Goal: Task Accomplishment & Management: Complete application form

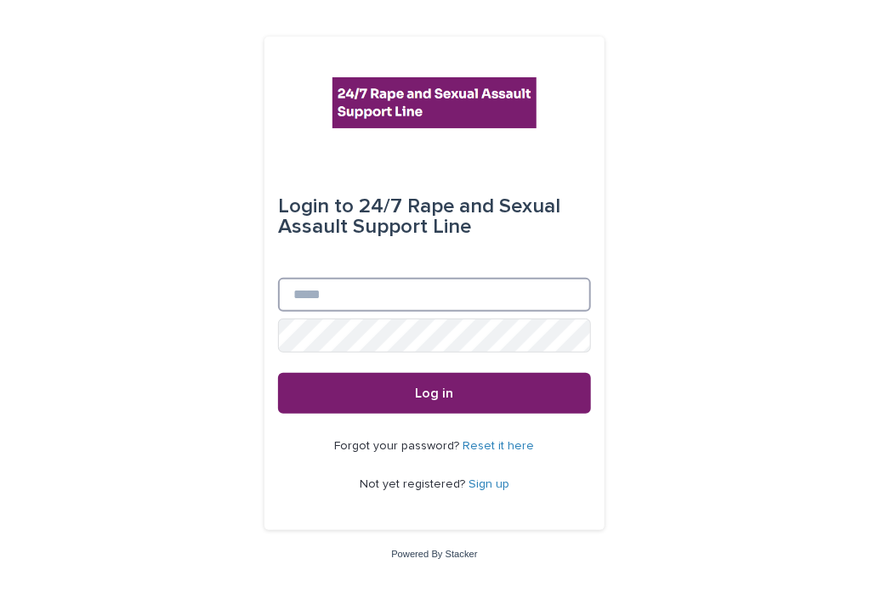
type input "**********"
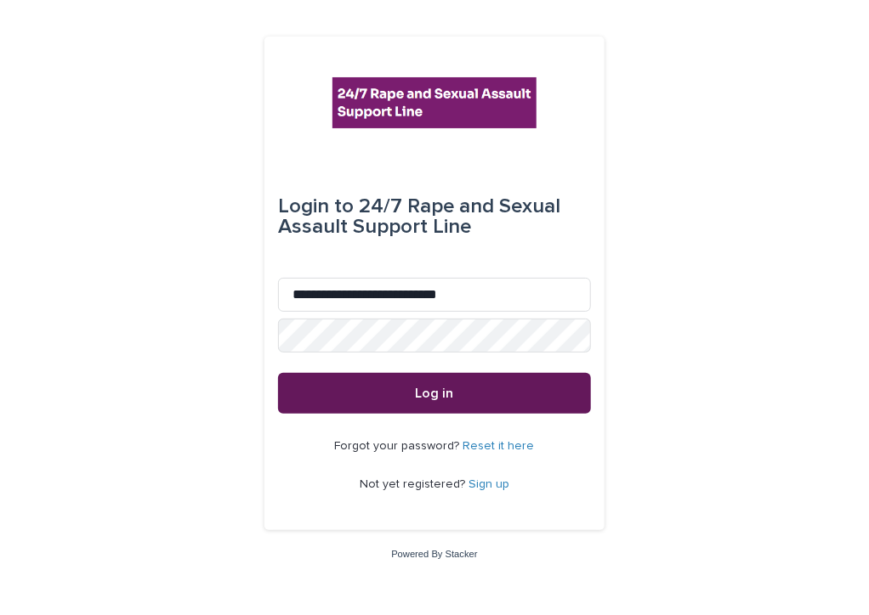
click at [403, 410] on div "**********" at bounding box center [434, 284] width 340 height 495
drag, startPoint x: 403, startPoint y: 410, endPoint x: 401, endPoint y: 397, distance: 13.7
click at [401, 397] on button "Log in" at bounding box center [434, 393] width 313 height 41
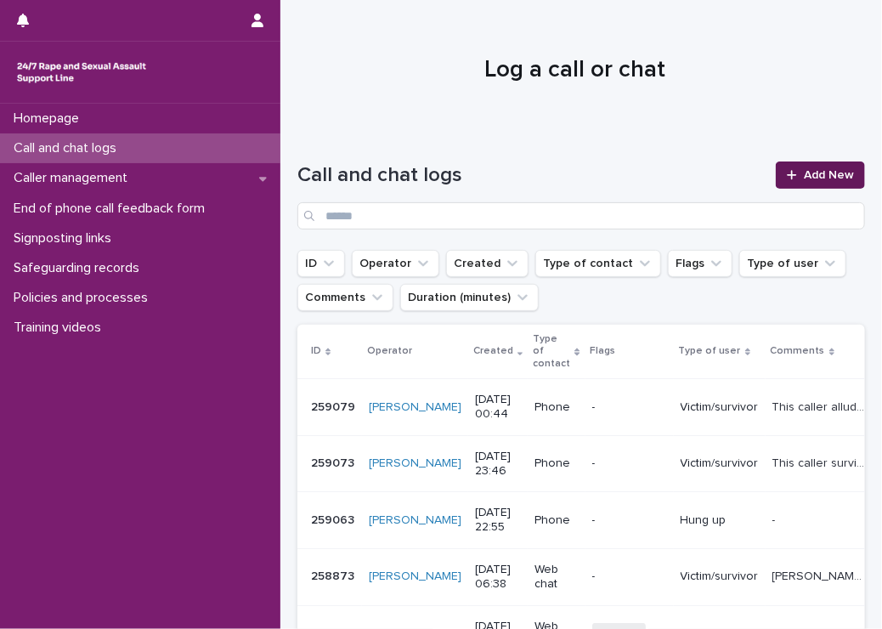
click at [787, 174] on icon at bounding box center [791, 174] width 9 height 9
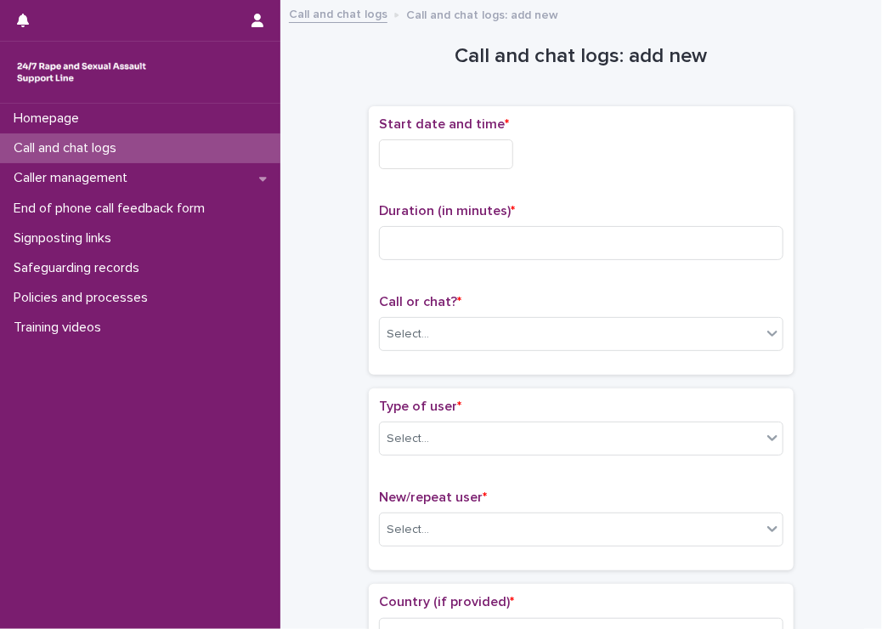
click at [417, 156] on input "text" at bounding box center [446, 154] width 134 height 30
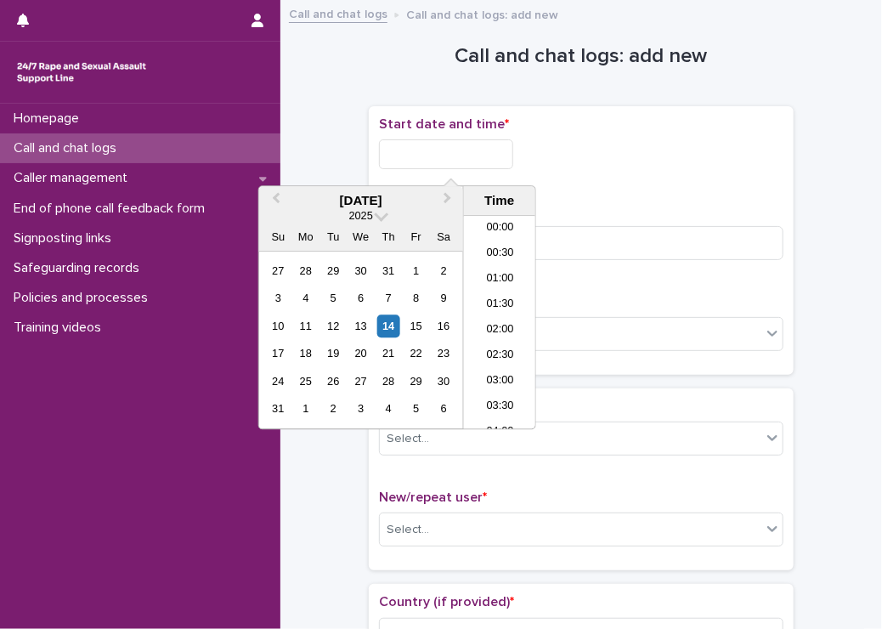
scroll to position [1003, 0]
click at [417, 156] on input "text" at bounding box center [446, 154] width 134 height 30
click at [483, 274] on li "20:30" at bounding box center [500, 271] width 72 height 25
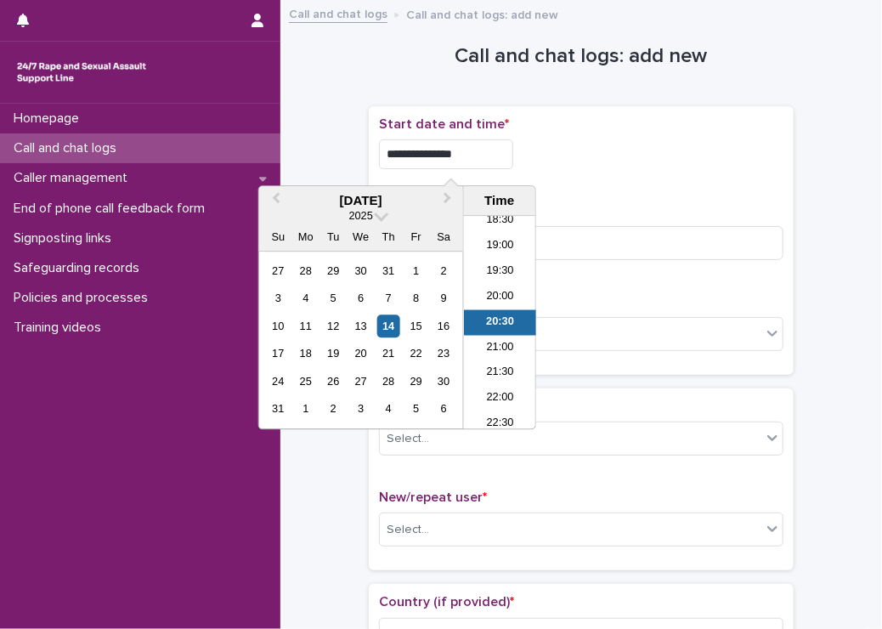
click at [461, 152] on input "**********" at bounding box center [446, 154] width 134 height 30
click at [609, 169] on div "**********" at bounding box center [581, 149] width 405 height 66
click at [447, 154] on input "**********" at bounding box center [446, 154] width 134 height 30
type input "**********"
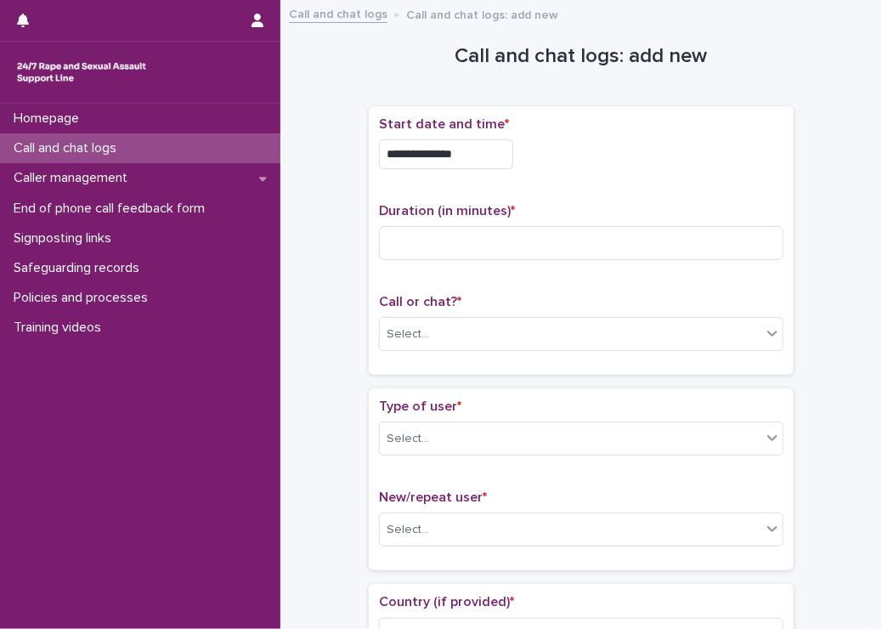
click at [612, 145] on div "**********" at bounding box center [581, 154] width 405 height 30
click at [418, 336] on div "Select..." at bounding box center [408, 334] width 42 height 18
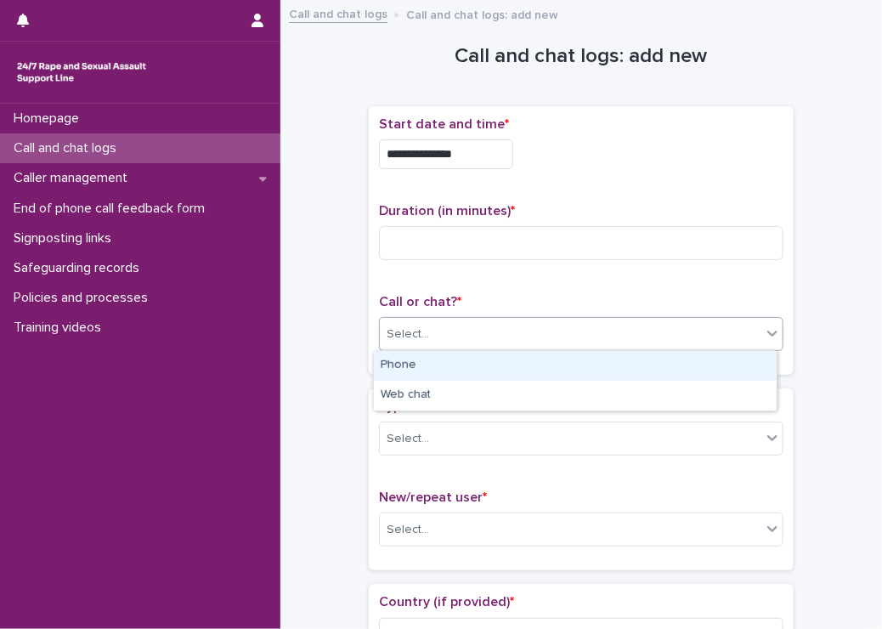
click at [415, 359] on div "Phone" at bounding box center [575, 366] width 403 height 30
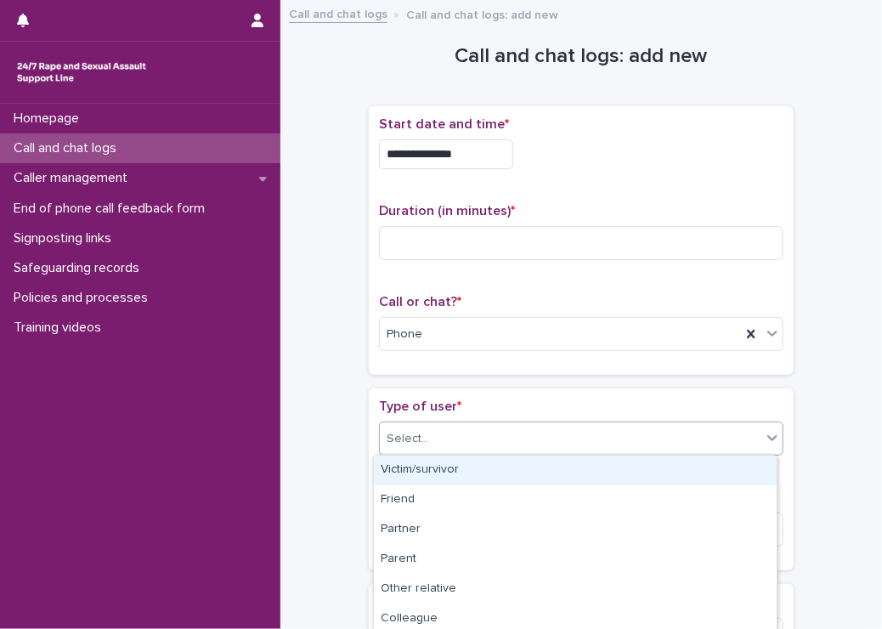
click at [435, 425] on div "Select..." at bounding box center [571, 439] width 382 height 28
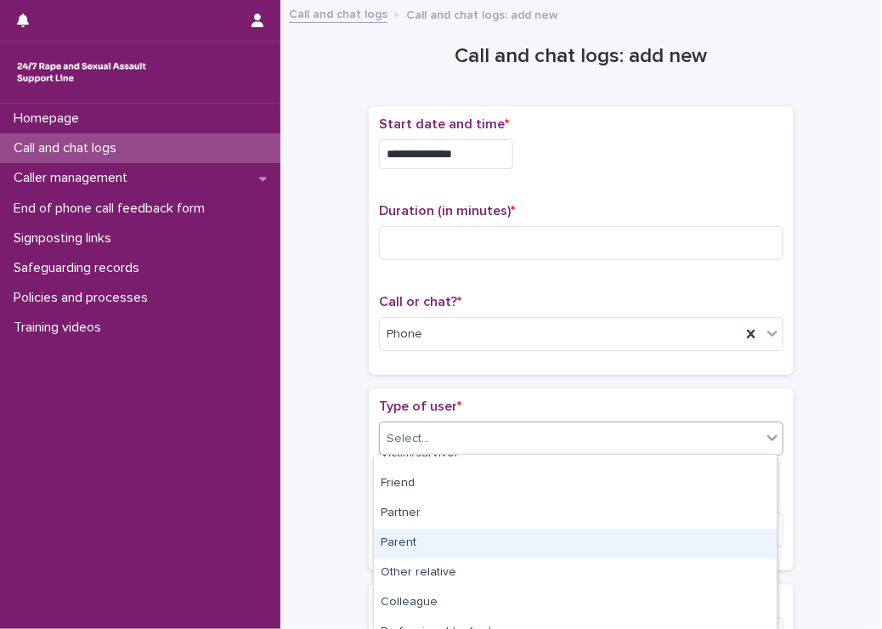
scroll to position [0, 0]
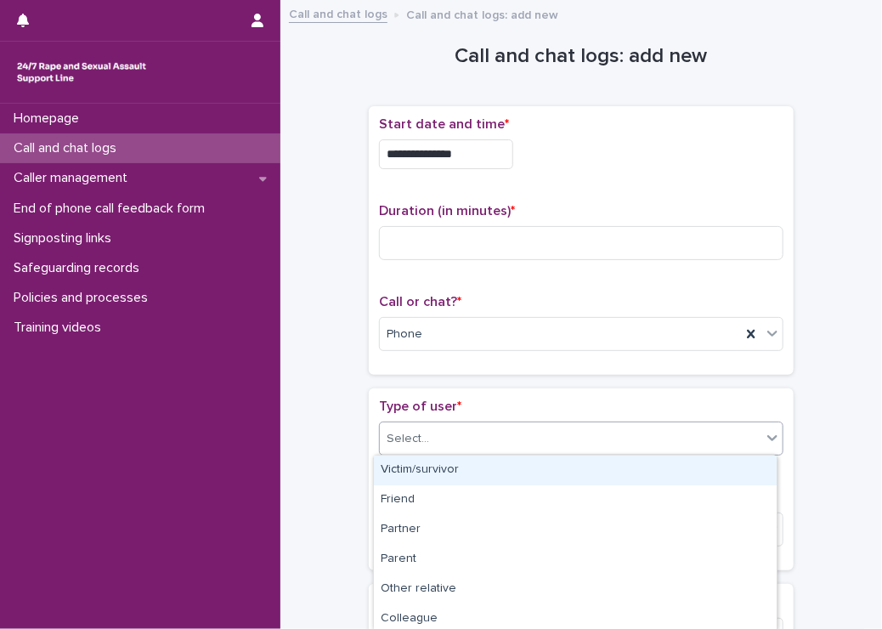
click at [425, 476] on div "Victim/survivor" at bounding box center [575, 471] width 403 height 30
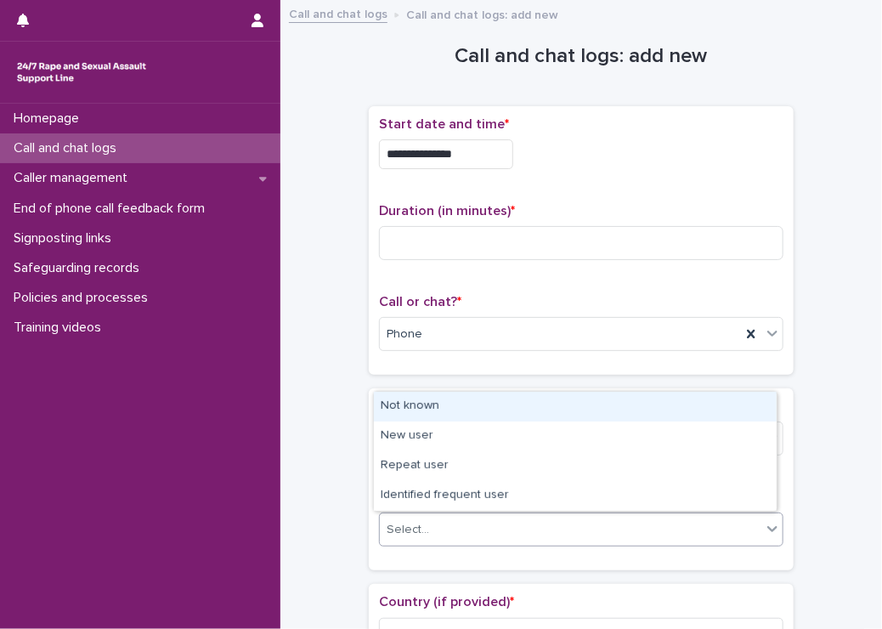
click at [390, 516] on div "Select..." at bounding box center [571, 530] width 382 height 28
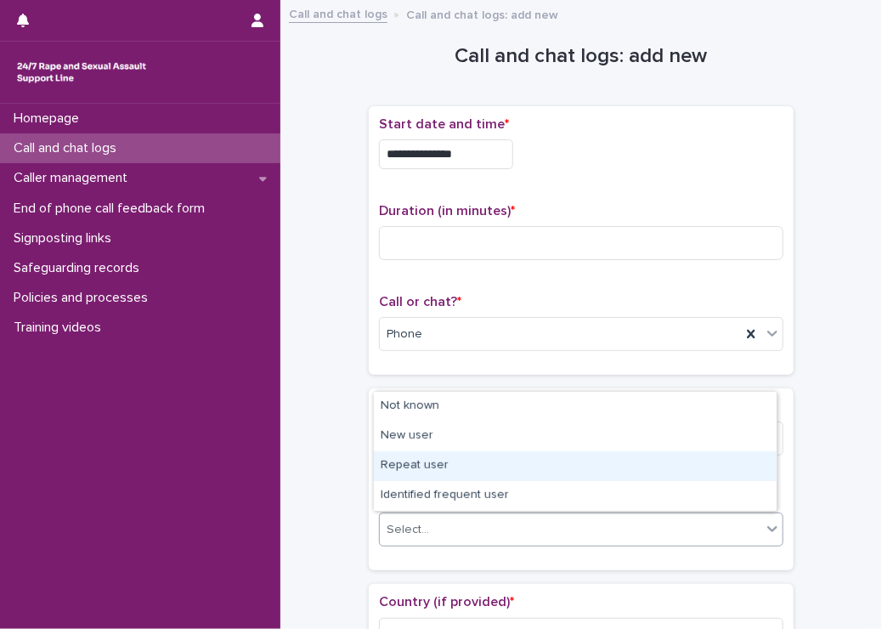
click at [392, 471] on div "Repeat user" at bounding box center [575, 466] width 403 height 30
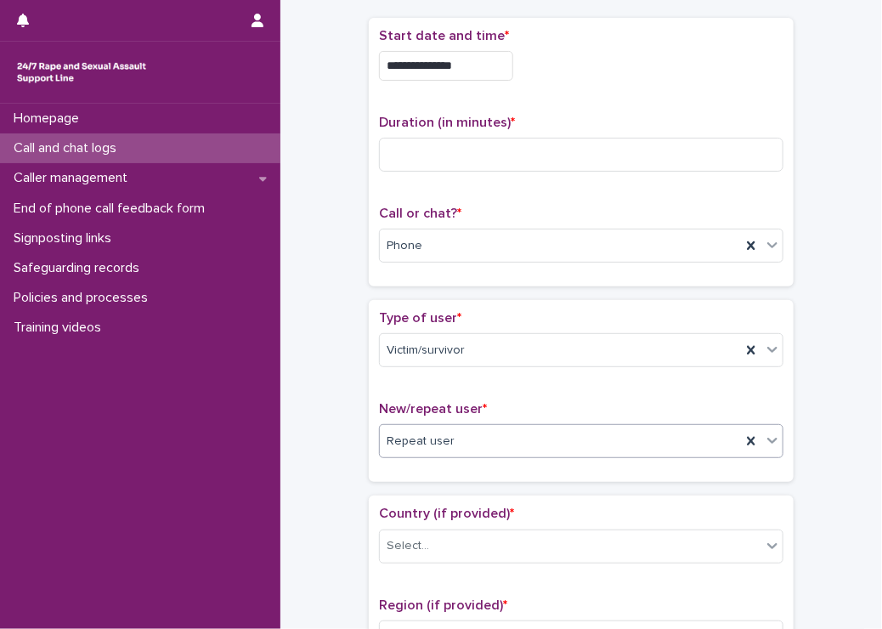
scroll to position [170, 0]
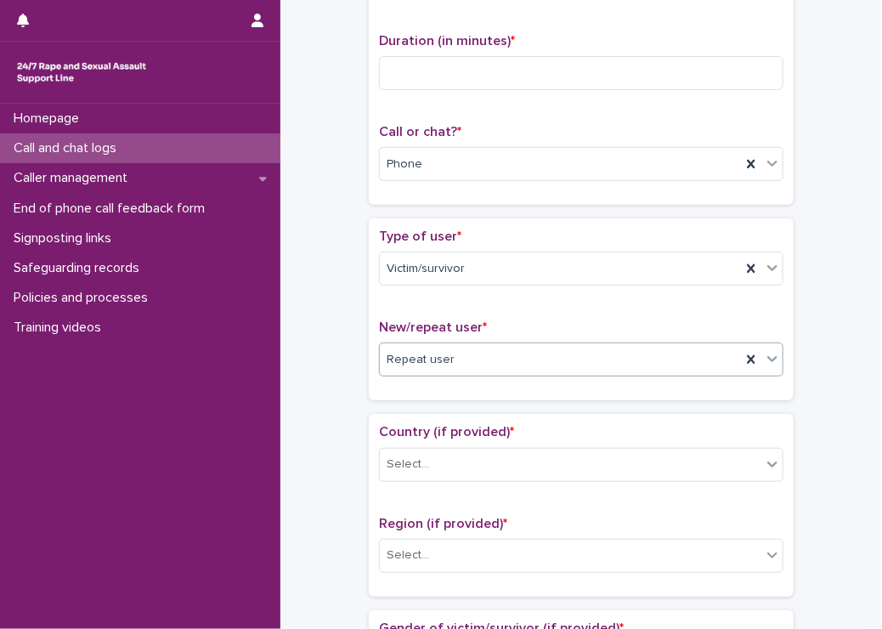
click at [490, 356] on div "Repeat user" at bounding box center [560, 360] width 361 height 28
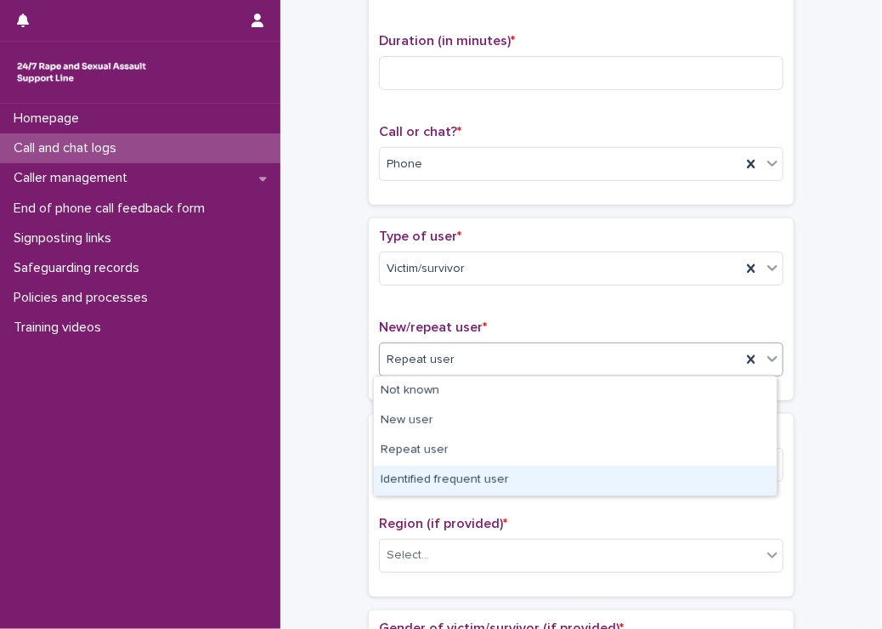
click at [419, 475] on div "Identified frequent user" at bounding box center [575, 481] width 403 height 30
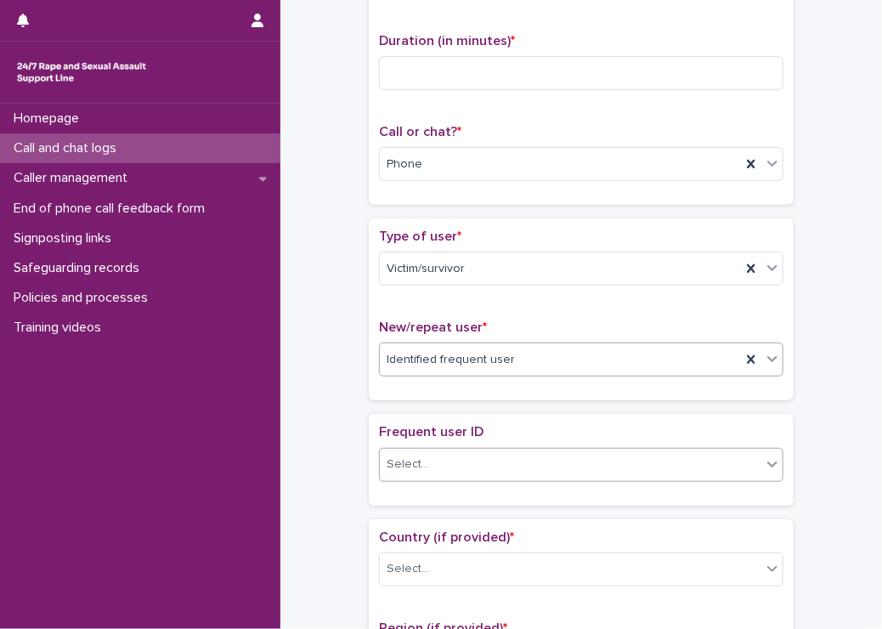
click at [415, 465] on div "Select..." at bounding box center [408, 465] width 42 height 18
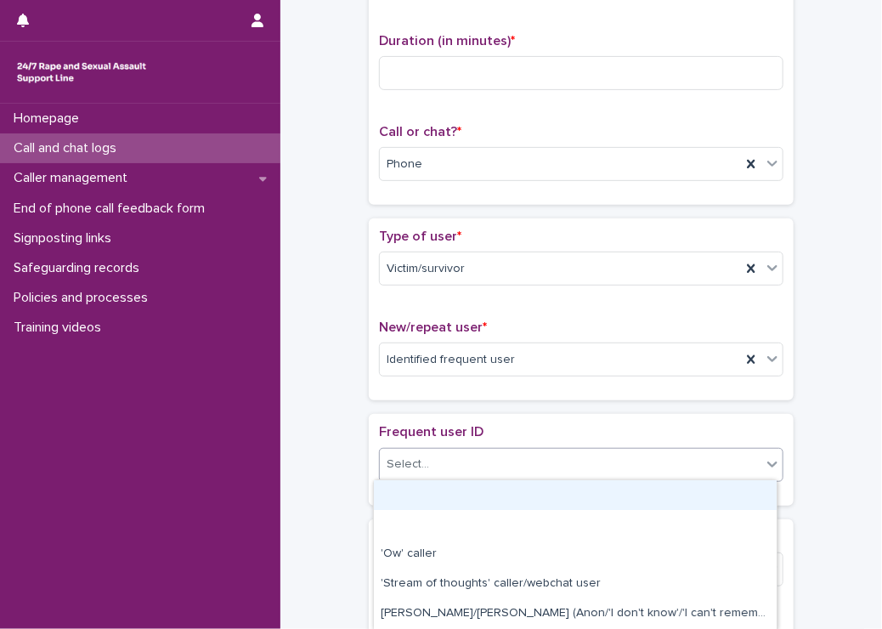
click at [415, 465] on div "Select..." at bounding box center [408, 465] width 42 height 18
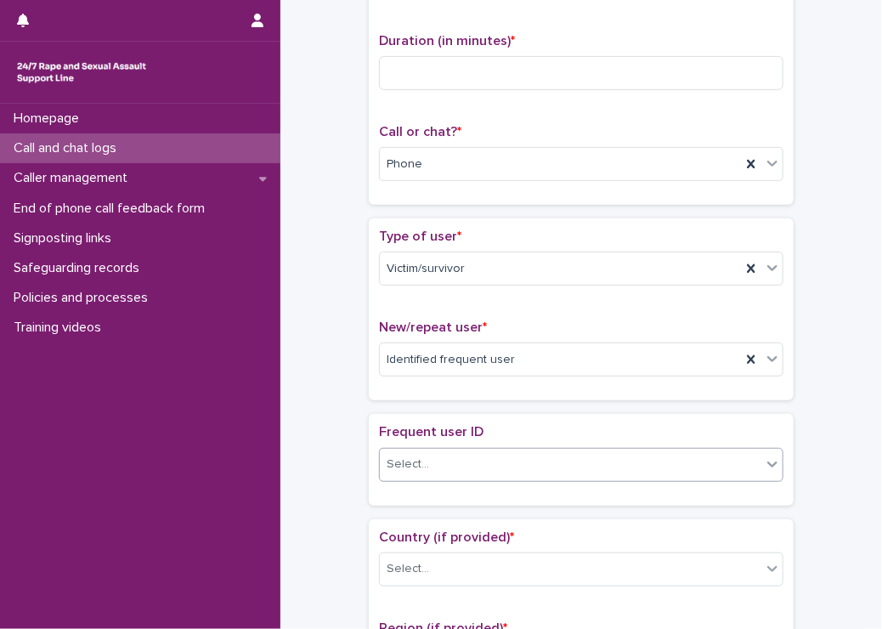
click at [463, 467] on div "Select..." at bounding box center [571, 464] width 382 height 28
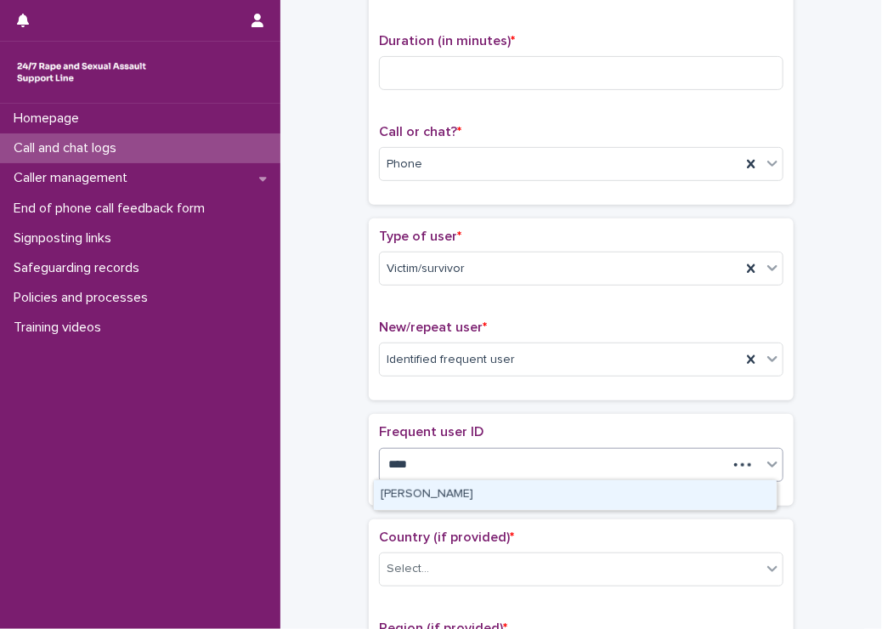
type input "*****"
click at [398, 492] on div "[PERSON_NAME]" at bounding box center [575, 495] width 403 height 30
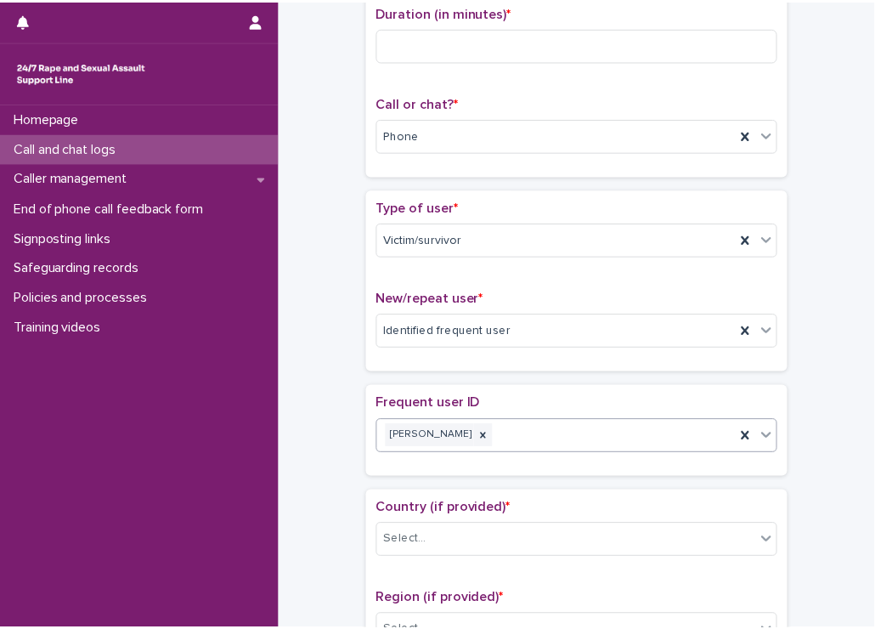
scroll to position [255, 0]
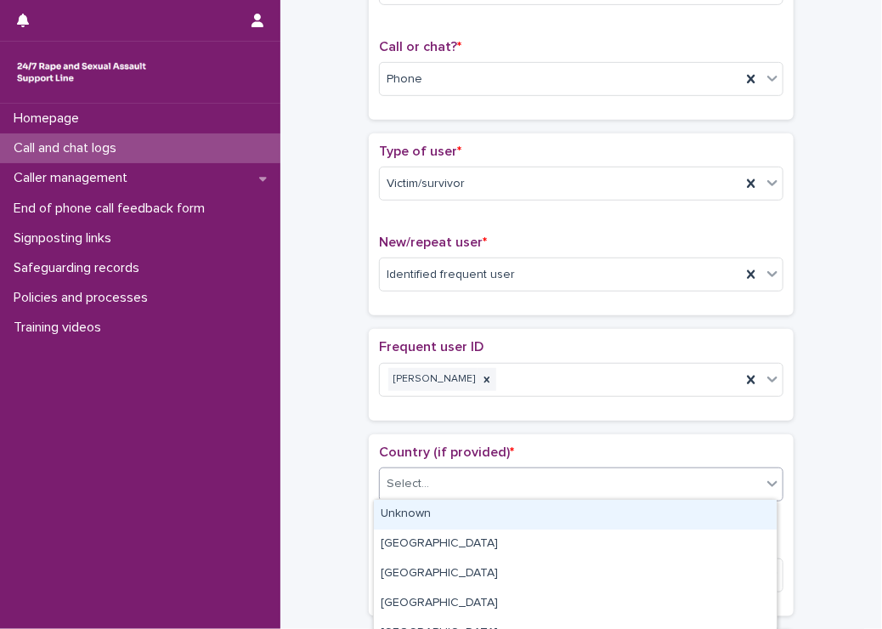
click at [474, 478] on div "Select..." at bounding box center [571, 484] width 382 height 28
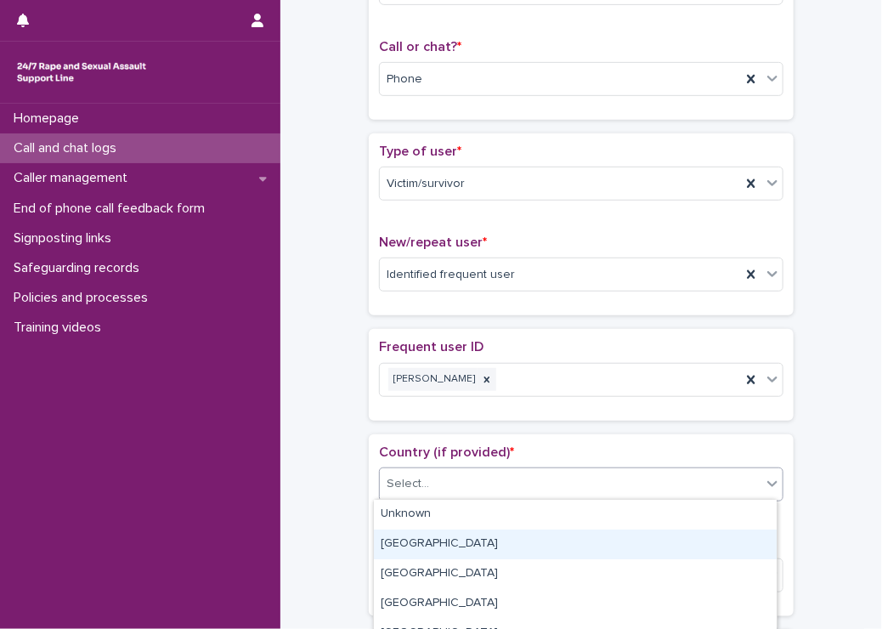
click at [456, 553] on div "England" at bounding box center [575, 544] width 403 height 30
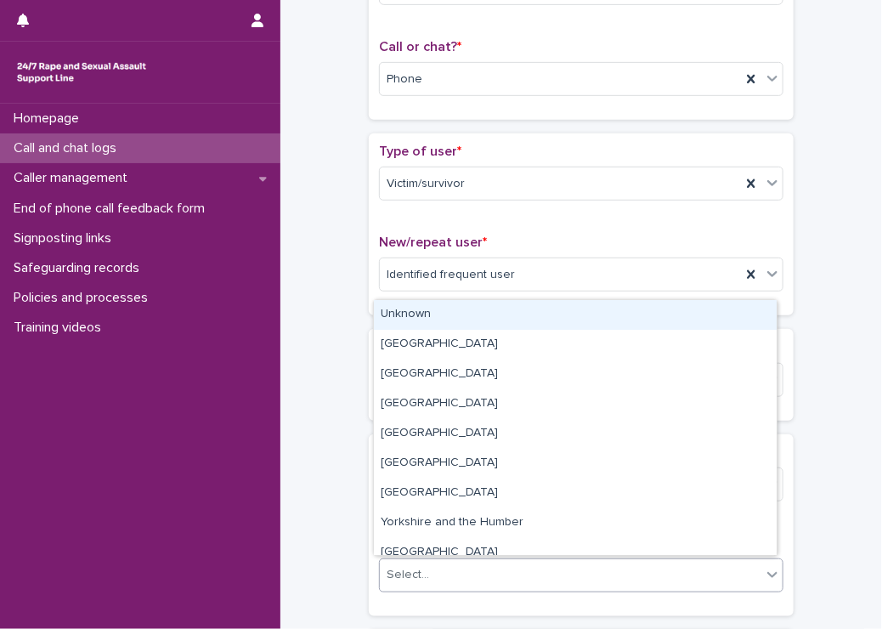
click at [456, 578] on div "Select..." at bounding box center [571, 575] width 382 height 28
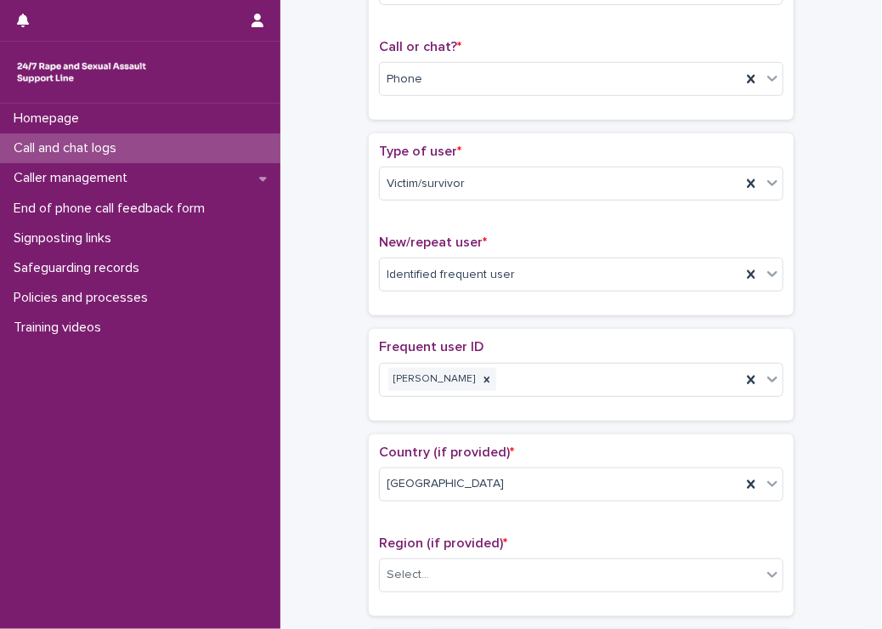
click at [428, 571] on div "Select..." at bounding box center [571, 575] width 382 height 28
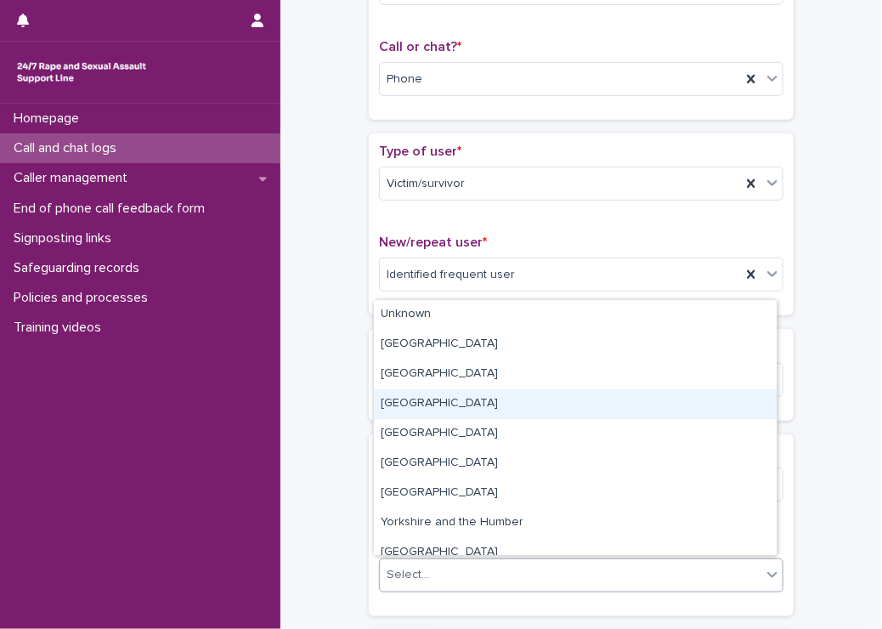
click at [430, 400] on div "South West" at bounding box center [575, 404] width 403 height 30
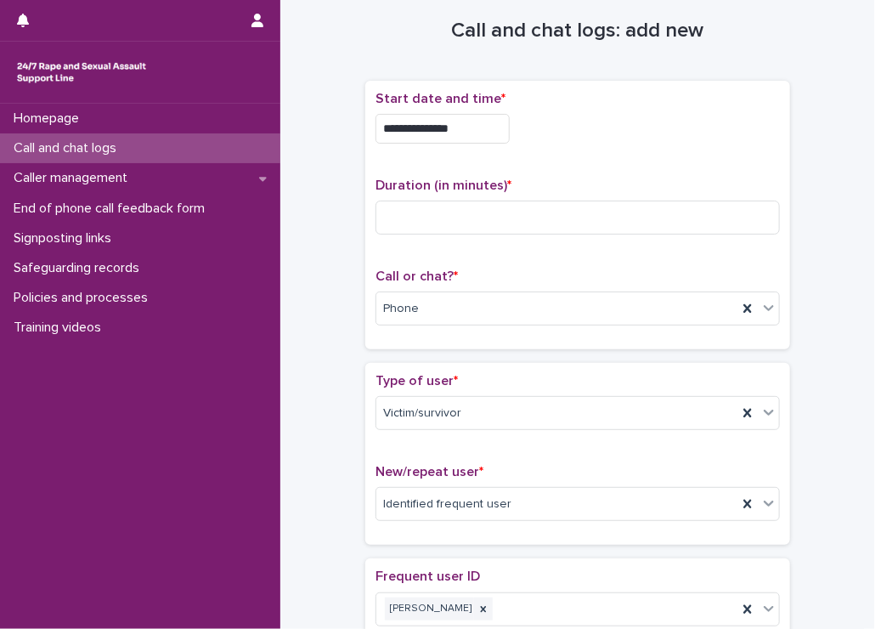
scroll to position [0, 0]
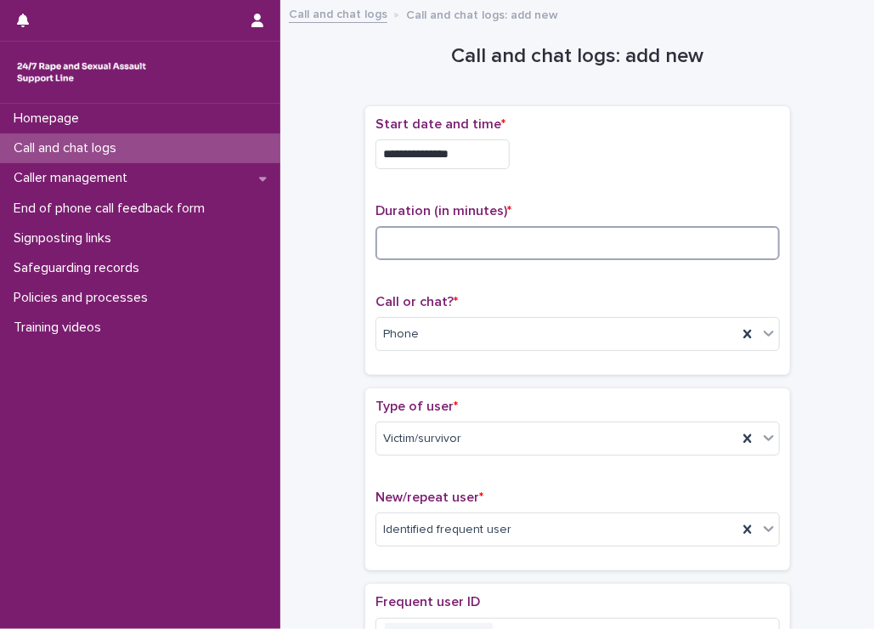
click at [410, 251] on input at bounding box center [578, 243] width 405 height 34
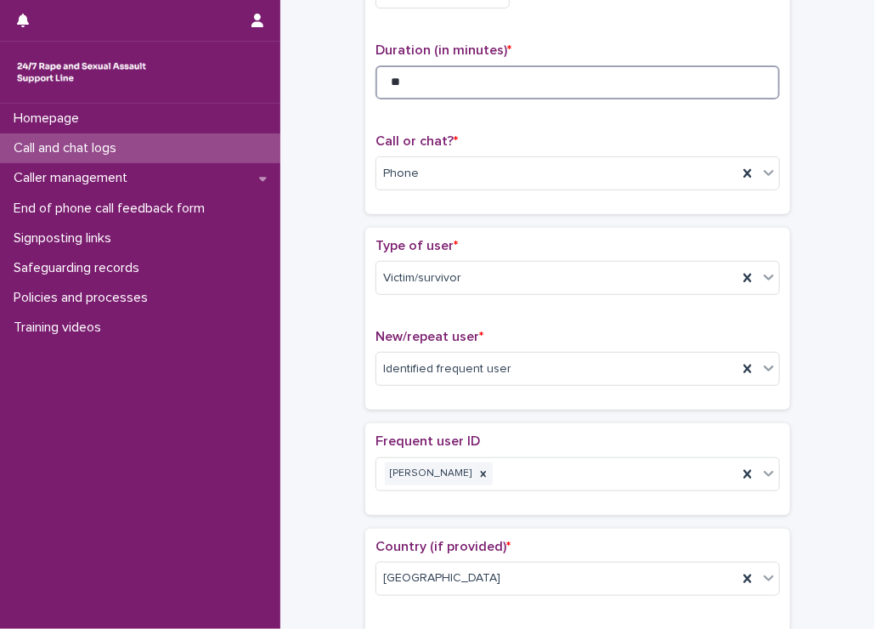
scroll to position [170, 0]
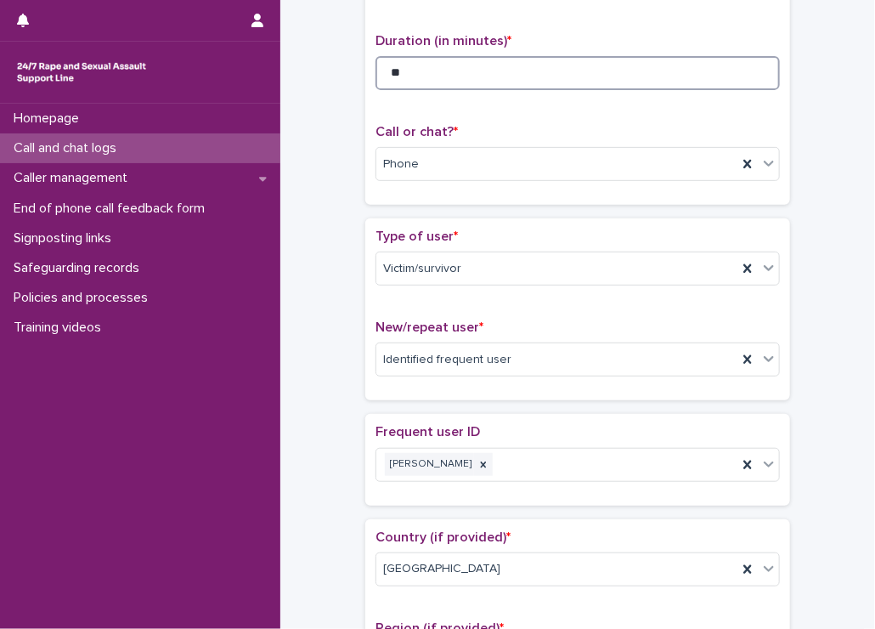
type input "**"
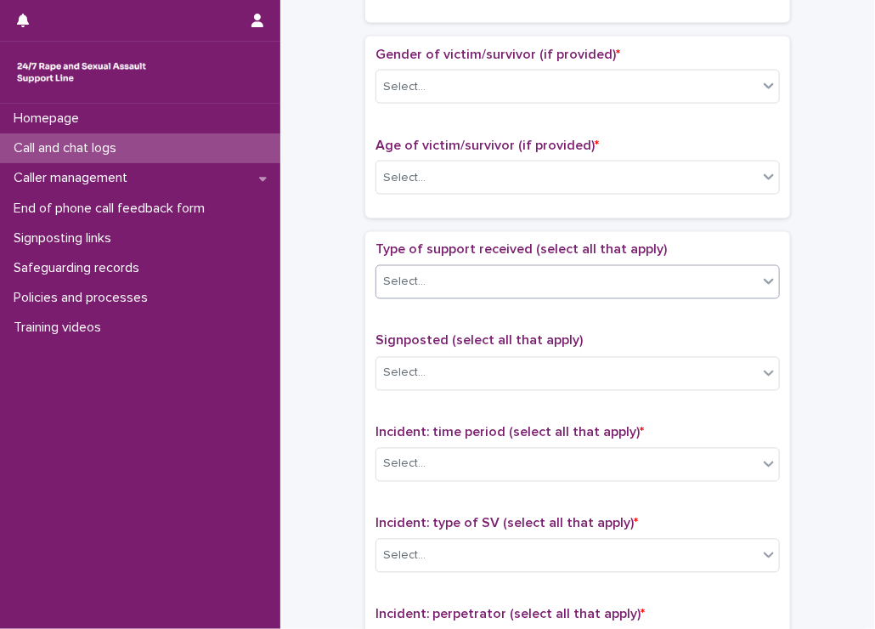
scroll to position [850, 0]
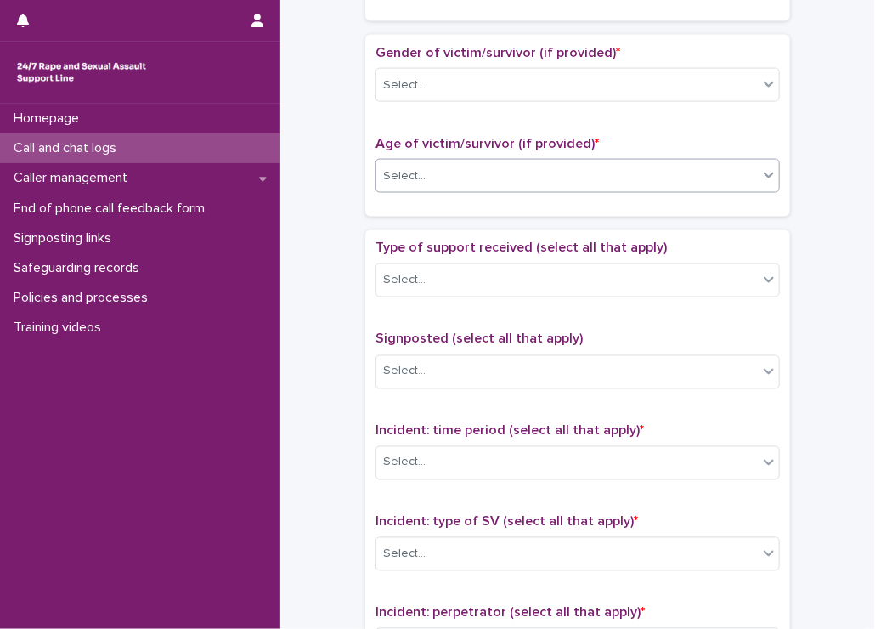
click at [411, 179] on div "Select..." at bounding box center [404, 176] width 42 height 18
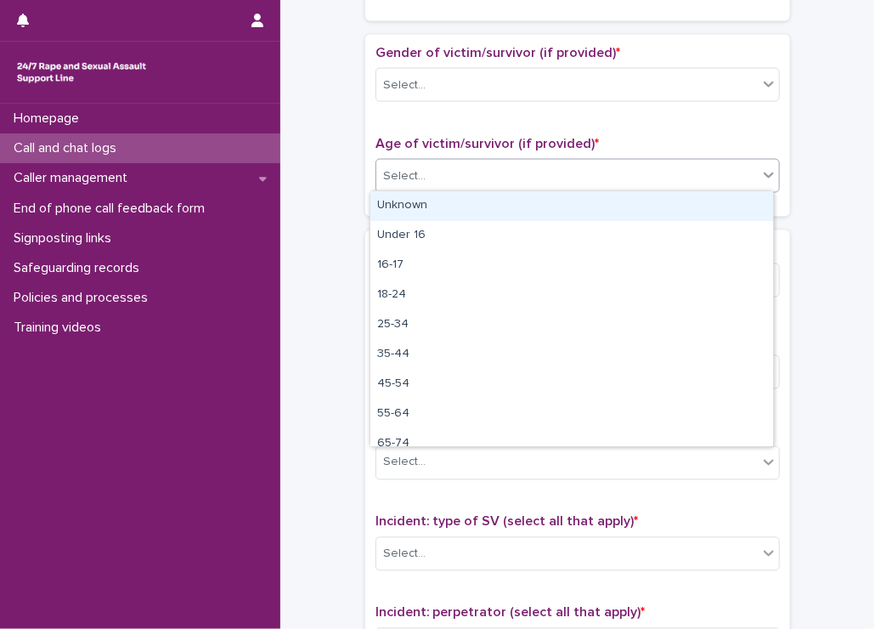
click at [408, 207] on div "Unknown" at bounding box center [572, 206] width 403 height 30
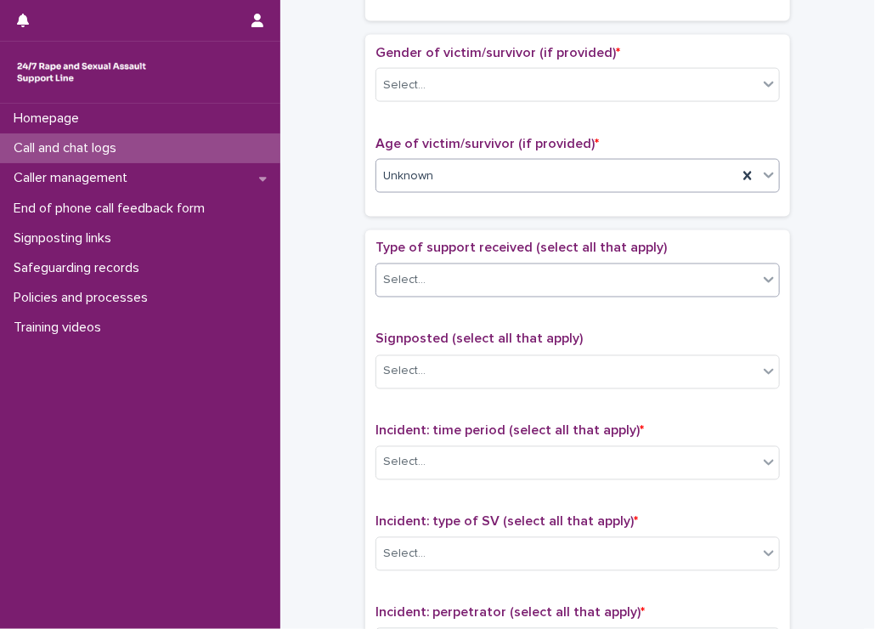
click at [411, 272] on div "Select..." at bounding box center [404, 281] width 42 height 18
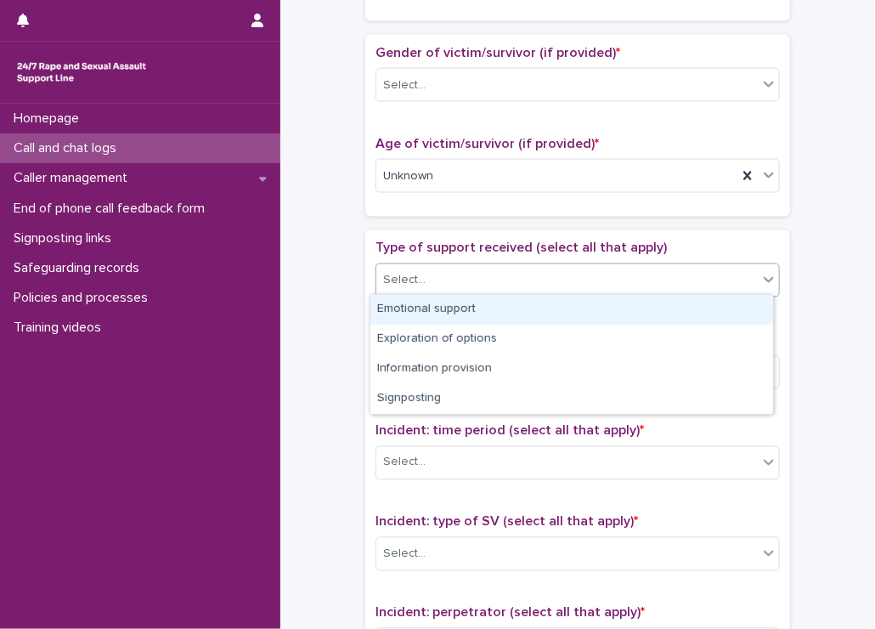
click at [412, 303] on div "Emotional support" at bounding box center [572, 310] width 403 height 30
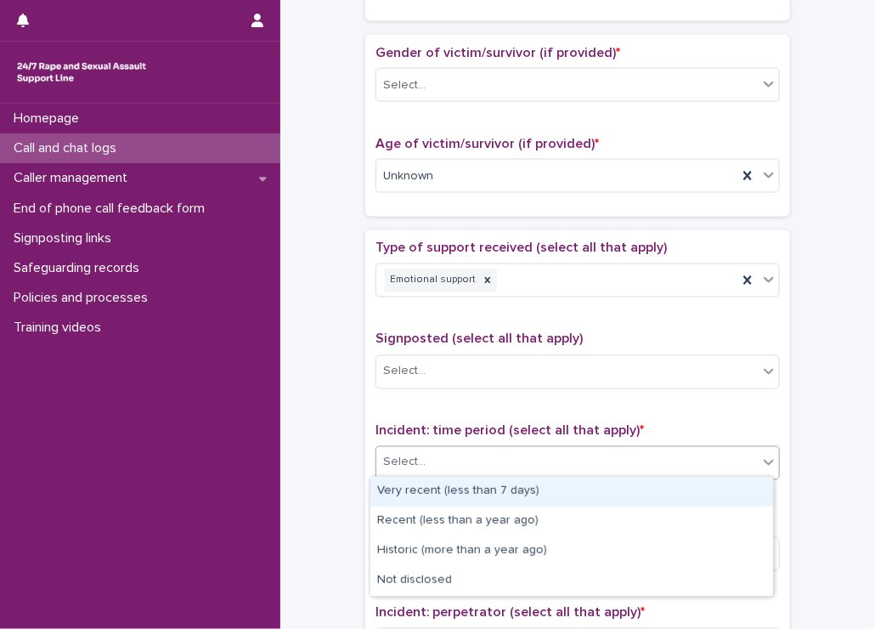
click at [435, 457] on div "Select..." at bounding box center [567, 463] width 382 height 28
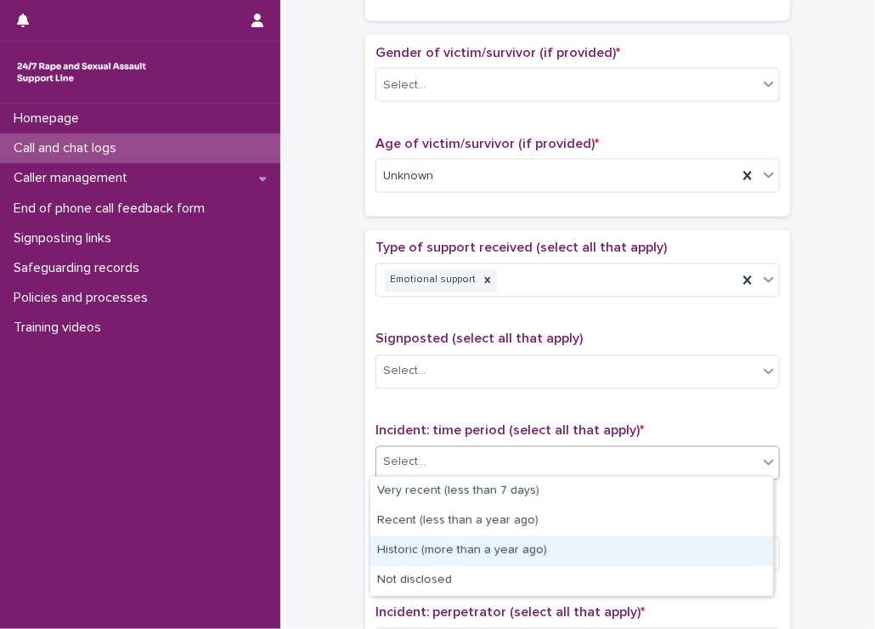
drag, startPoint x: 439, startPoint y: 501, endPoint x: 440, endPoint y: 551, distance: 49.3
click at [440, 551] on div "Historic (more than a year ago)" at bounding box center [572, 551] width 403 height 30
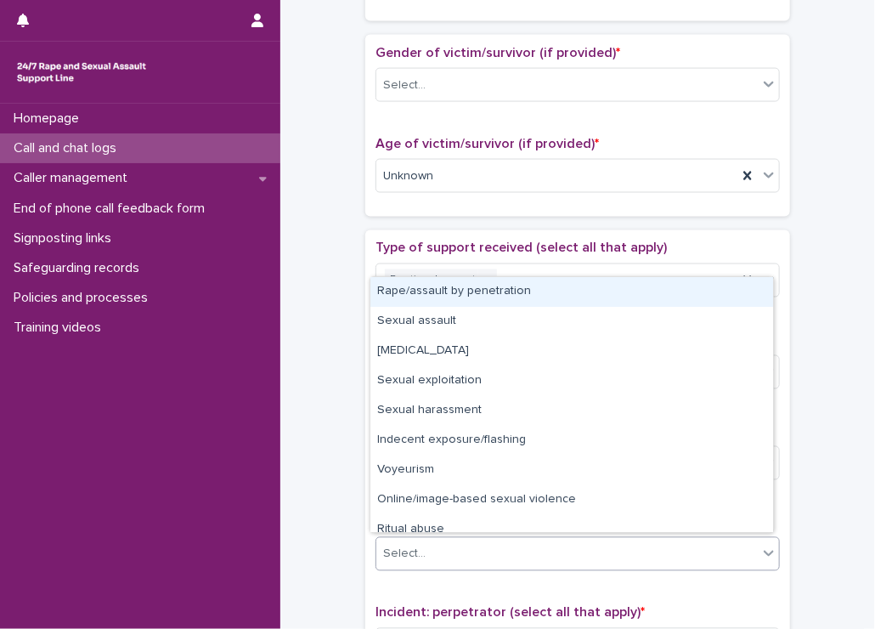
click at [440, 551] on div "Select..." at bounding box center [567, 555] width 382 height 28
click at [393, 305] on div "Rape/assault by penetration" at bounding box center [572, 292] width 403 height 30
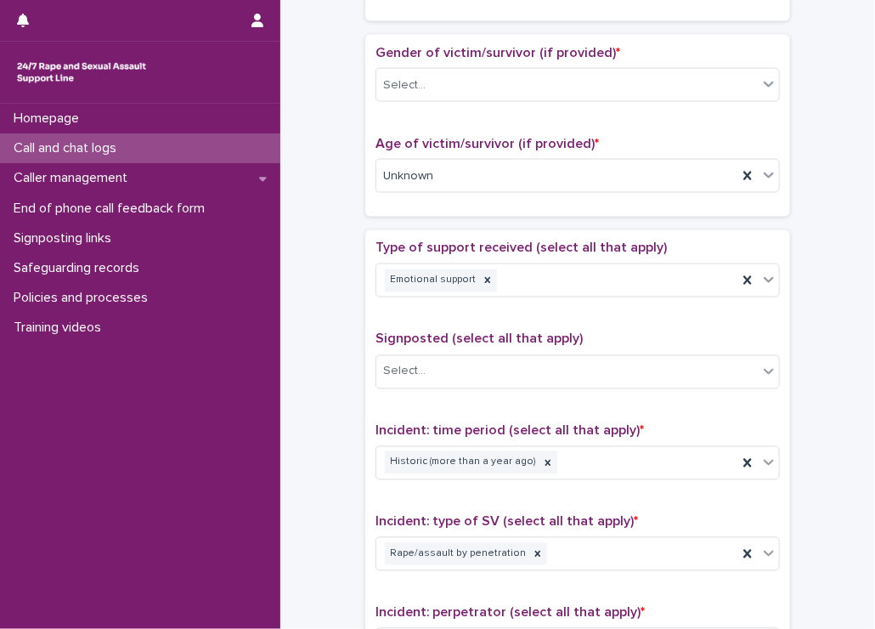
click at [326, 309] on div "**********" at bounding box center [577, 81] width 561 height 1843
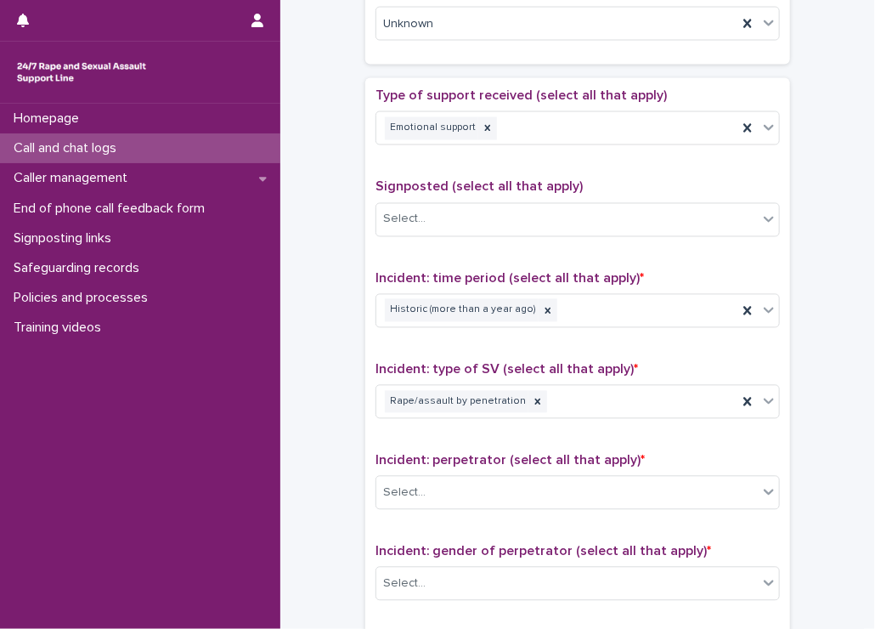
scroll to position [1020, 0]
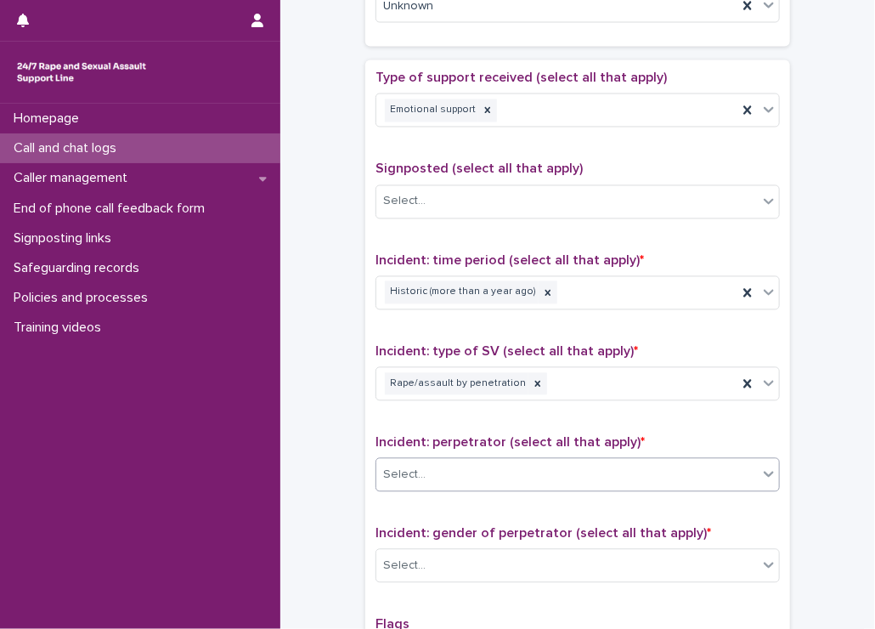
click at [450, 465] on div "Select..." at bounding box center [567, 475] width 382 height 28
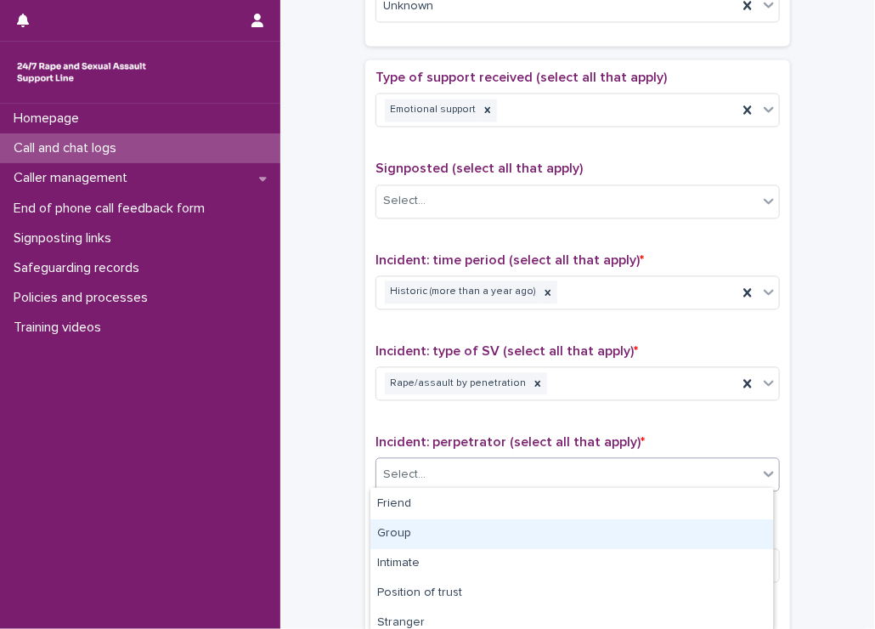
scroll to position [185, 0]
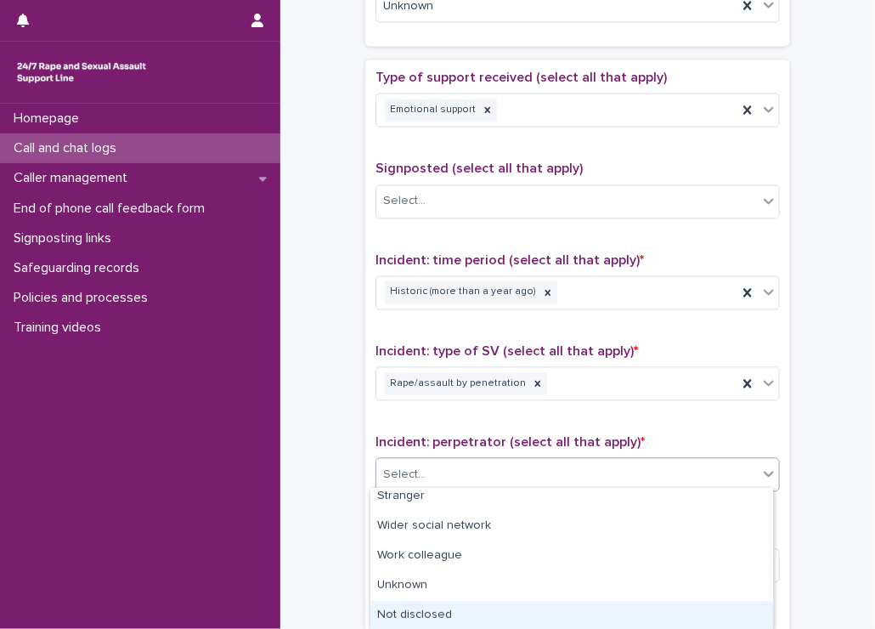
drag, startPoint x: 439, startPoint y: 596, endPoint x: 434, endPoint y: 614, distance: 19.4
click at [434, 614] on div "Not disclosed" at bounding box center [572, 616] width 403 height 30
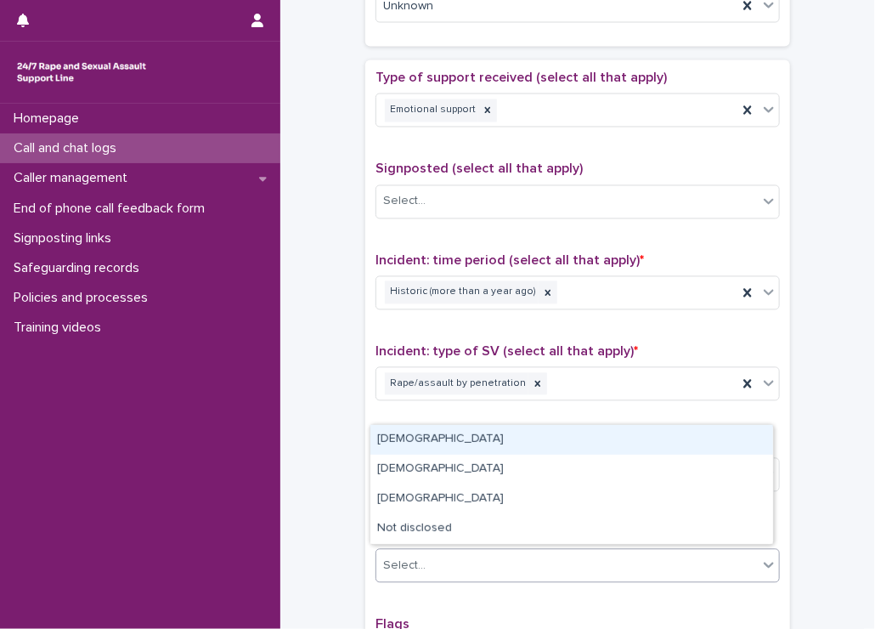
click at [428, 565] on div "Select..." at bounding box center [567, 566] width 382 height 28
click at [411, 438] on div "Male" at bounding box center [572, 440] width 403 height 30
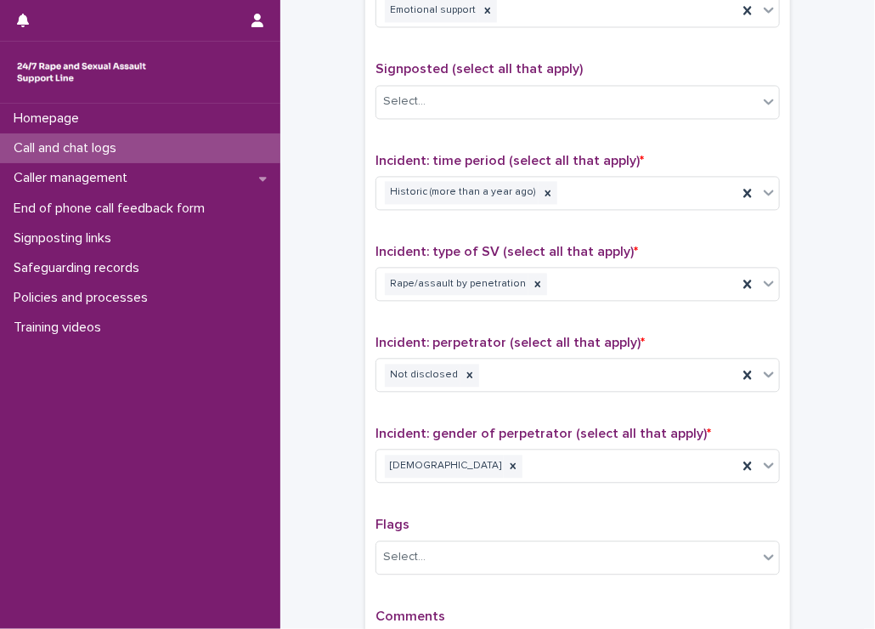
scroll to position [1275, 0]
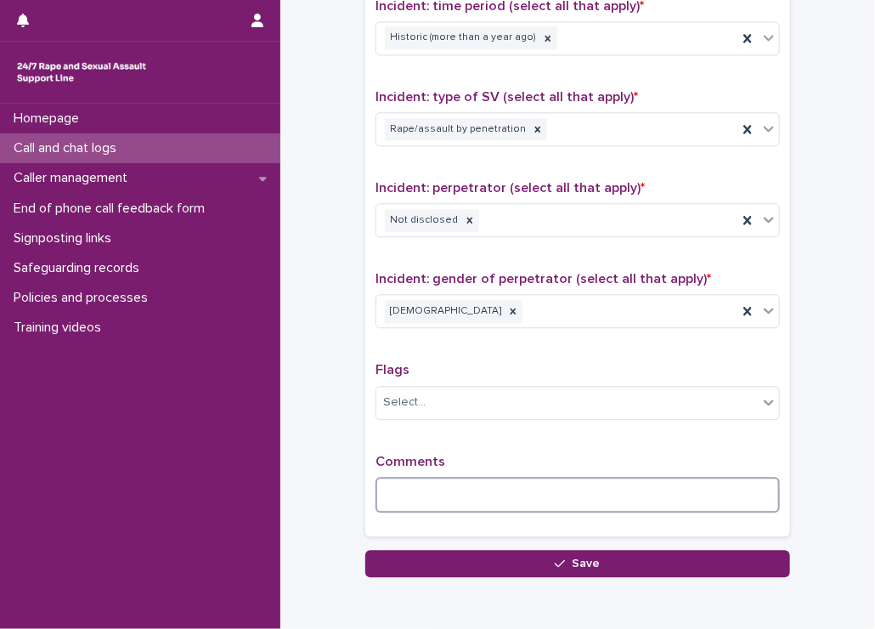
click at [463, 487] on textarea at bounding box center [578, 495] width 405 height 37
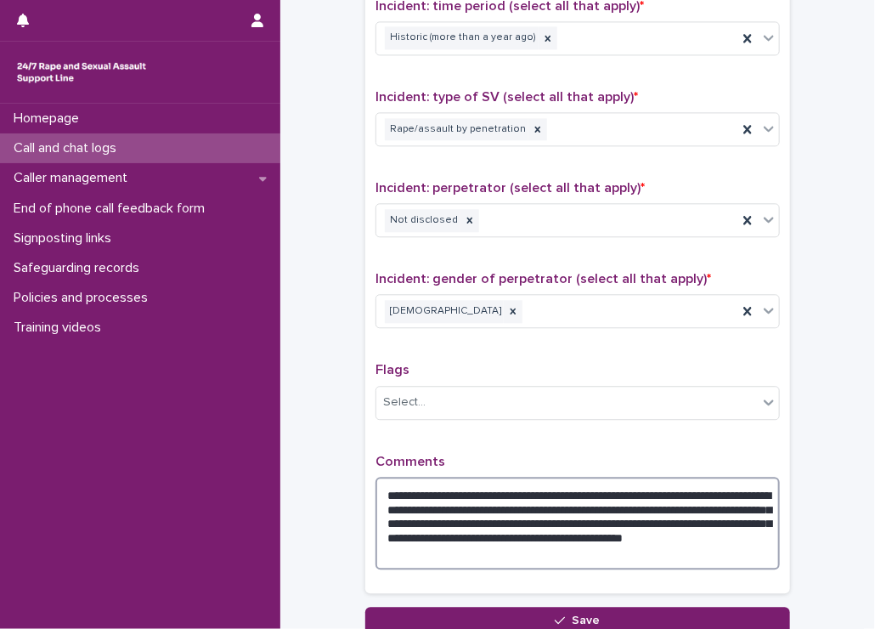
click at [440, 516] on textarea "**********" at bounding box center [578, 523] width 405 height 93
drag, startPoint x: 410, startPoint y: 529, endPoint x: 631, endPoint y: 548, distance: 220.9
click at [631, 548] on textarea "**********" at bounding box center [578, 523] width 405 height 93
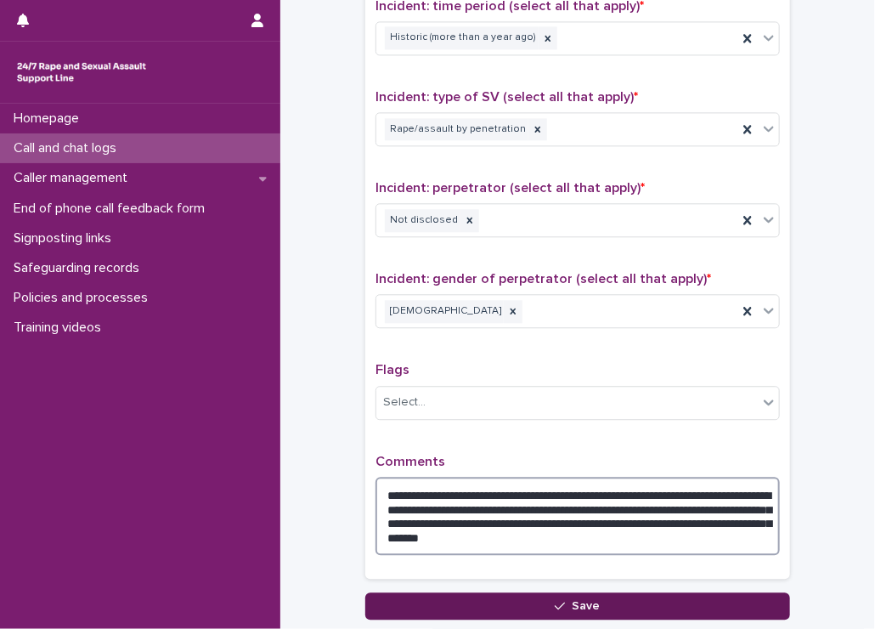
type textarea "**********"
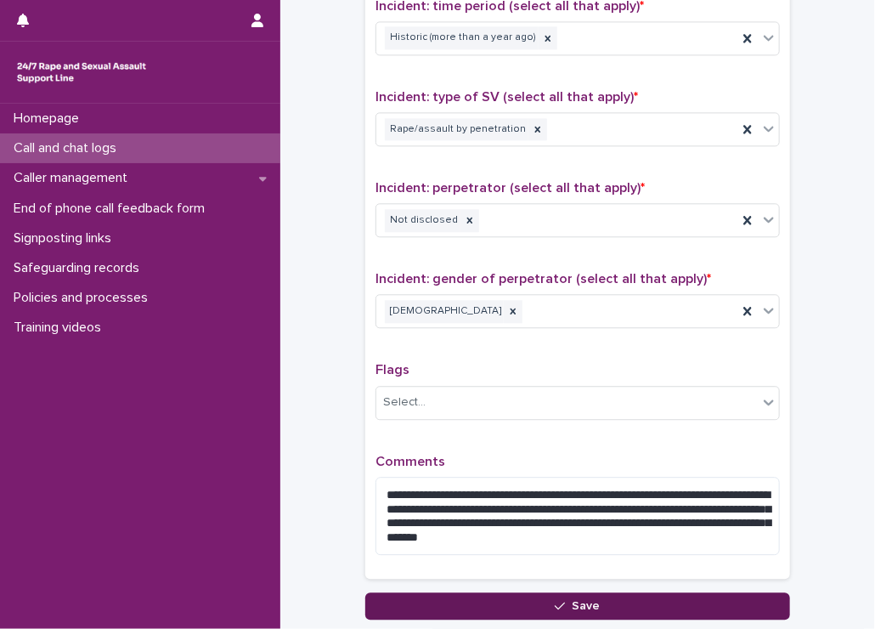
click at [557, 592] on button "Save" at bounding box center [577, 605] width 425 height 27
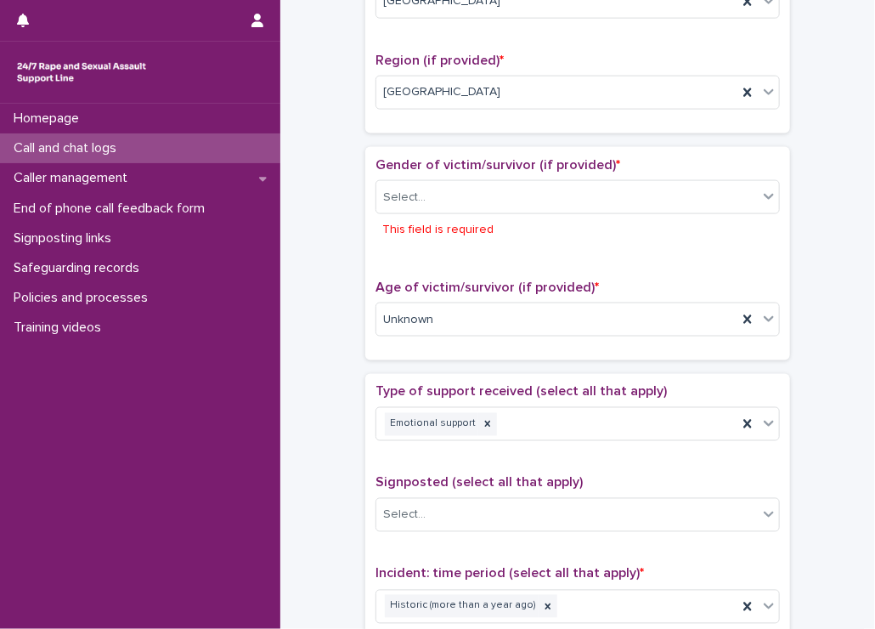
scroll to position [734, 0]
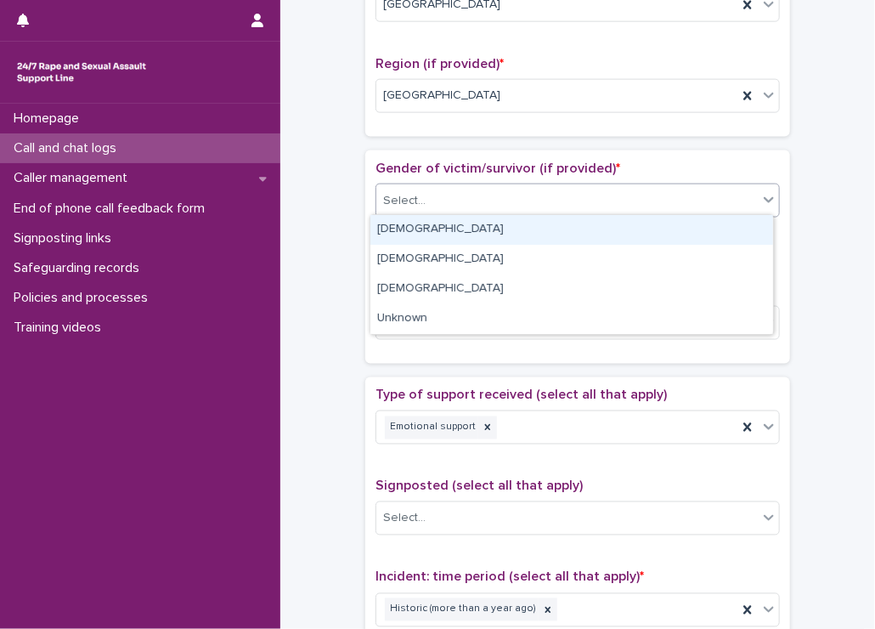
click at [517, 200] on div "Select..." at bounding box center [567, 201] width 382 height 28
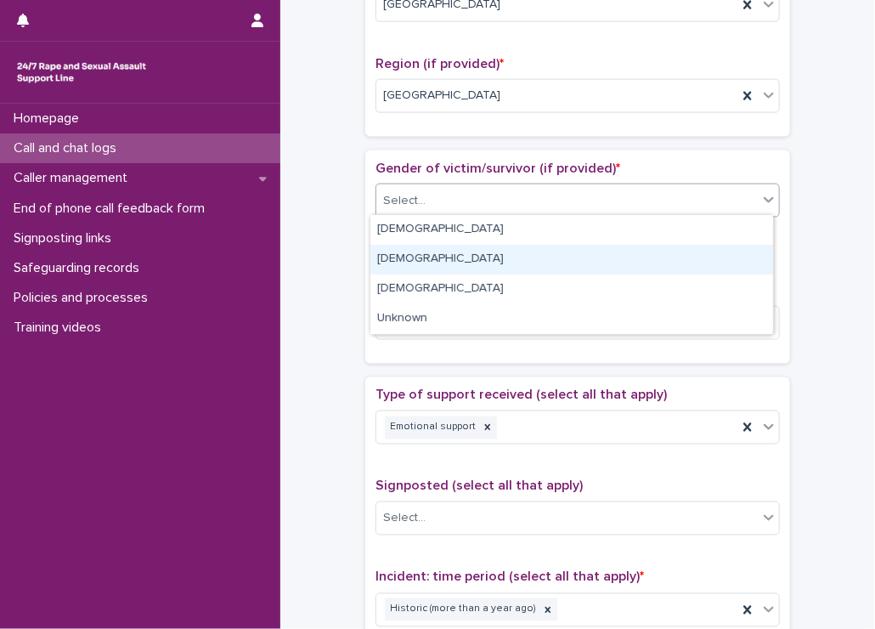
drag, startPoint x: 426, startPoint y: 257, endPoint x: 406, endPoint y: 256, distance: 19.6
click at [424, 257] on div "Male" at bounding box center [572, 260] width 403 height 30
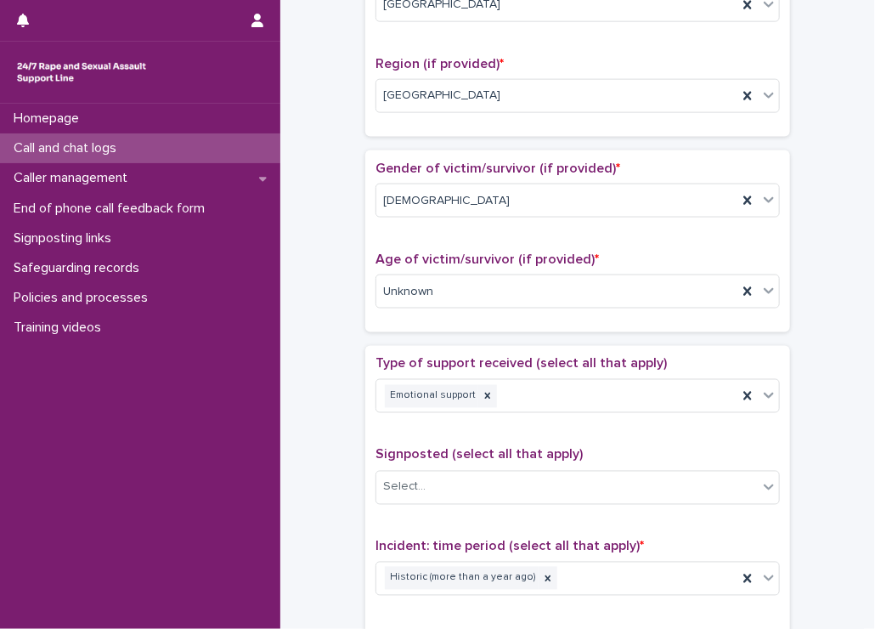
click at [337, 249] on div "**********" at bounding box center [577, 230] width 561 height 1909
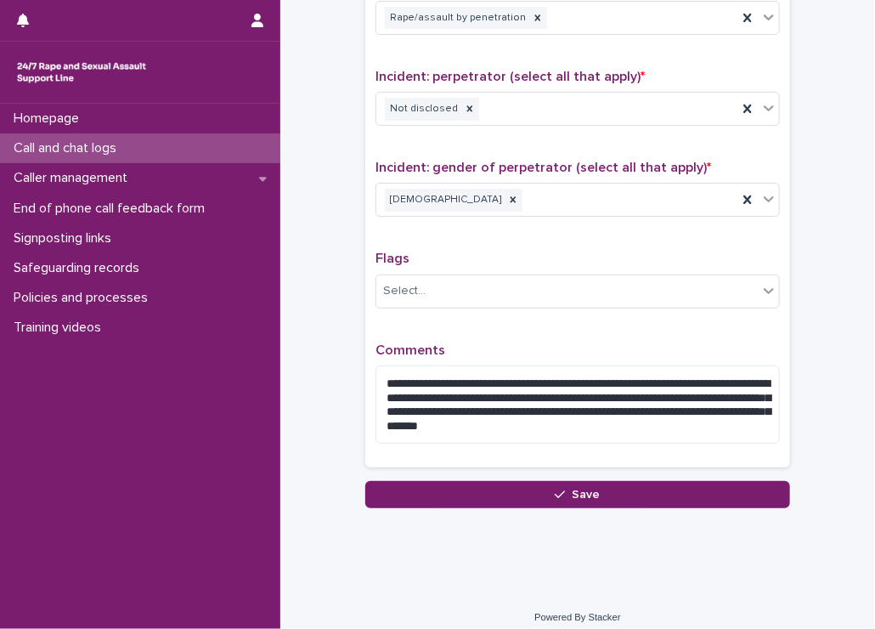
scroll to position [1387, 0]
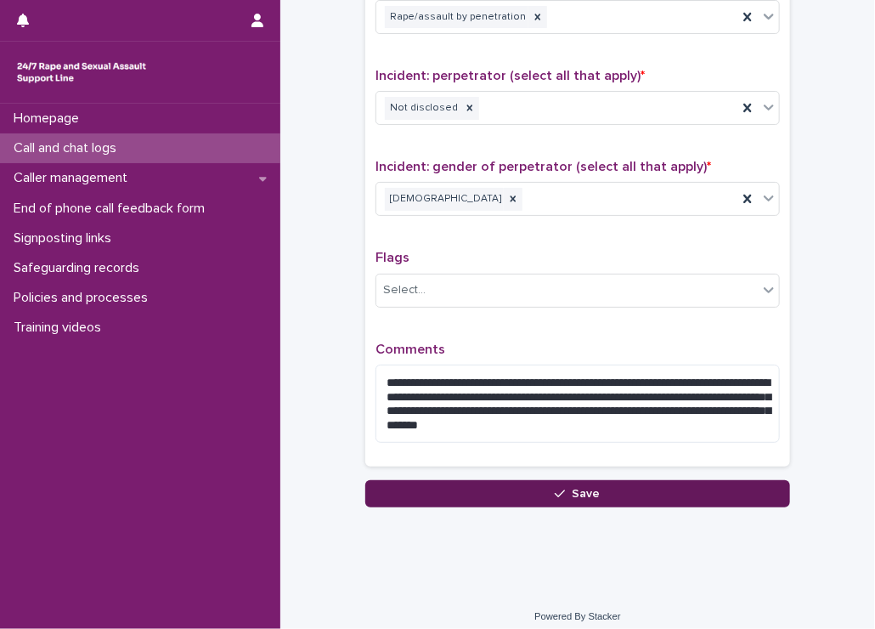
click at [580, 481] on button "Save" at bounding box center [577, 493] width 425 height 27
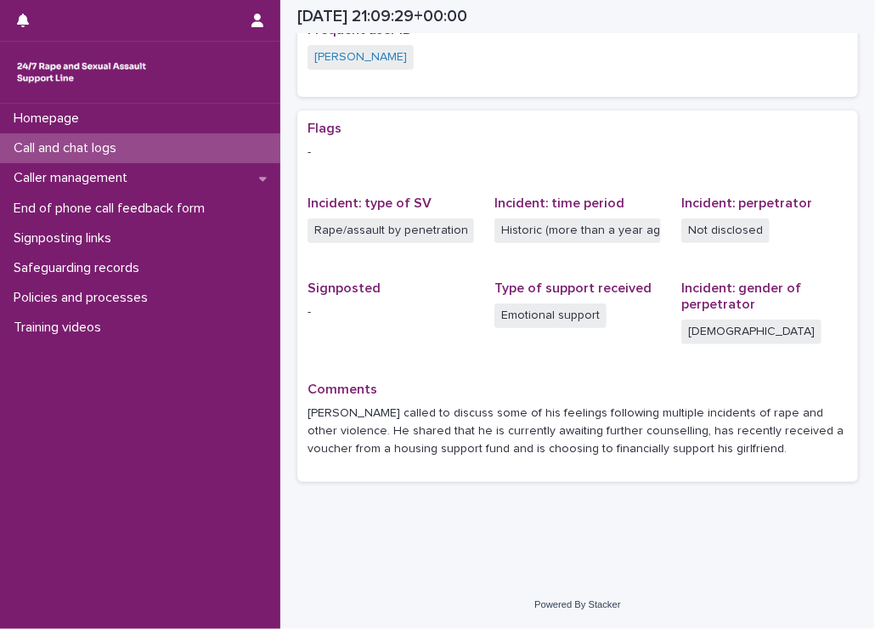
scroll to position [374, 0]
click at [75, 139] on div "Call and chat logs" at bounding box center [140, 148] width 280 height 30
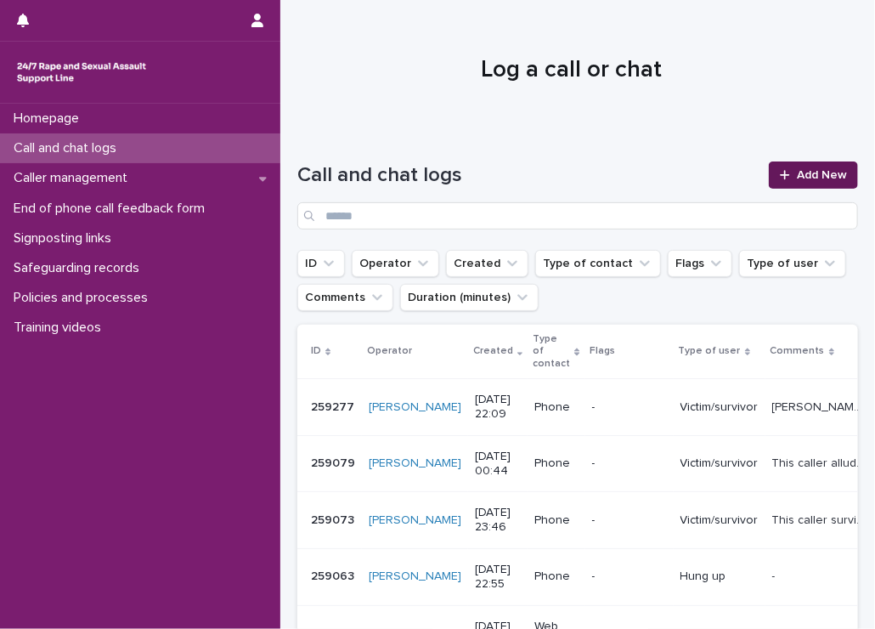
click at [780, 176] on icon at bounding box center [785, 175] width 10 height 12
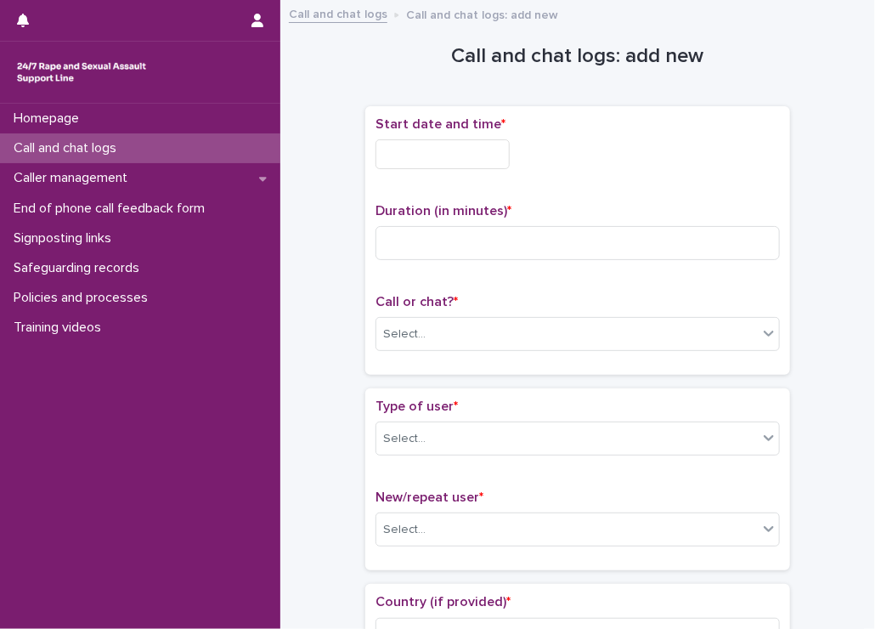
click at [425, 162] on input "text" at bounding box center [443, 154] width 134 height 30
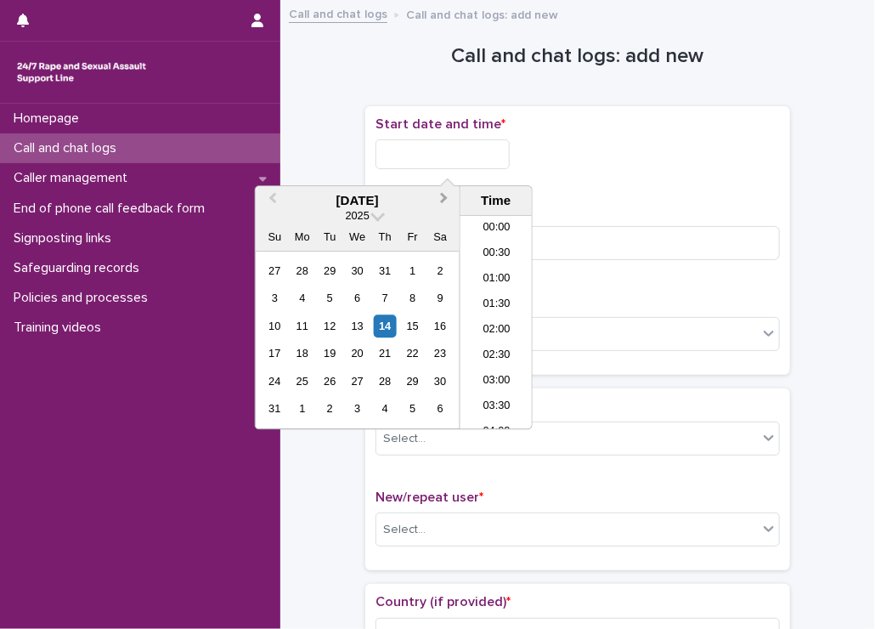
scroll to position [1010, 0]
click at [480, 345] on li "22:00" at bounding box center [497, 340] width 72 height 25
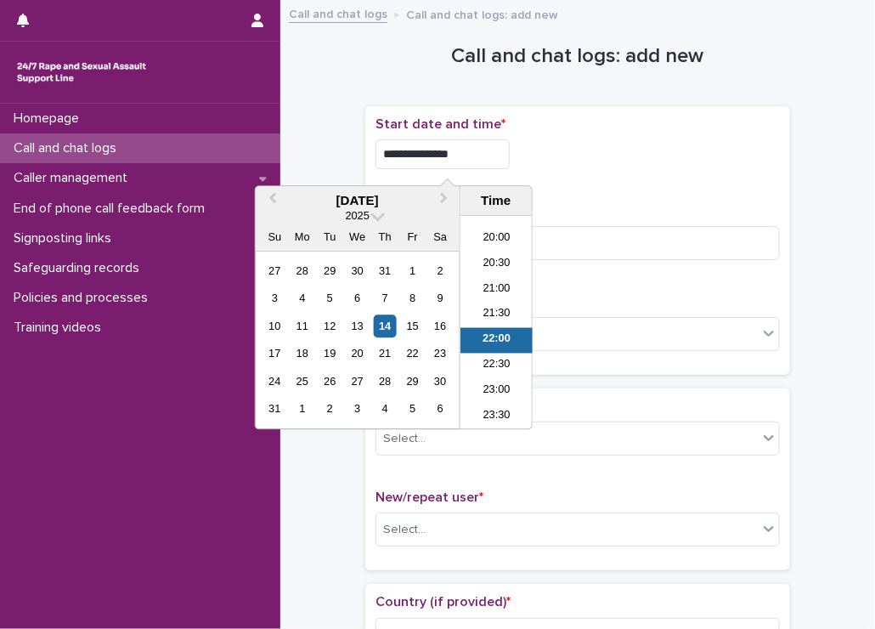
drag, startPoint x: 450, startPoint y: 152, endPoint x: 487, endPoint y: 158, distance: 37.0
click at [486, 156] on input "**********" at bounding box center [443, 154] width 134 height 30
type input "**********"
click at [620, 158] on div "**********" at bounding box center [578, 154] width 405 height 30
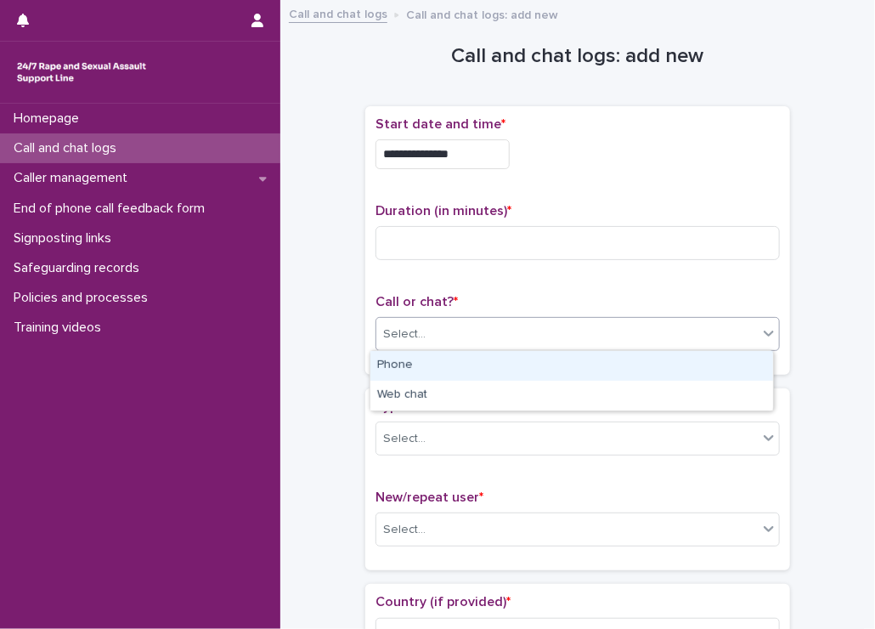
click at [409, 346] on div "Select..." at bounding box center [567, 334] width 382 height 28
click at [389, 370] on div "Phone" at bounding box center [572, 366] width 403 height 30
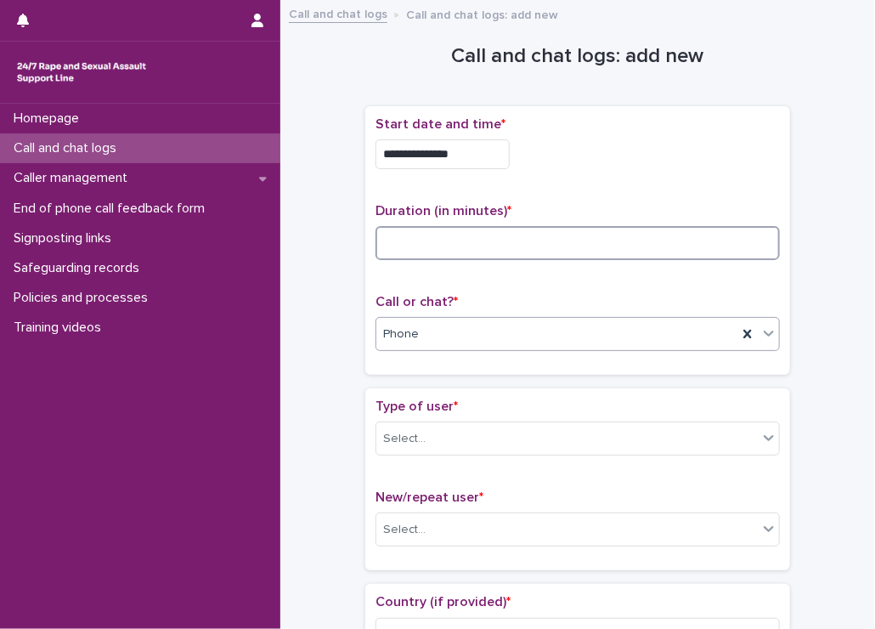
click at [448, 241] on input at bounding box center [578, 243] width 405 height 34
type input "*"
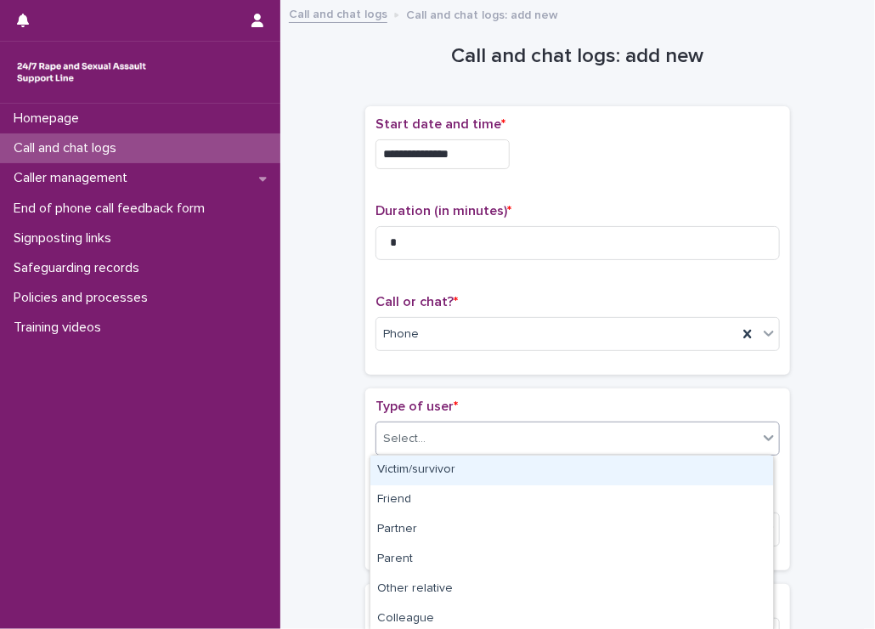
click at [448, 430] on div "Select..." at bounding box center [567, 439] width 382 height 28
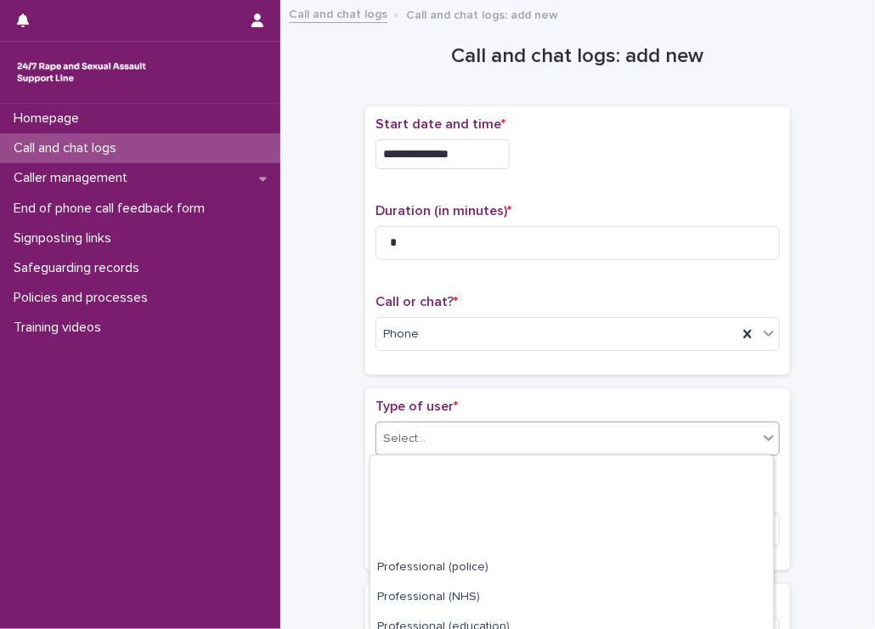
scroll to position [271, 0]
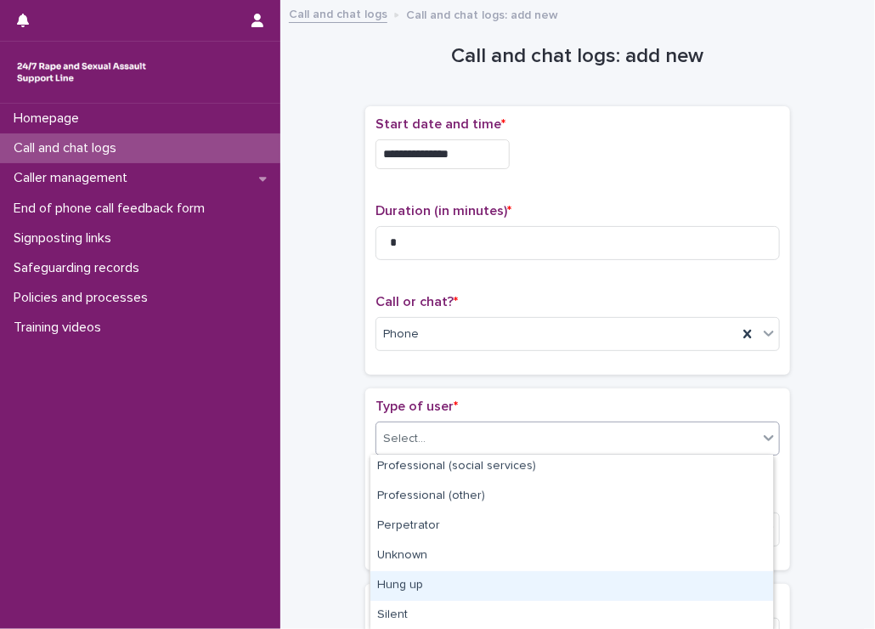
click at [439, 591] on div "Hung up" at bounding box center [572, 586] width 403 height 30
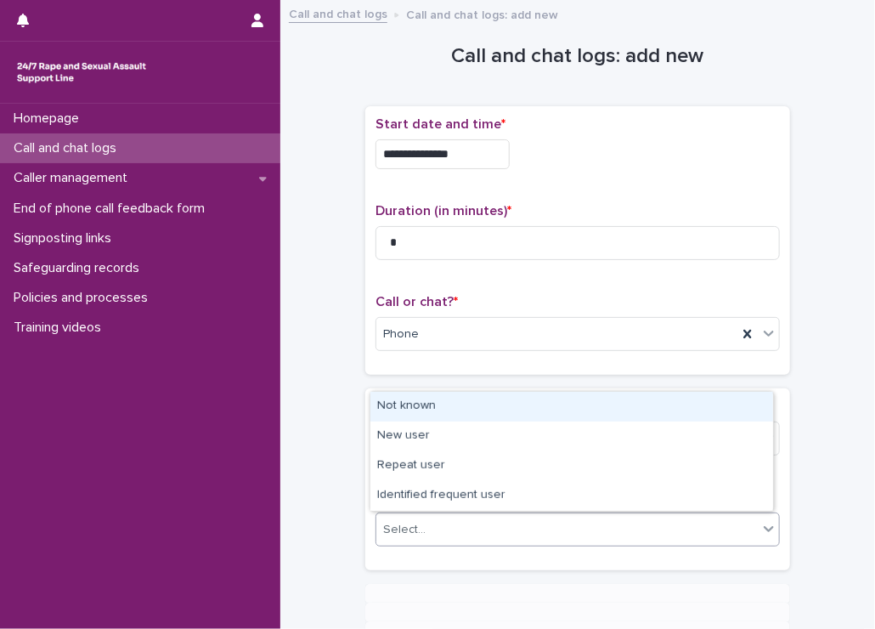
click at [431, 535] on div "Select..." at bounding box center [567, 530] width 382 height 28
click at [428, 414] on div "Not known" at bounding box center [572, 407] width 403 height 30
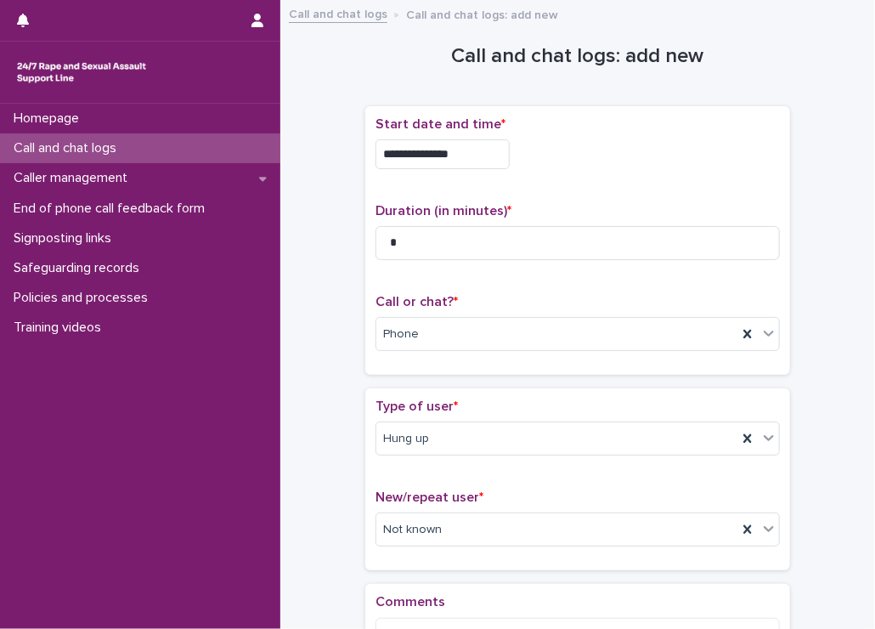
click at [326, 416] on div "**********" at bounding box center [577, 364] width 561 height 708
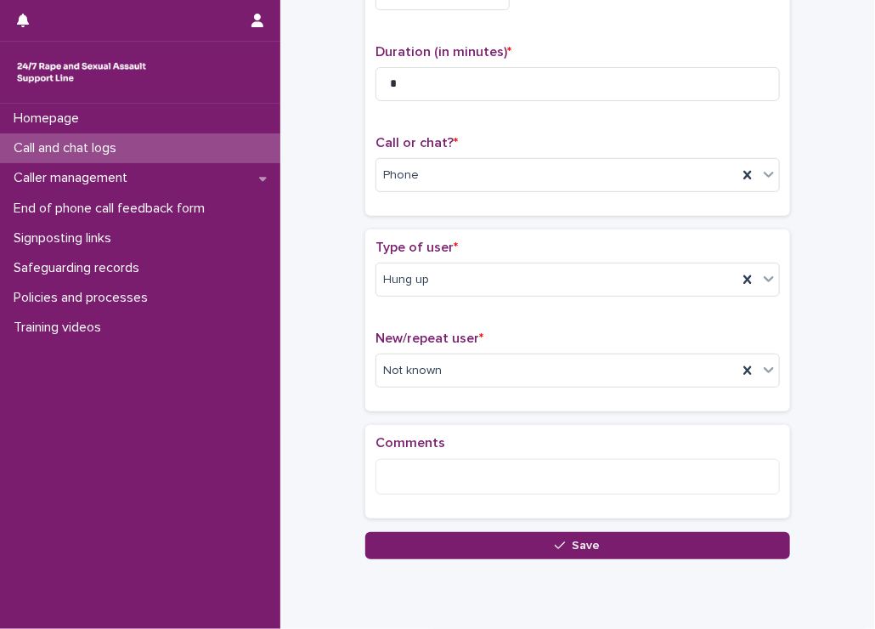
scroll to position [170, 0]
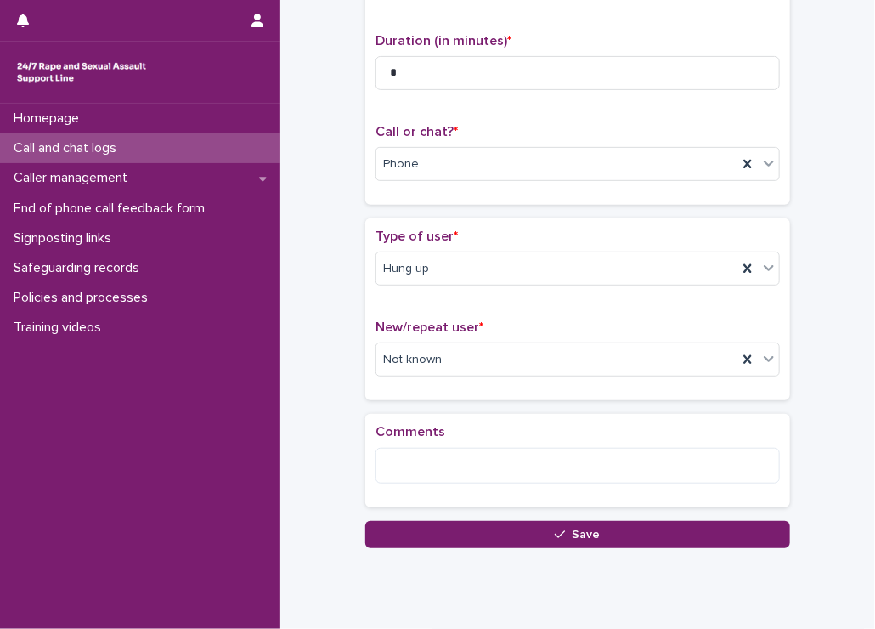
click at [388, 546] on div "**********" at bounding box center [578, 215] width 578 height 750
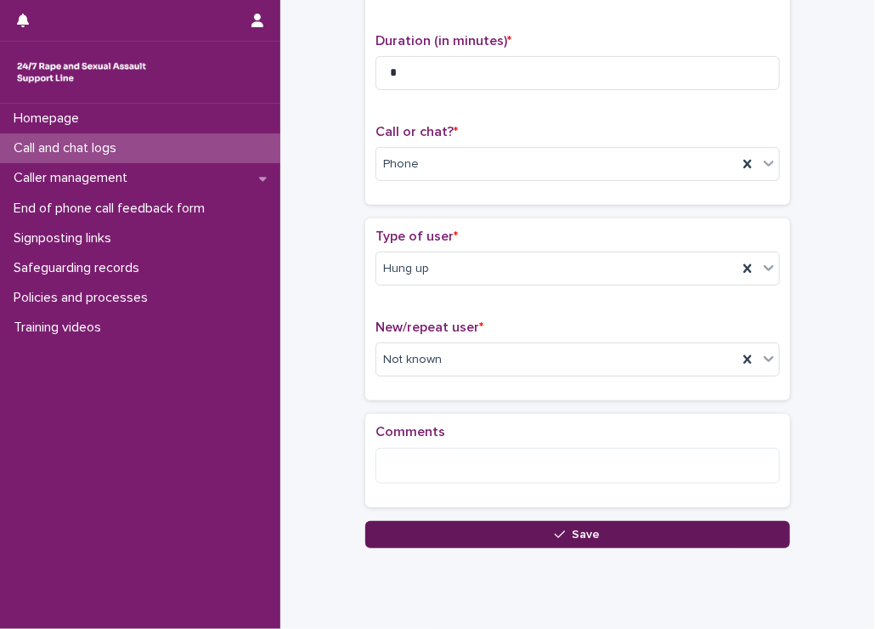
click at [389, 536] on button "Save" at bounding box center [577, 534] width 425 height 27
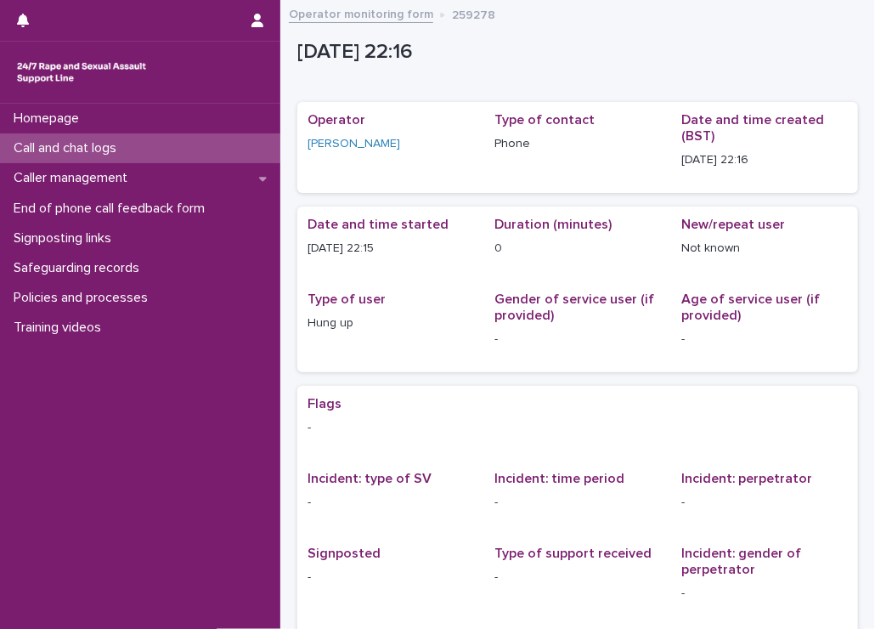
click at [54, 146] on p "Call and chat logs" at bounding box center [68, 148] width 123 height 16
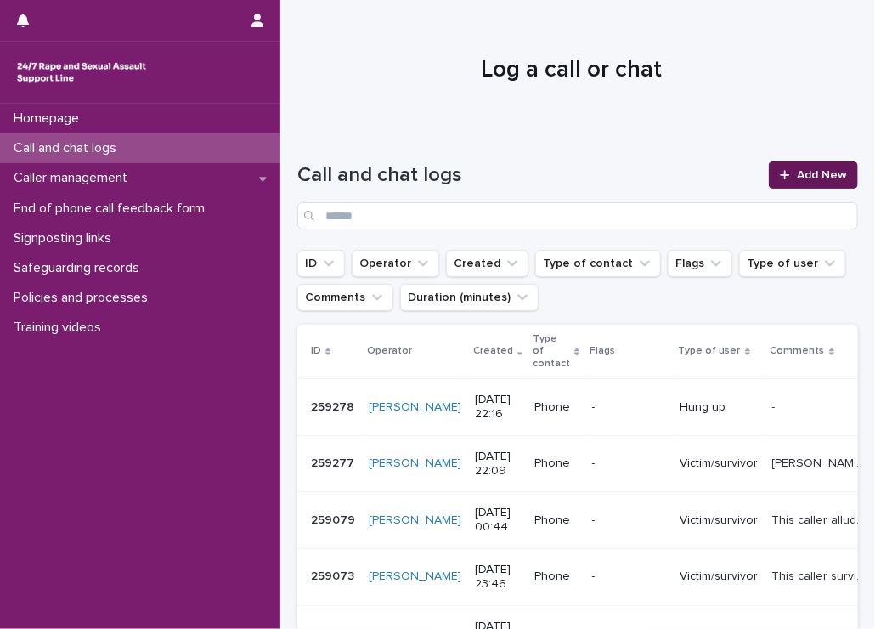
click at [784, 165] on link "Add New" at bounding box center [813, 174] width 89 height 27
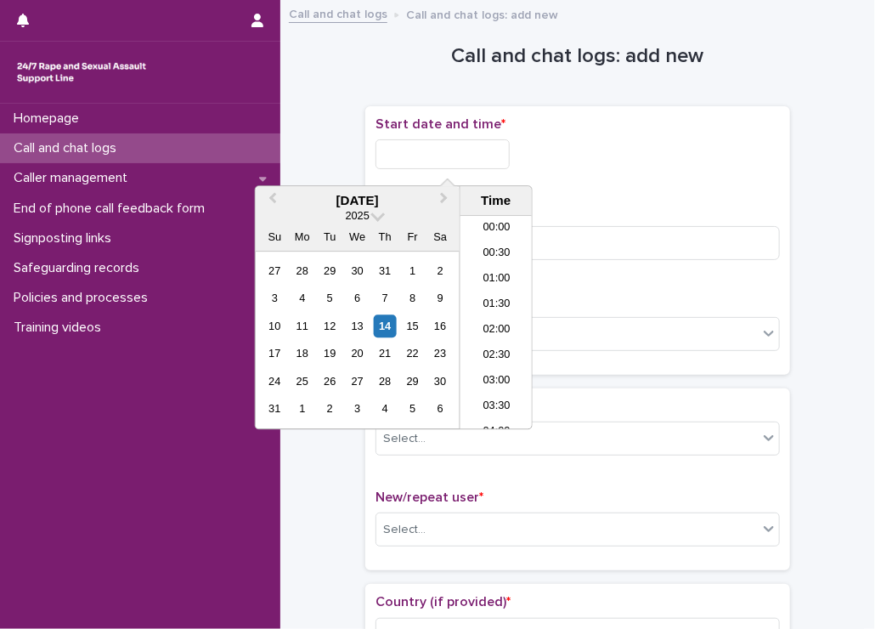
click at [442, 165] on input "text" at bounding box center [443, 154] width 134 height 30
click at [477, 342] on li "22:00" at bounding box center [497, 340] width 72 height 25
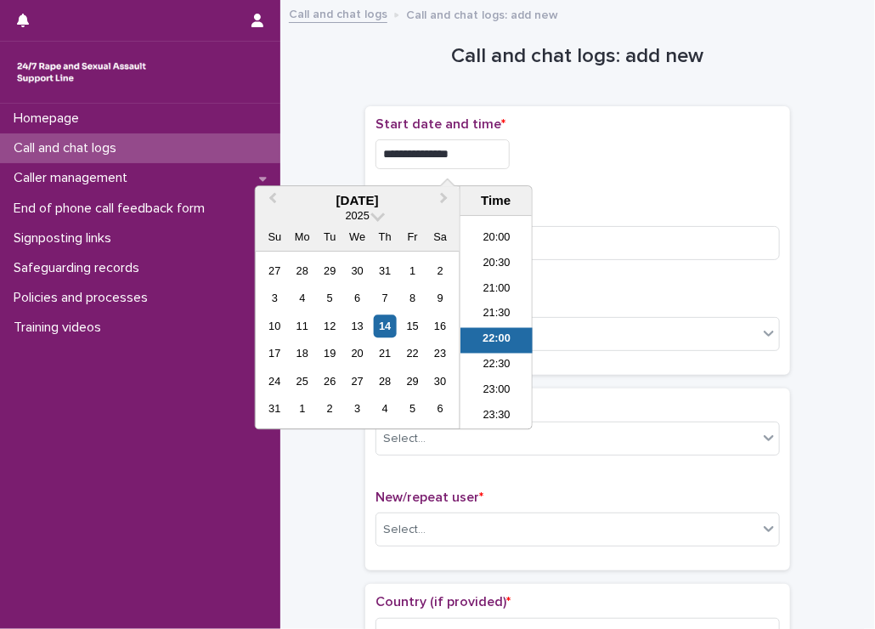
drag, startPoint x: 450, startPoint y: 153, endPoint x: 518, endPoint y: 156, distance: 68.1
click at [510, 156] on input "**********" at bounding box center [443, 154] width 134 height 30
type input "**********"
click at [640, 125] on p "Start date and time *" at bounding box center [578, 124] width 405 height 16
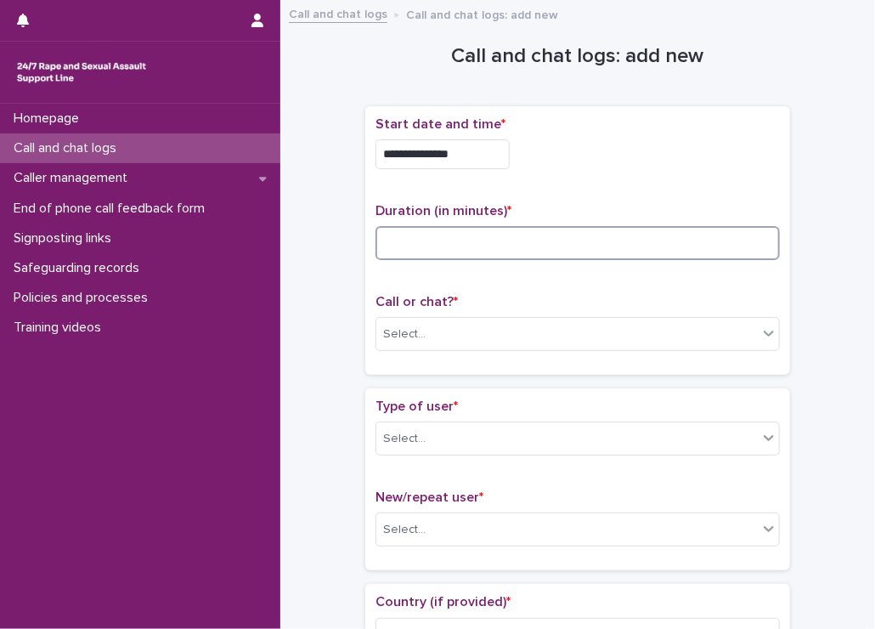
click at [529, 237] on input at bounding box center [578, 243] width 405 height 34
type input "*"
click at [480, 322] on div "Select..." at bounding box center [567, 334] width 382 height 28
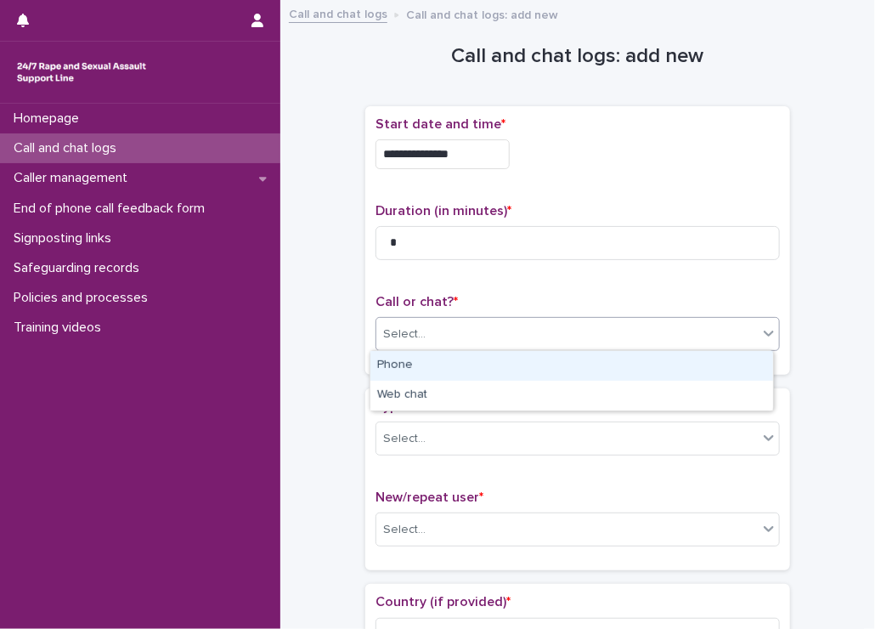
drag, startPoint x: 449, startPoint y: 369, endPoint x: 415, endPoint y: 414, distance: 56.4
click at [448, 371] on div "Phone" at bounding box center [572, 366] width 403 height 30
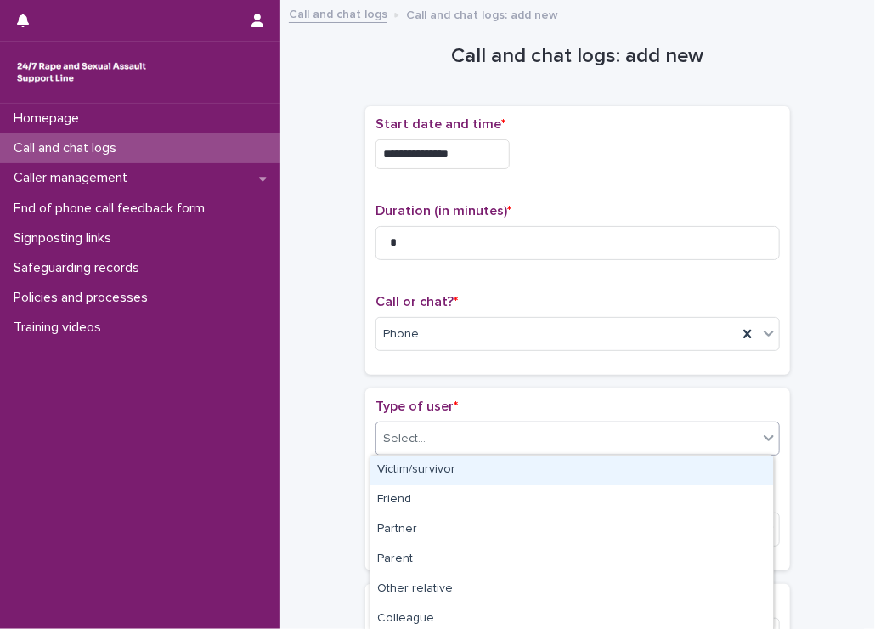
click at [415, 431] on div "Select..." at bounding box center [404, 439] width 42 height 18
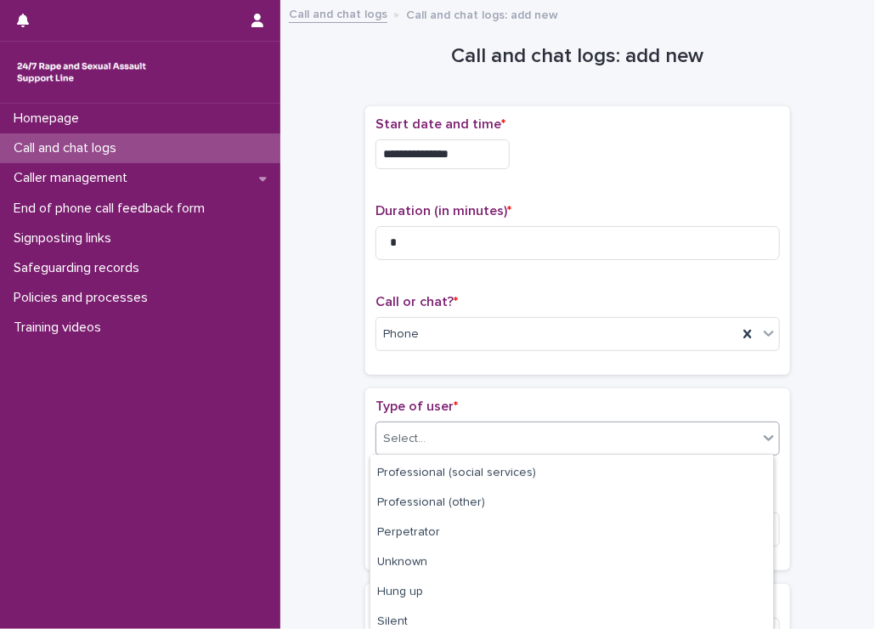
scroll to position [271, 0]
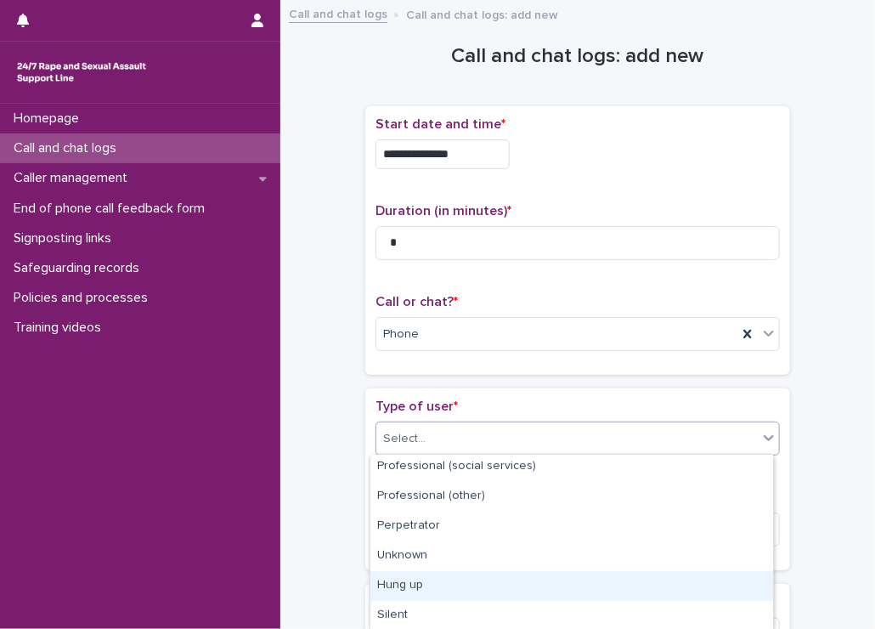
click at [410, 574] on div "Hung up" at bounding box center [572, 586] width 403 height 30
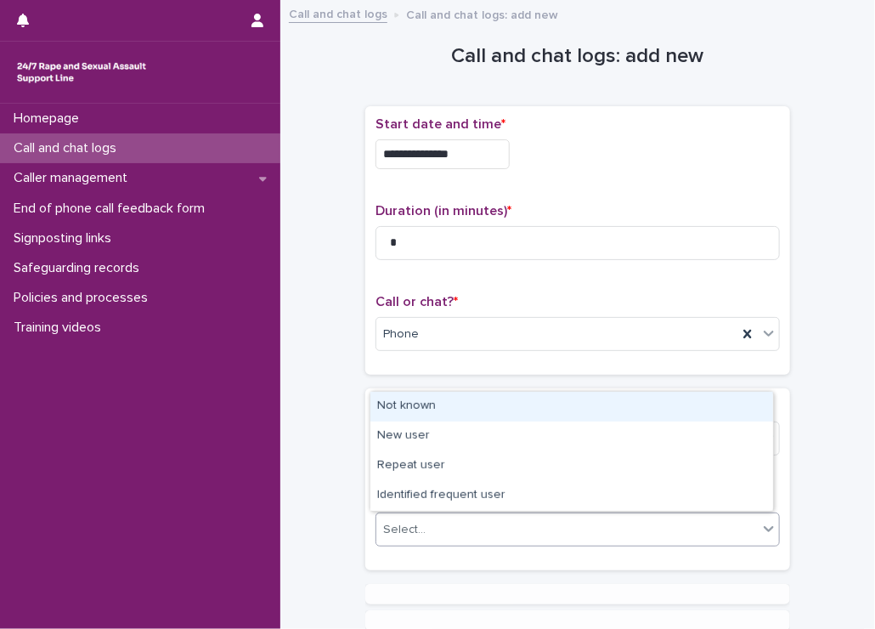
click at [415, 526] on div "Select..." at bounding box center [404, 530] width 42 height 18
drag, startPoint x: 415, startPoint y: 516, endPoint x: 410, endPoint y: 407, distance: 108.9
click at [429, 407] on div "Not known" at bounding box center [572, 407] width 403 height 30
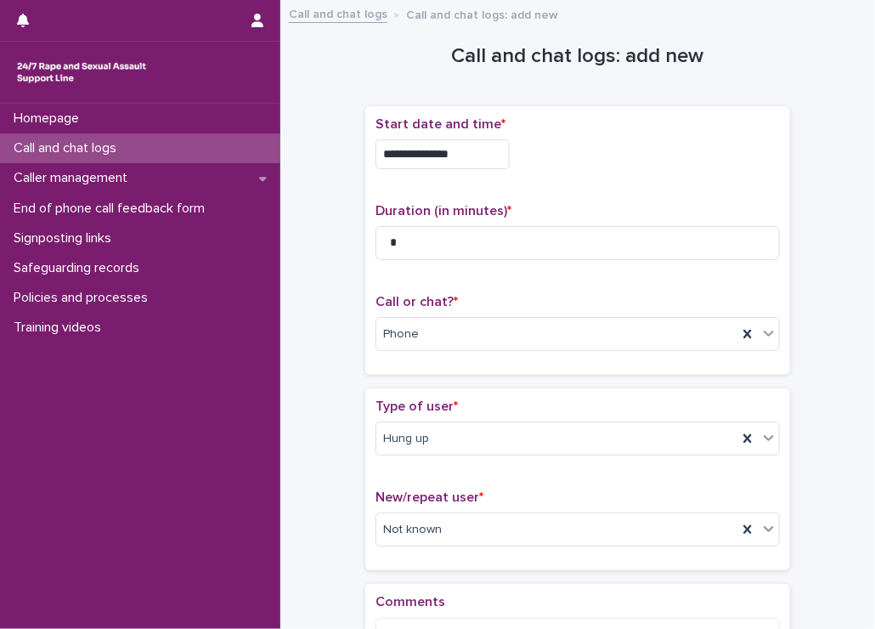
click at [348, 390] on div "**********" at bounding box center [577, 364] width 561 height 708
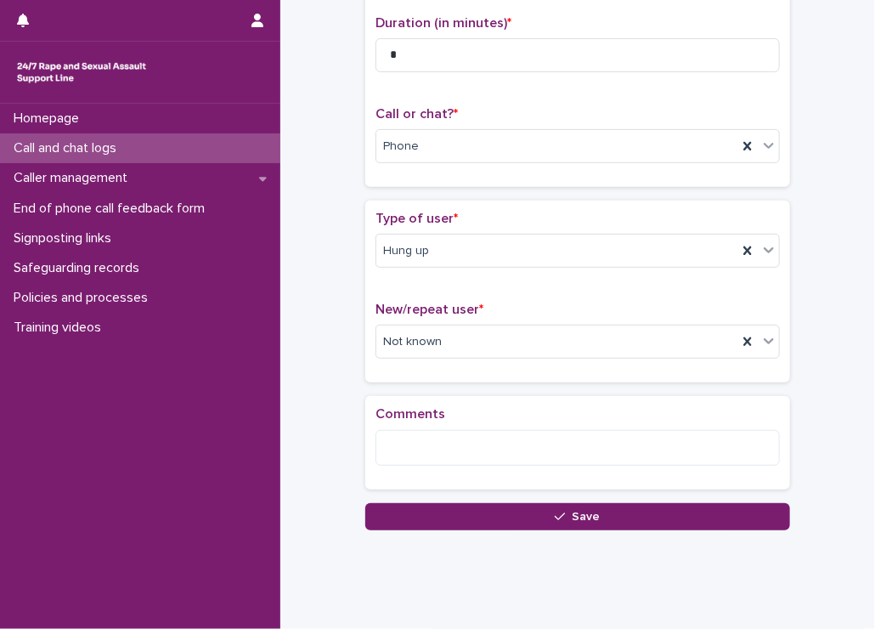
scroll to position [221, 0]
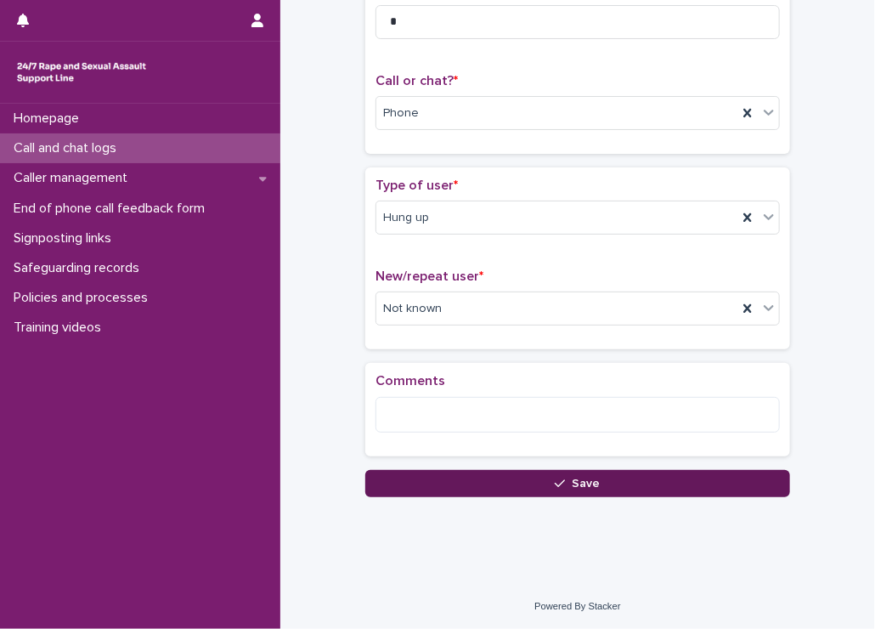
drag, startPoint x: 423, startPoint y: 469, endPoint x: 380, endPoint y: 476, distance: 43.9
click at [428, 471] on button "Save" at bounding box center [577, 483] width 425 height 27
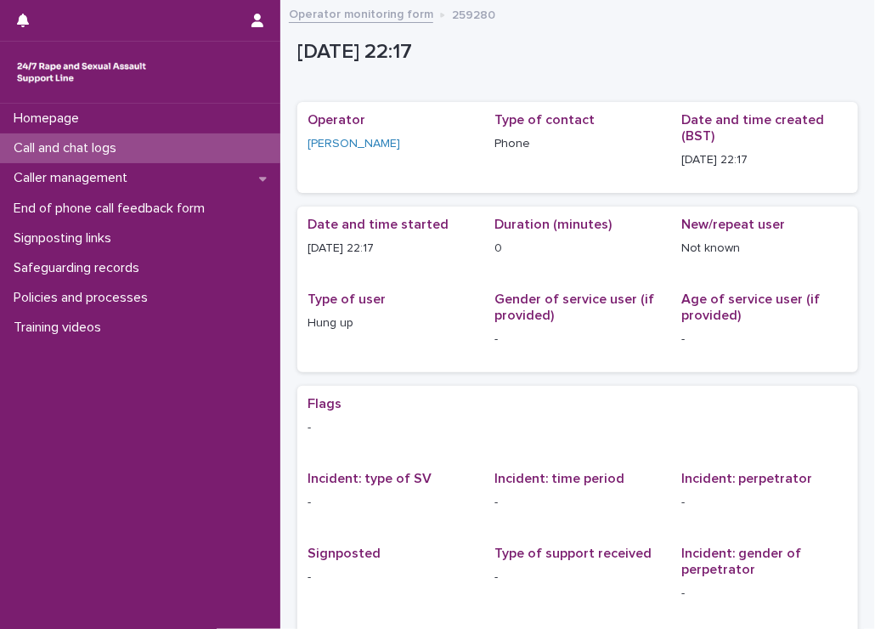
click at [67, 149] on p "Call and chat logs" at bounding box center [68, 148] width 123 height 16
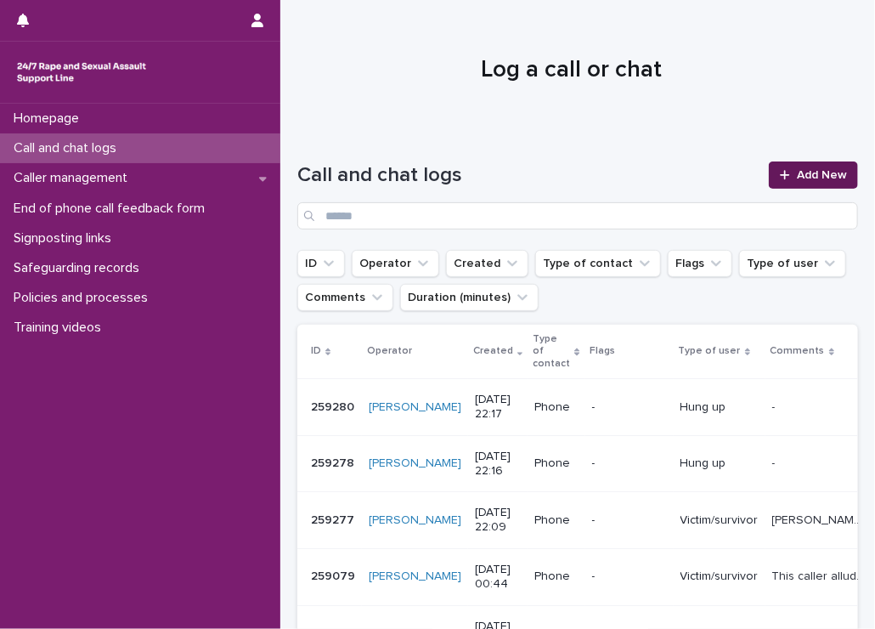
click at [797, 180] on span "Add New" at bounding box center [822, 175] width 50 height 12
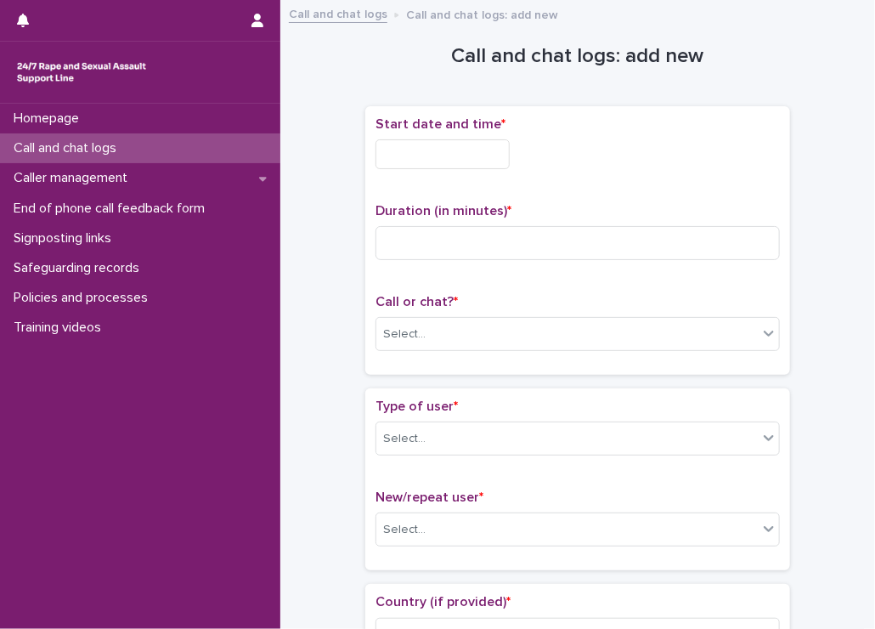
drag, startPoint x: 474, startPoint y: 145, endPoint x: 457, endPoint y: 153, distance: 18.6
click at [469, 145] on input "text" at bounding box center [443, 154] width 134 height 30
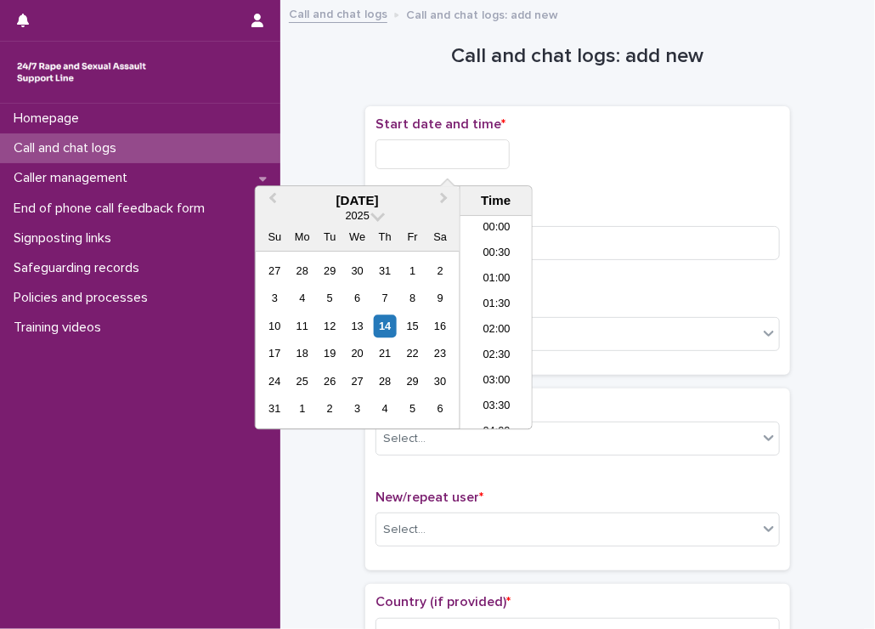
scroll to position [1010, 0]
click at [492, 335] on li "22:00" at bounding box center [497, 340] width 72 height 25
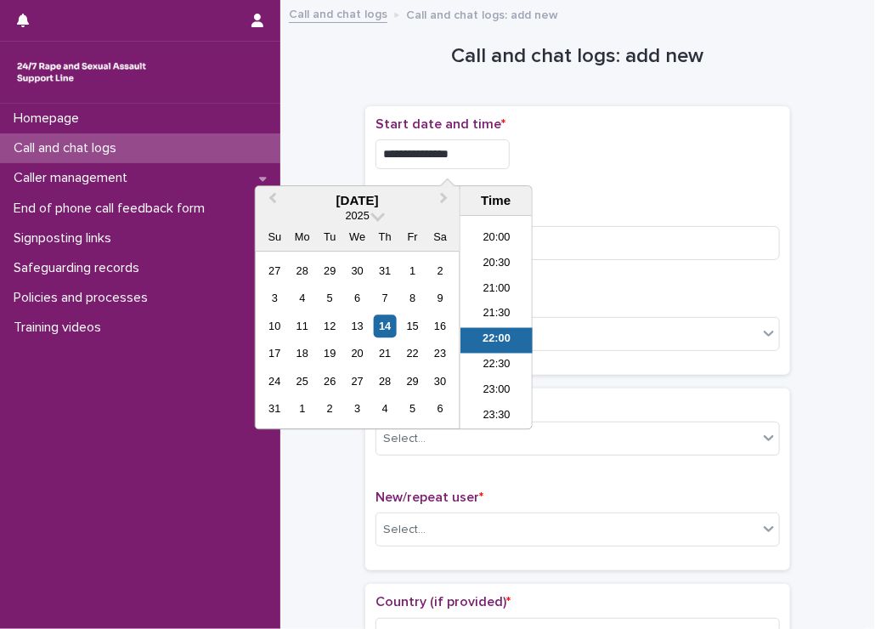
drag, startPoint x: 450, startPoint y: 152, endPoint x: 469, endPoint y: 158, distance: 20.4
click at [469, 158] on input "**********" at bounding box center [443, 154] width 134 height 30
type input "**********"
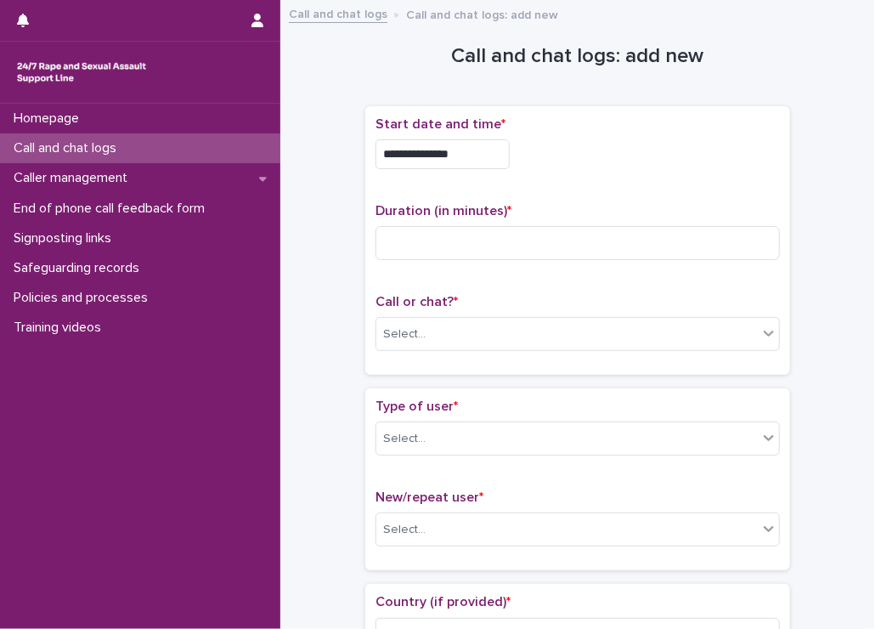
click at [640, 131] on p "Start date and time *" at bounding box center [578, 124] width 405 height 16
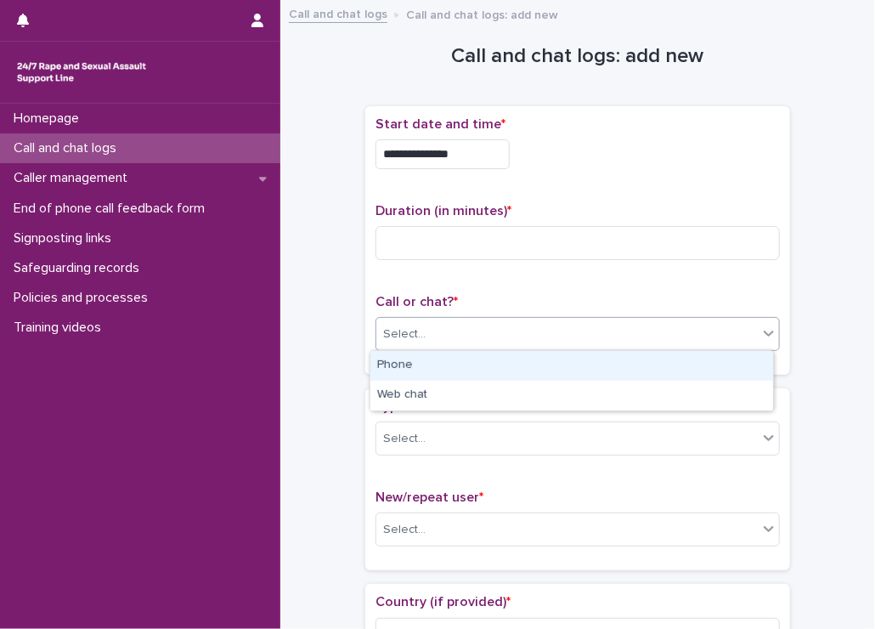
click at [446, 336] on div "Select..." at bounding box center [567, 334] width 382 height 28
click at [417, 356] on div "Phone" at bounding box center [572, 366] width 403 height 30
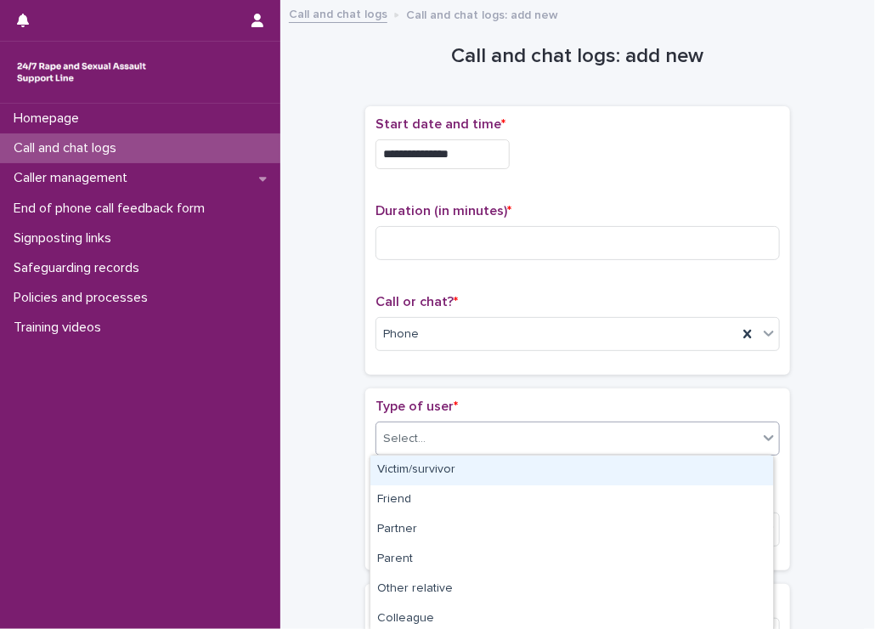
click at [484, 425] on div "Select..." at bounding box center [567, 439] width 382 height 28
drag, startPoint x: 444, startPoint y: 468, endPoint x: 444, endPoint y: 481, distance: 12.7
click at [444, 470] on div "Victim/survivor" at bounding box center [572, 471] width 403 height 30
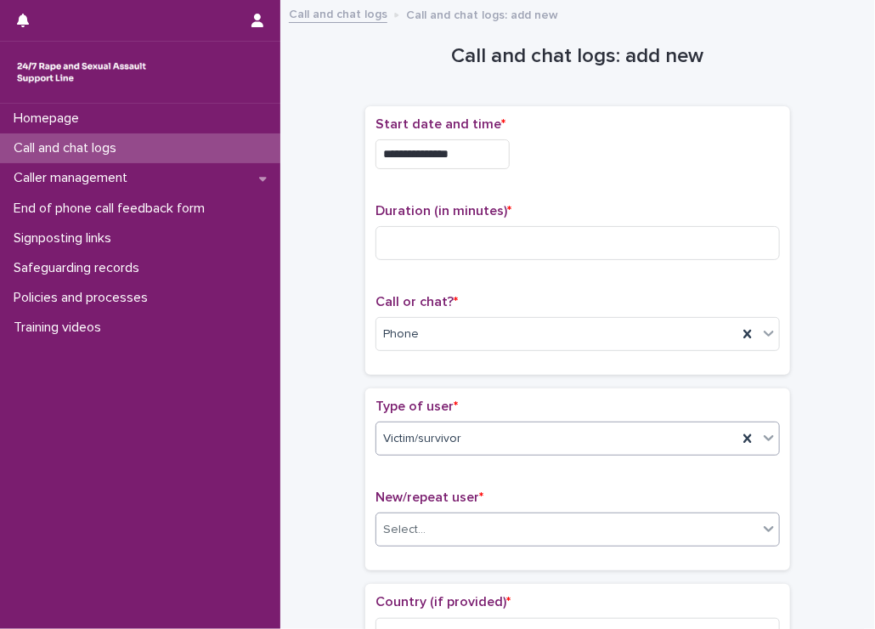
click at [433, 529] on div "Select..." at bounding box center [567, 530] width 382 height 28
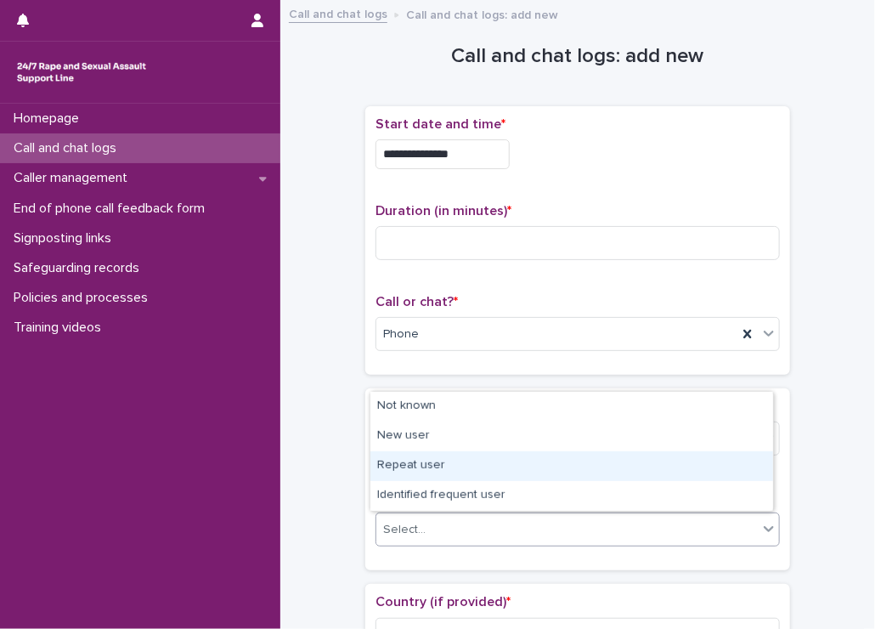
click at [416, 458] on div "Repeat user" at bounding box center [572, 466] width 403 height 30
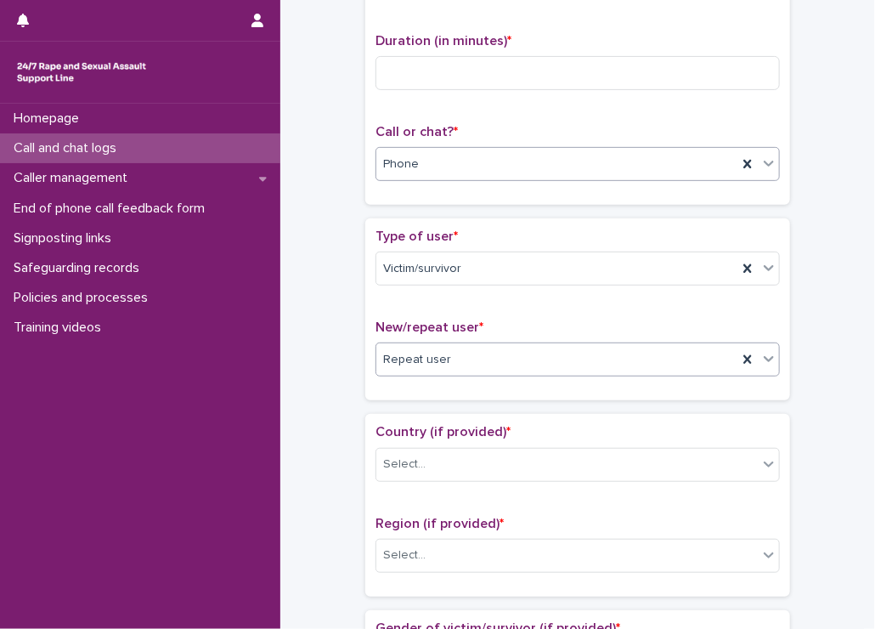
scroll to position [0, 0]
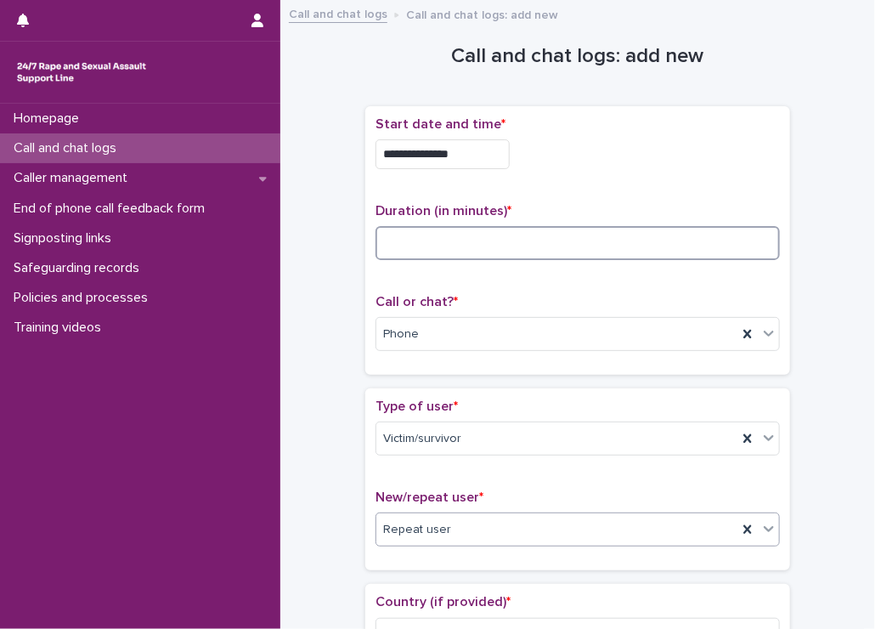
click at [420, 236] on input at bounding box center [578, 243] width 405 height 34
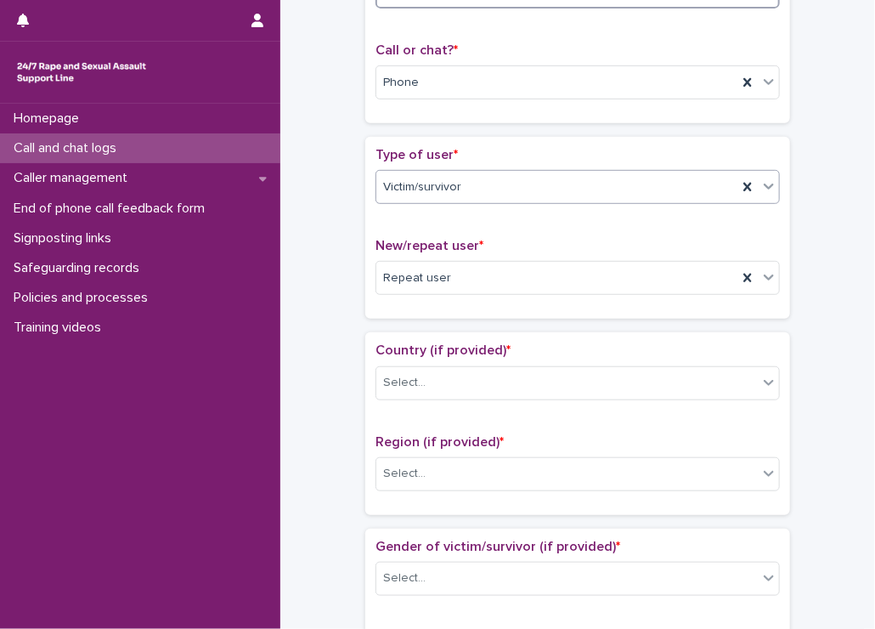
scroll to position [255, 0]
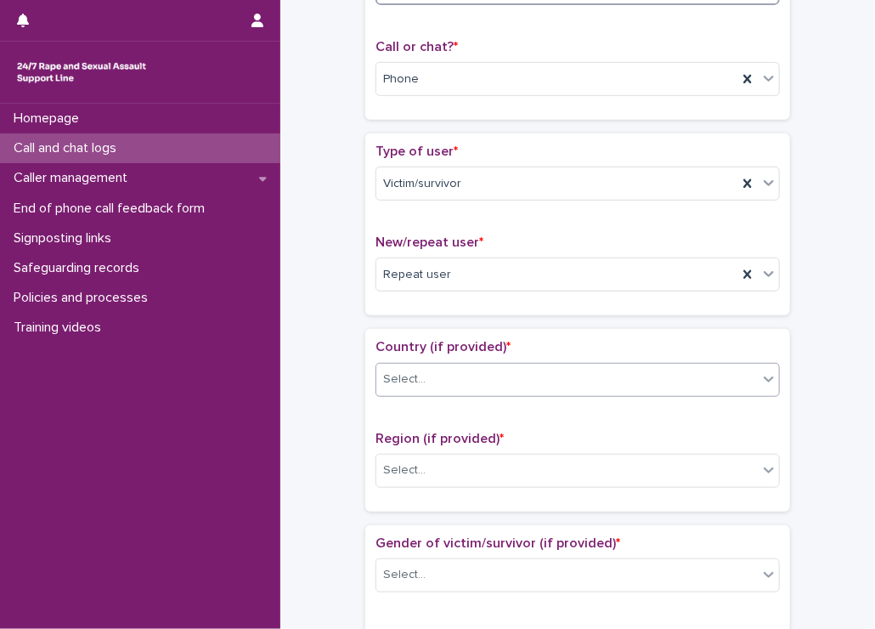
type input "**"
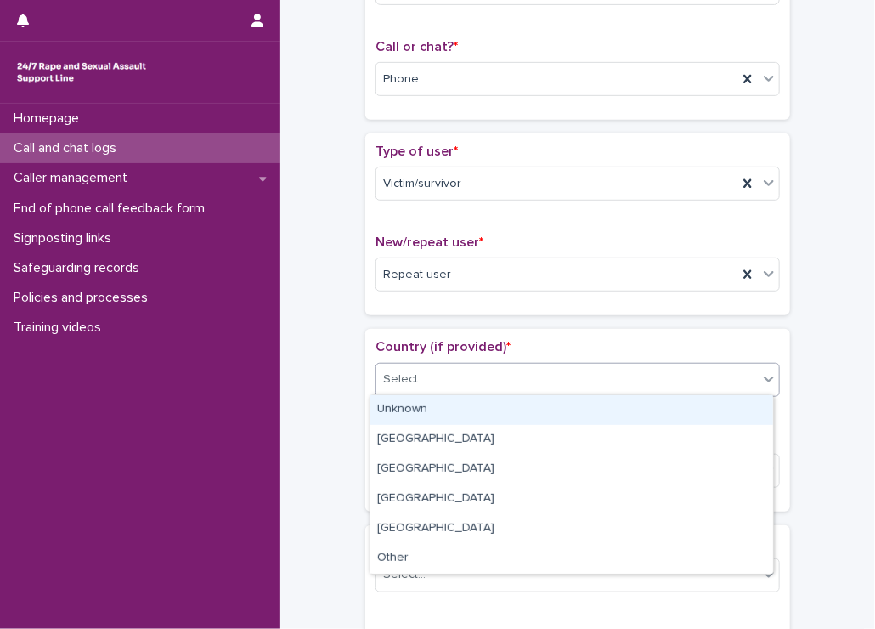
click at [427, 381] on input "text" at bounding box center [428, 379] width 2 height 14
click at [398, 408] on div "Unknown" at bounding box center [572, 410] width 403 height 30
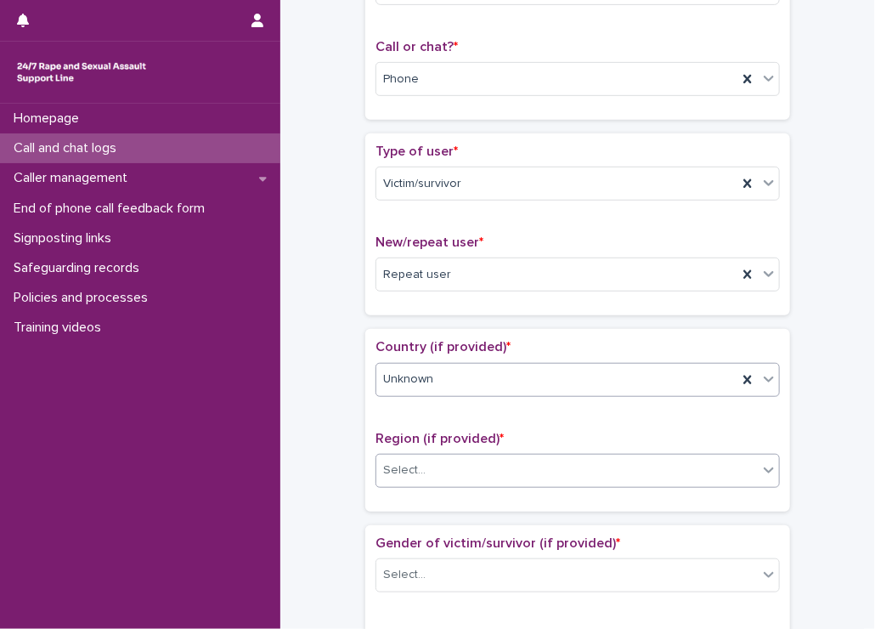
click at [394, 466] on div "Select..." at bounding box center [404, 470] width 42 height 18
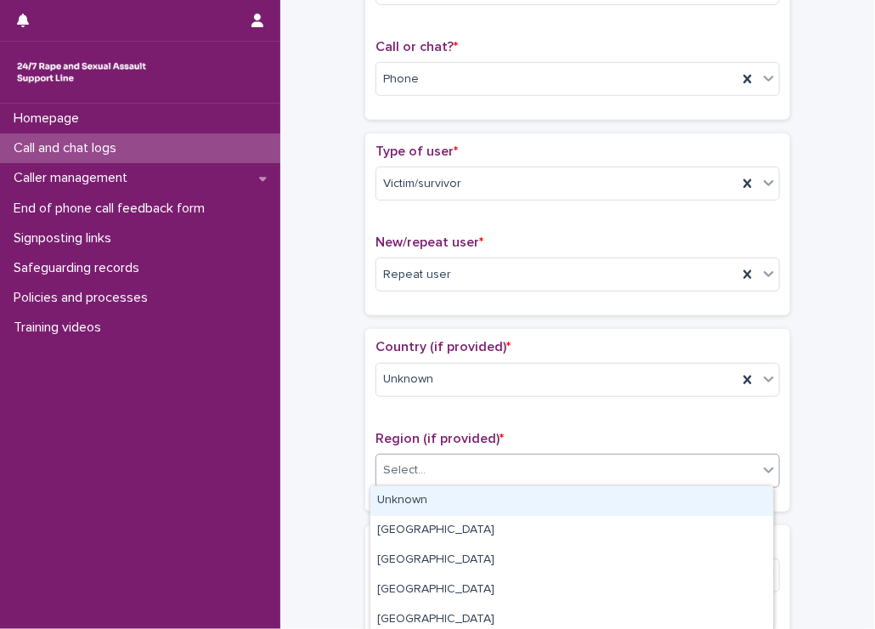
click at [411, 502] on div "Unknown" at bounding box center [572, 501] width 403 height 30
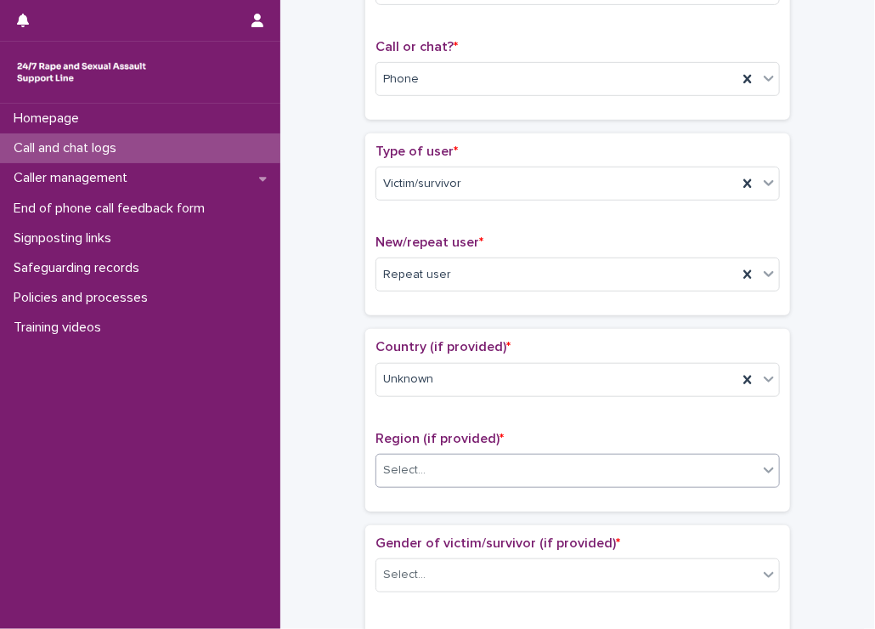
click at [343, 490] on div "**********" at bounding box center [577, 623] width 561 height 1737
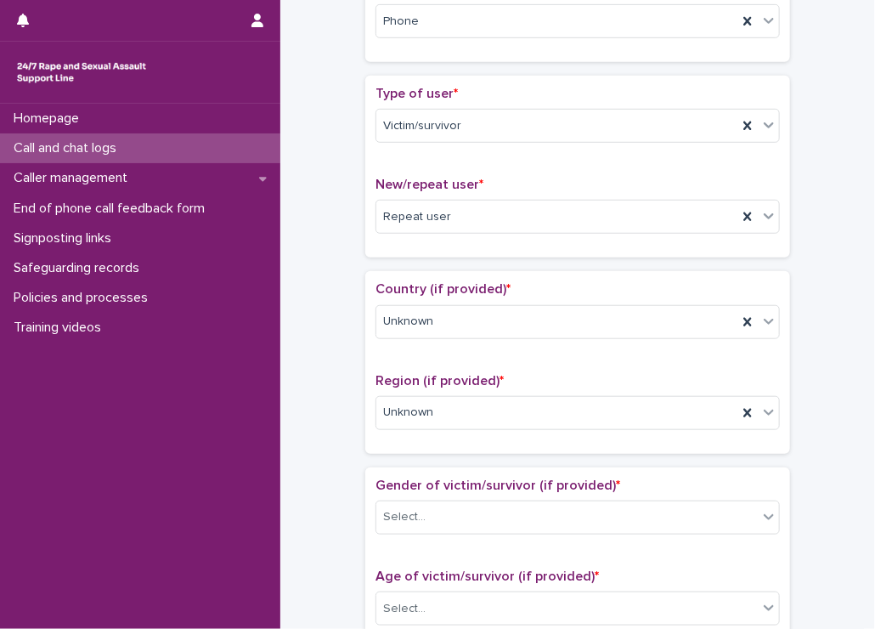
scroll to position [340, 0]
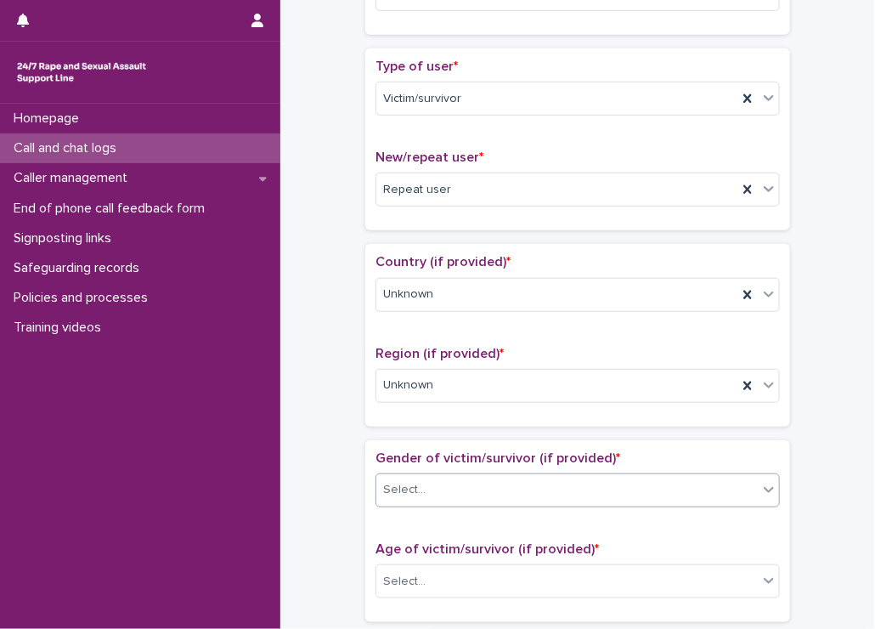
click at [425, 492] on div "Select..." at bounding box center [567, 490] width 382 height 28
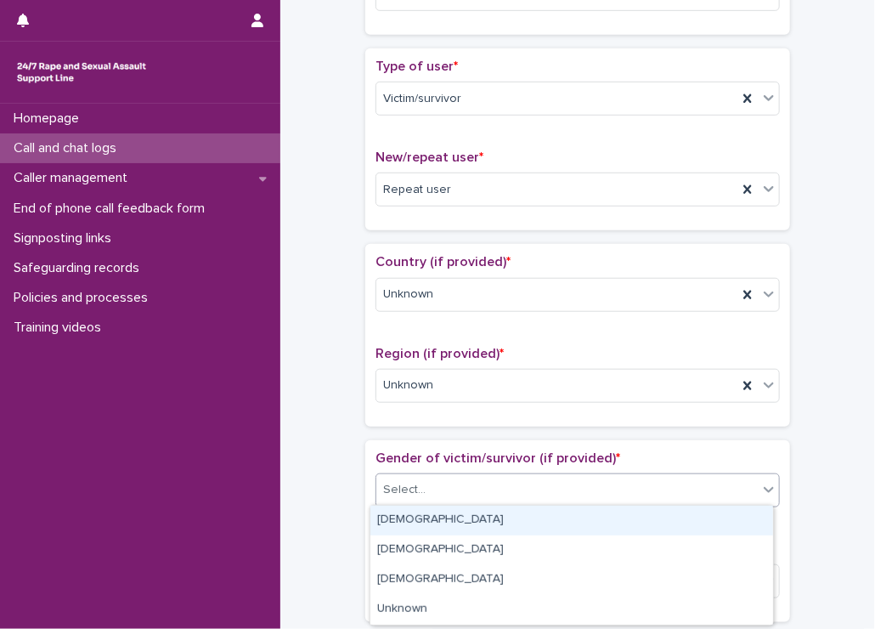
click at [406, 526] on div "Female" at bounding box center [572, 521] width 403 height 30
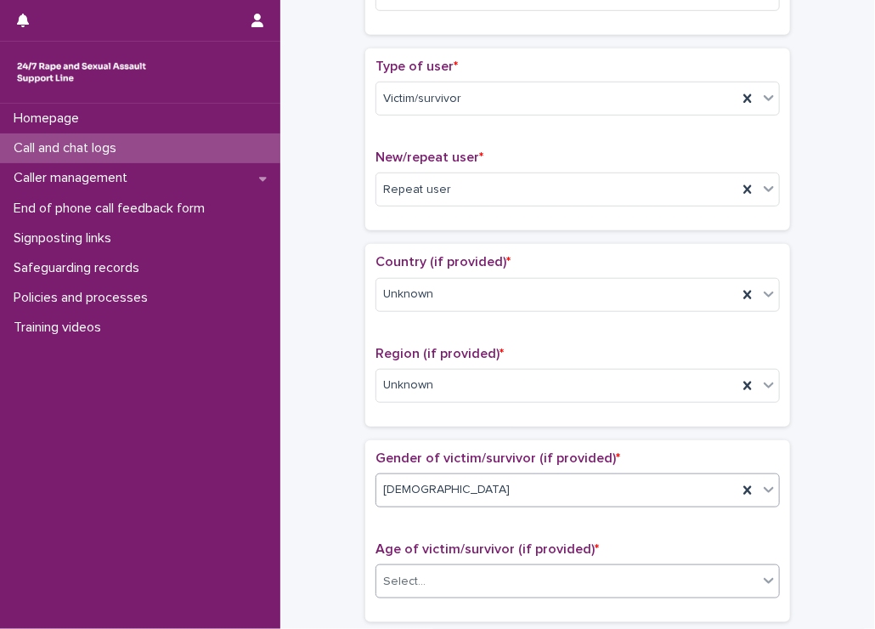
click at [427, 575] on input "text" at bounding box center [428, 582] width 2 height 14
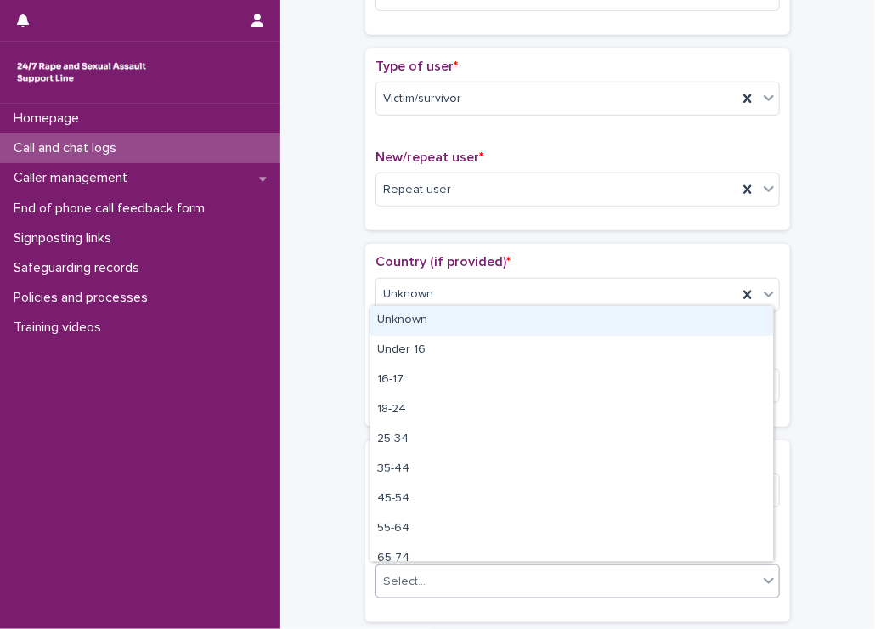
click at [401, 320] on div "Unknown" at bounding box center [572, 321] width 403 height 30
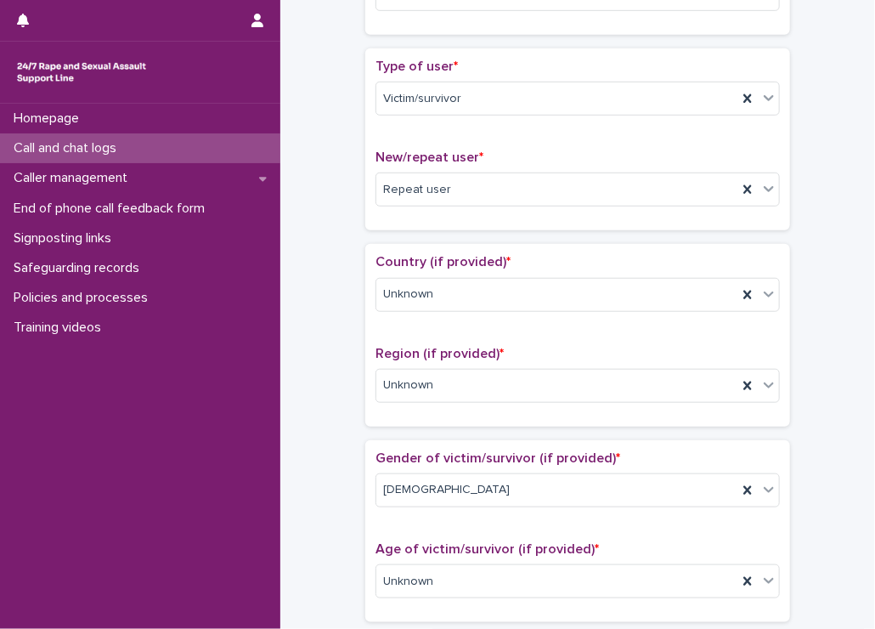
click at [340, 392] on div "**********" at bounding box center [577, 538] width 561 height 1737
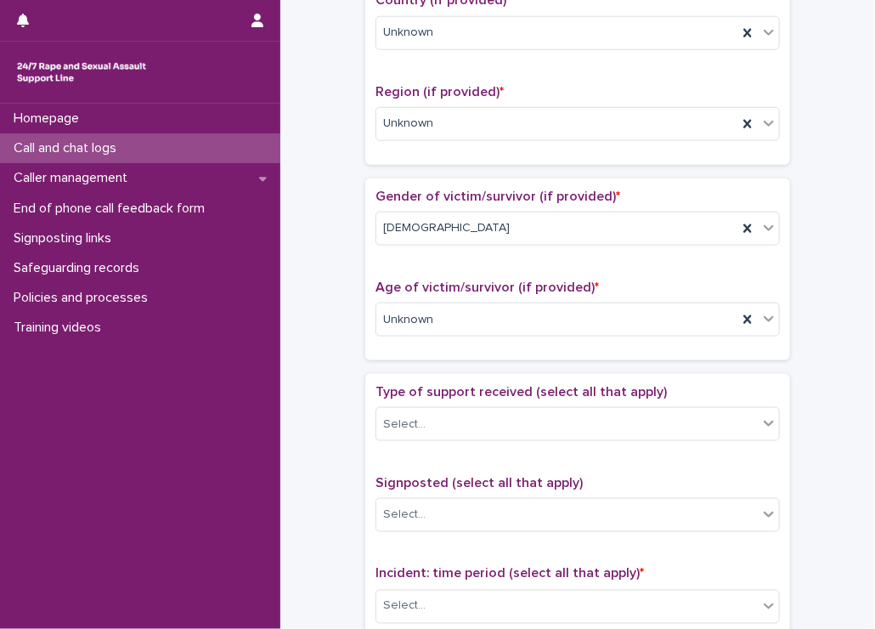
scroll to position [680, 0]
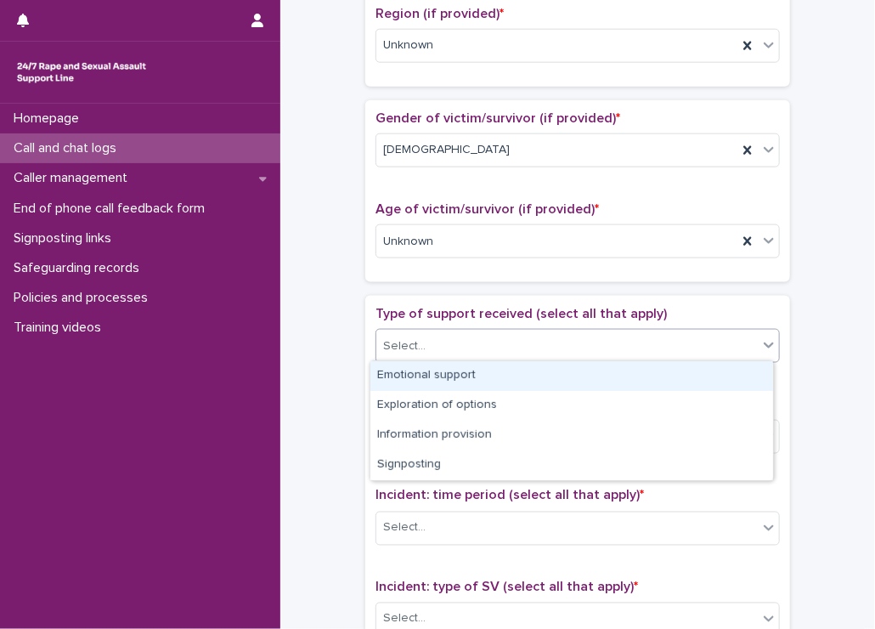
click at [439, 345] on div "Select..." at bounding box center [567, 346] width 382 height 28
click at [399, 370] on div "Emotional support" at bounding box center [572, 376] width 403 height 30
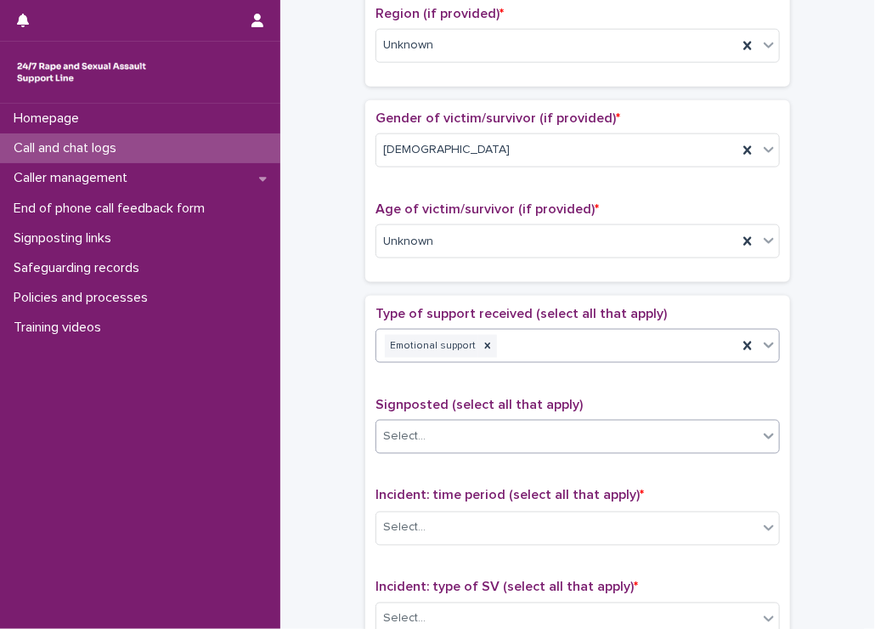
scroll to position [765, 0]
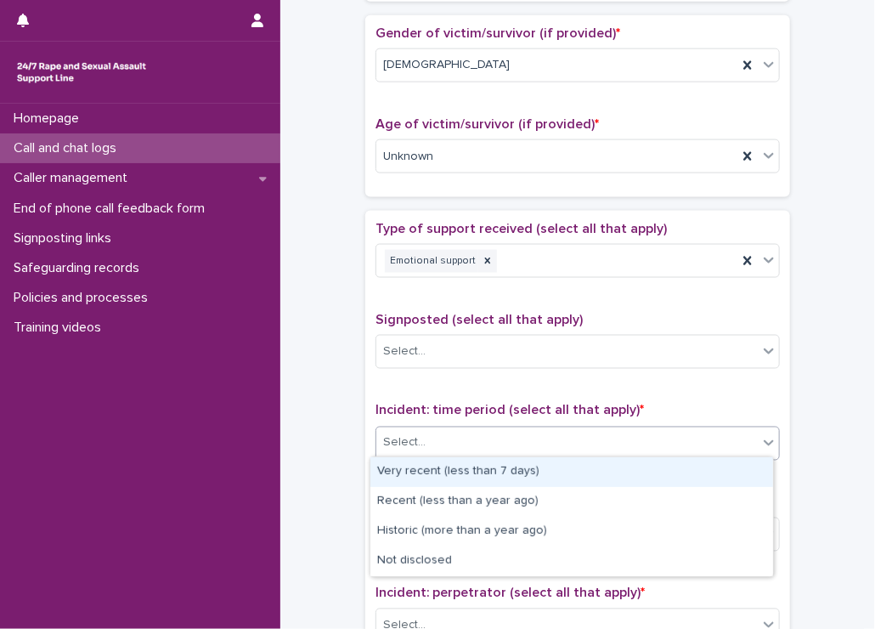
click at [422, 427] on div "Select..." at bounding box center [578, 444] width 405 height 34
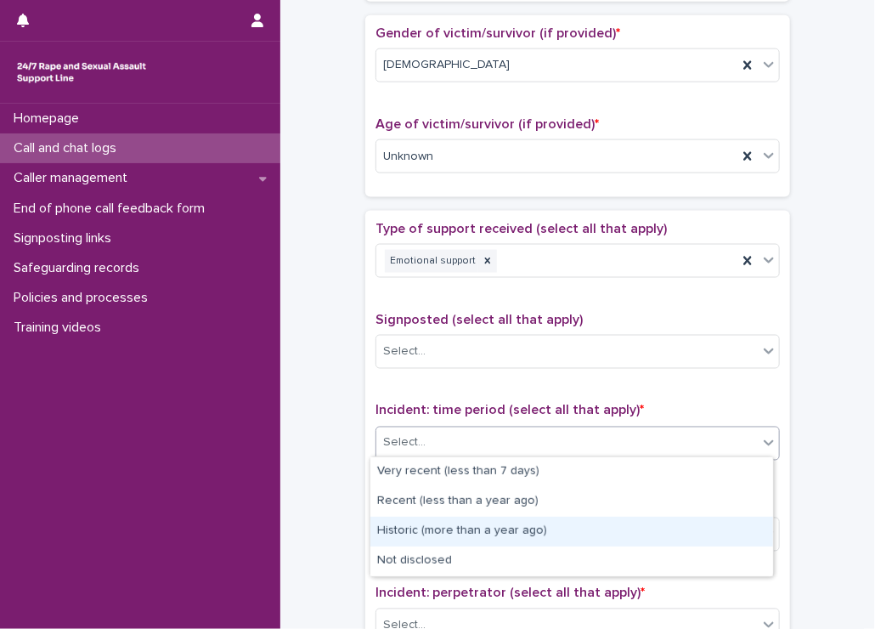
click at [414, 535] on div "Historic (more than a year ago)" at bounding box center [572, 532] width 403 height 30
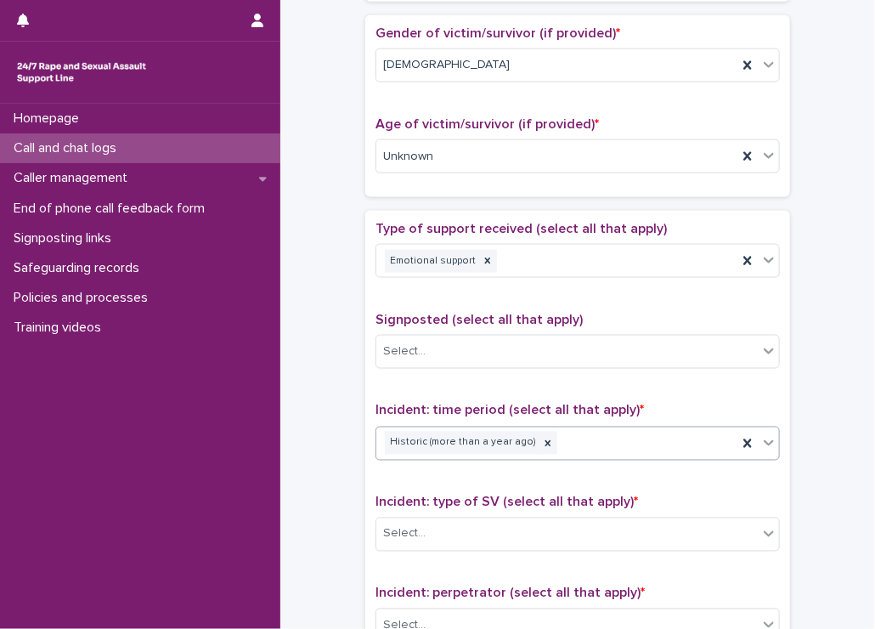
click at [592, 434] on div "Historic (more than a year ago)" at bounding box center [556, 443] width 361 height 30
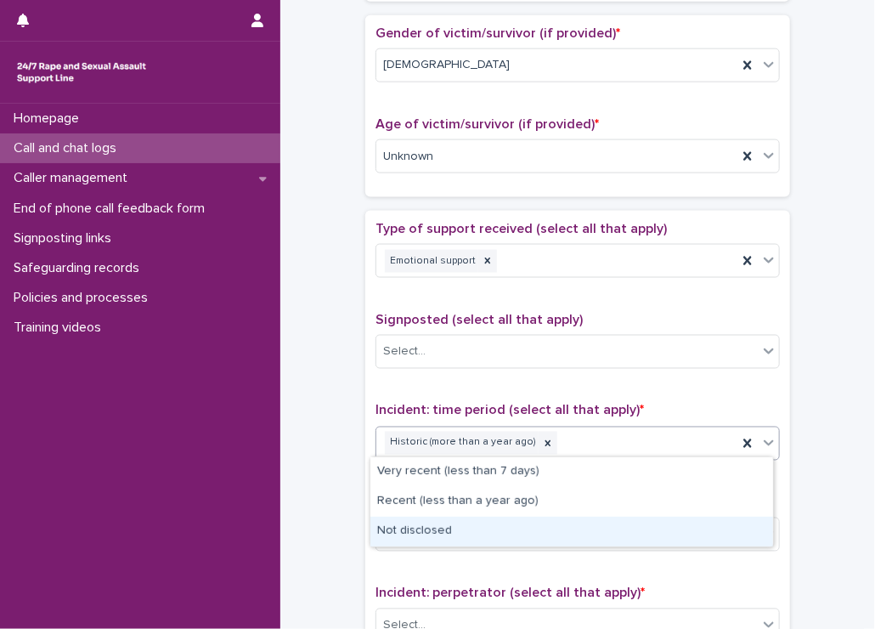
click at [424, 526] on div "Not disclosed" at bounding box center [572, 532] width 403 height 30
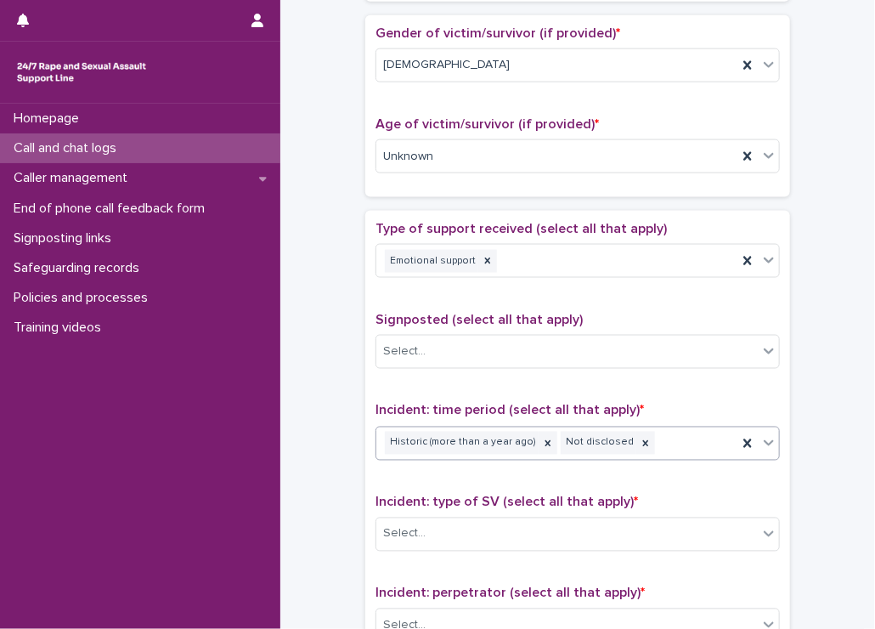
click at [424, 526] on div "Select..." at bounding box center [567, 534] width 382 height 28
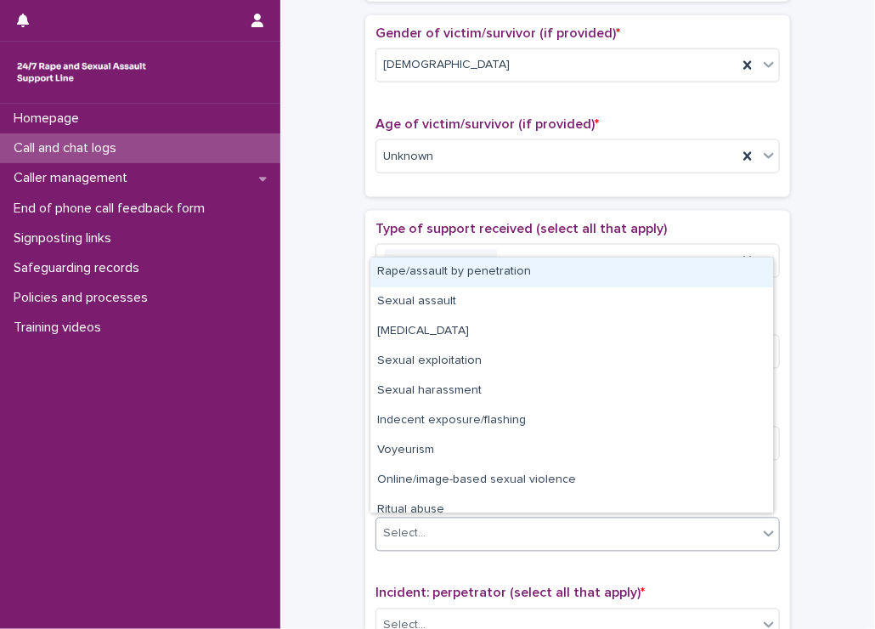
click at [444, 280] on div "Rape/assault by penetration" at bounding box center [572, 273] width 403 height 30
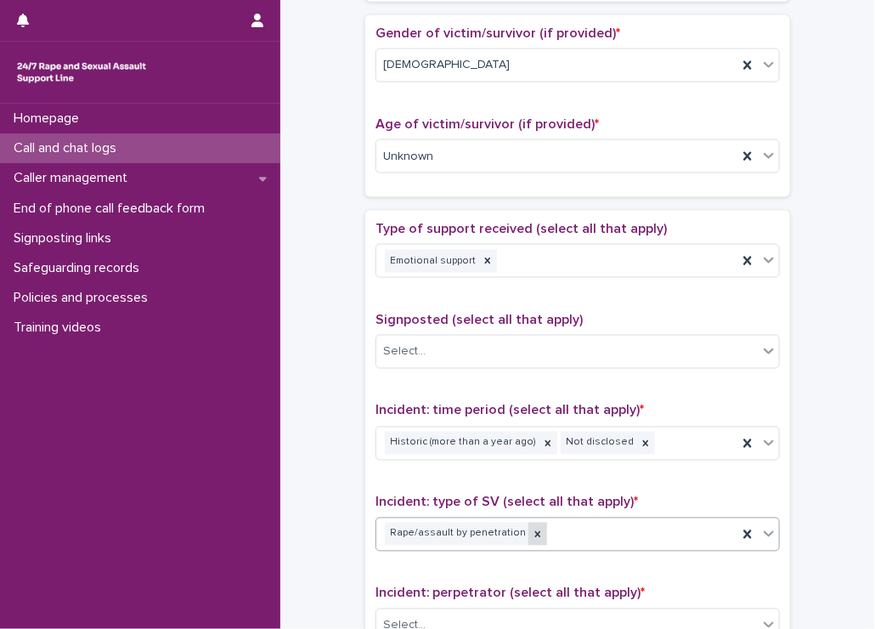
click at [532, 529] on icon at bounding box center [538, 535] width 12 height 12
click at [537, 529] on div "Select..." at bounding box center [567, 534] width 382 height 28
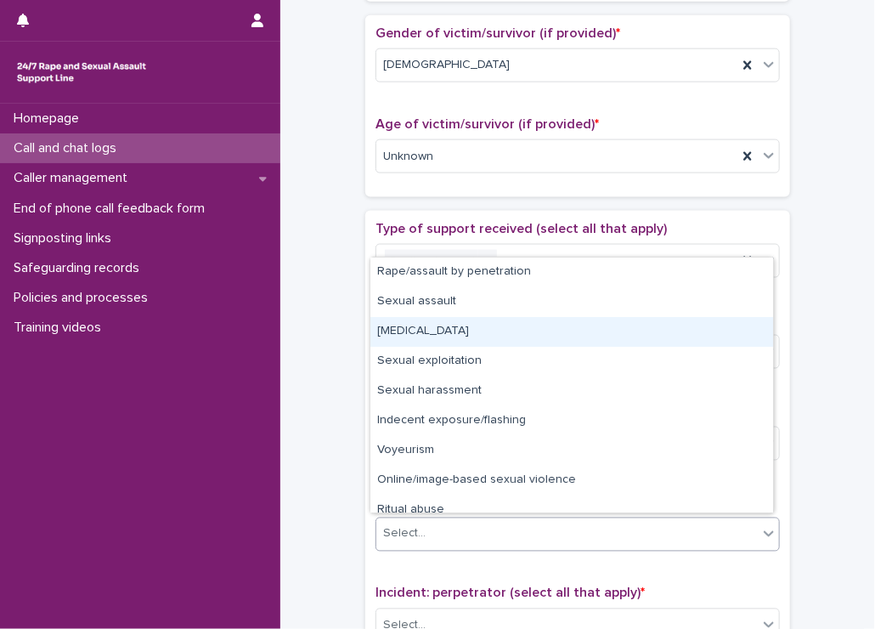
click at [442, 338] on div "Child sexual abuse" at bounding box center [572, 332] width 403 height 30
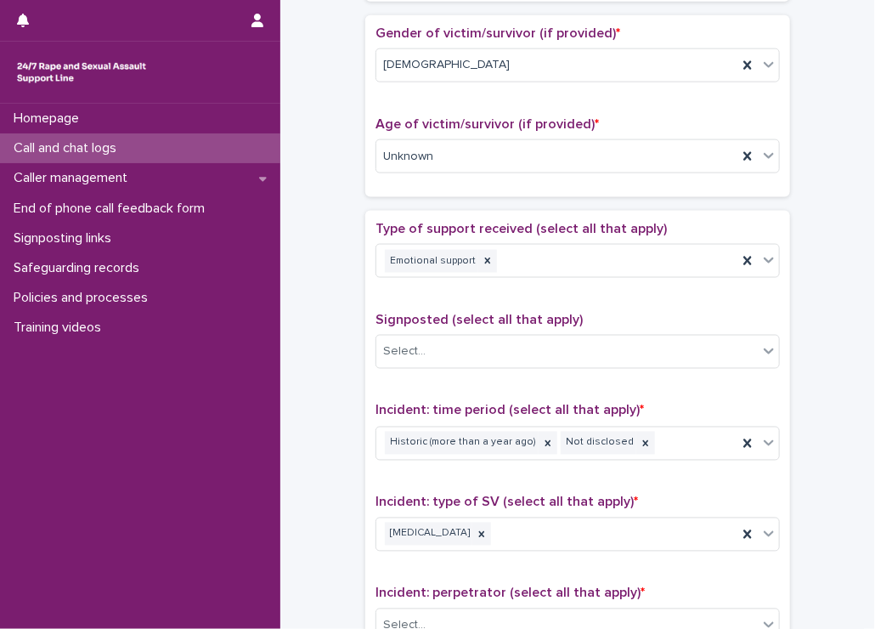
click at [354, 344] on div "**********" at bounding box center [577, 113] width 561 height 1737
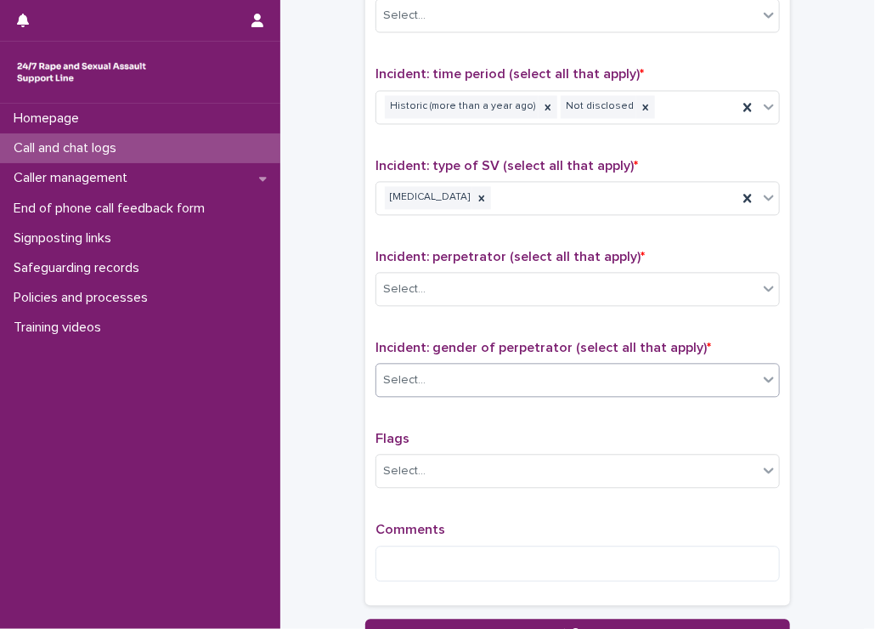
scroll to position [1105, 0]
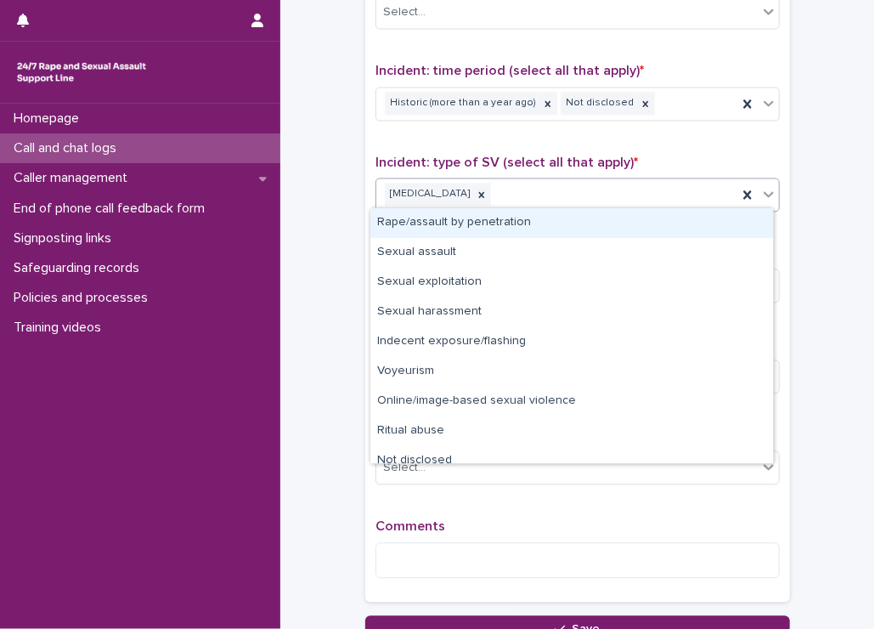
click at [549, 190] on div "Child sexual abuse" at bounding box center [556, 194] width 361 height 30
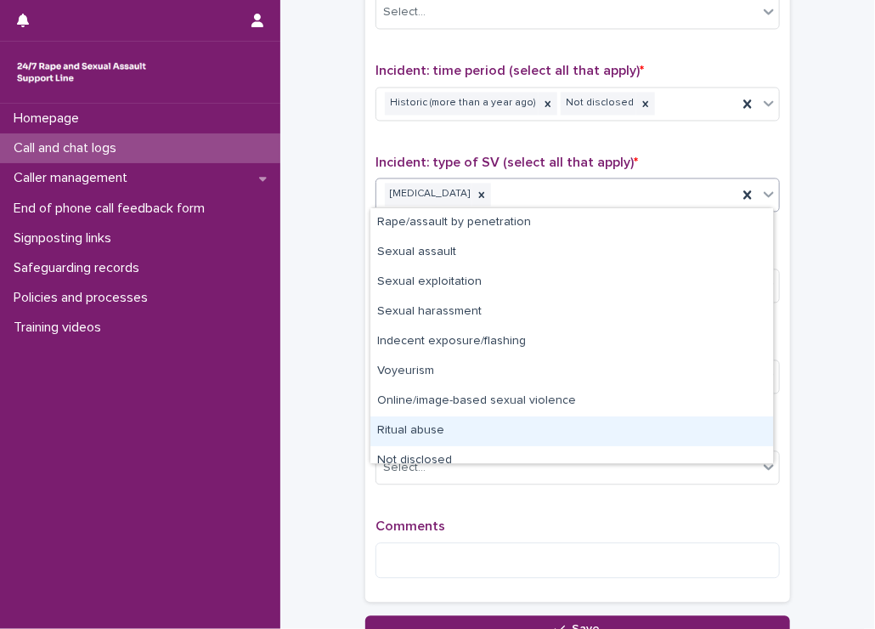
scroll to position [13, 0]
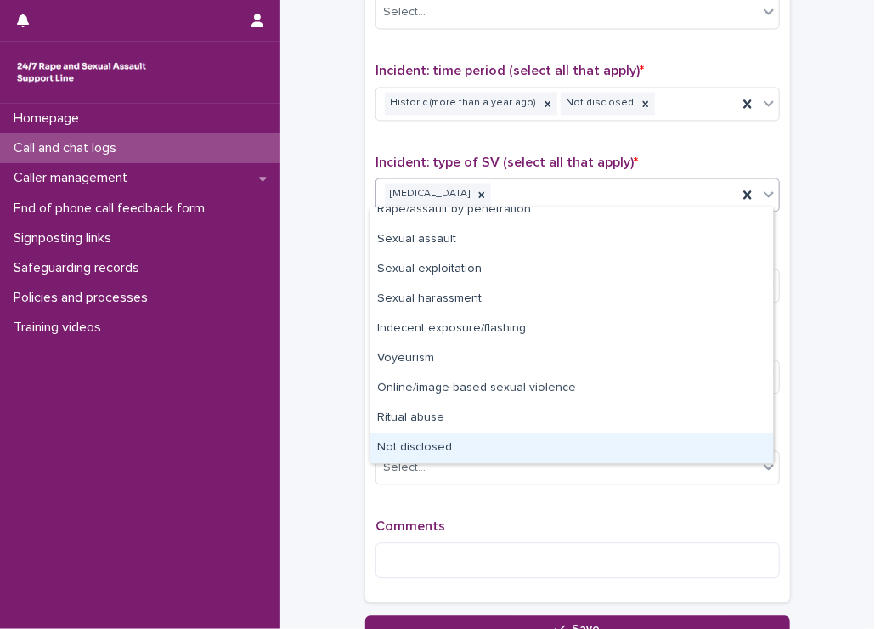
drag, startPoint x: 426, startPoint y: 432, endPoint x: 420, endPoint y: 443, distance: 12.5
click at [420, 443] on div "Not disclosed" at bounding box center [572, 448] width 403 height 30
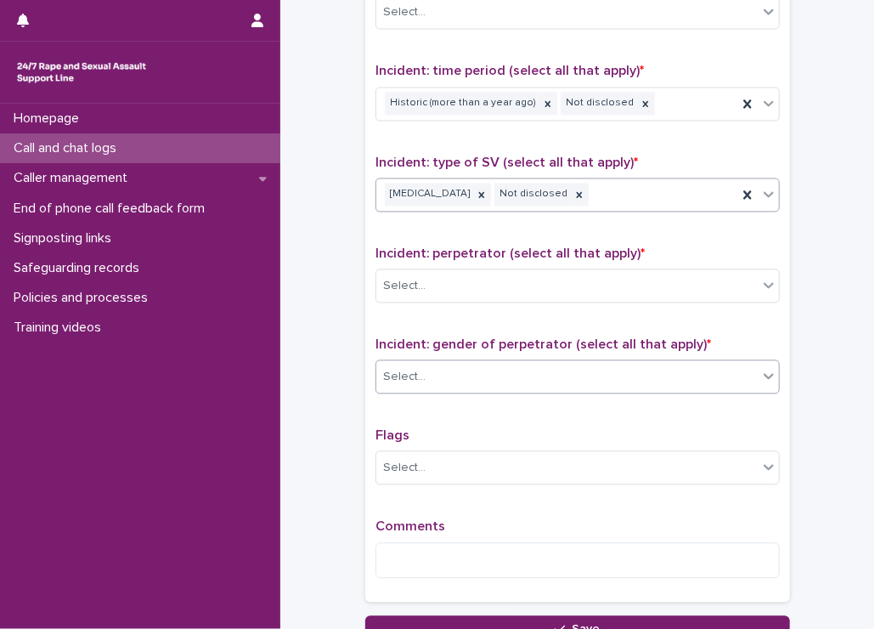
click at [427, 370] on input "text" at bounding box center [428, 377] width 2 height 14
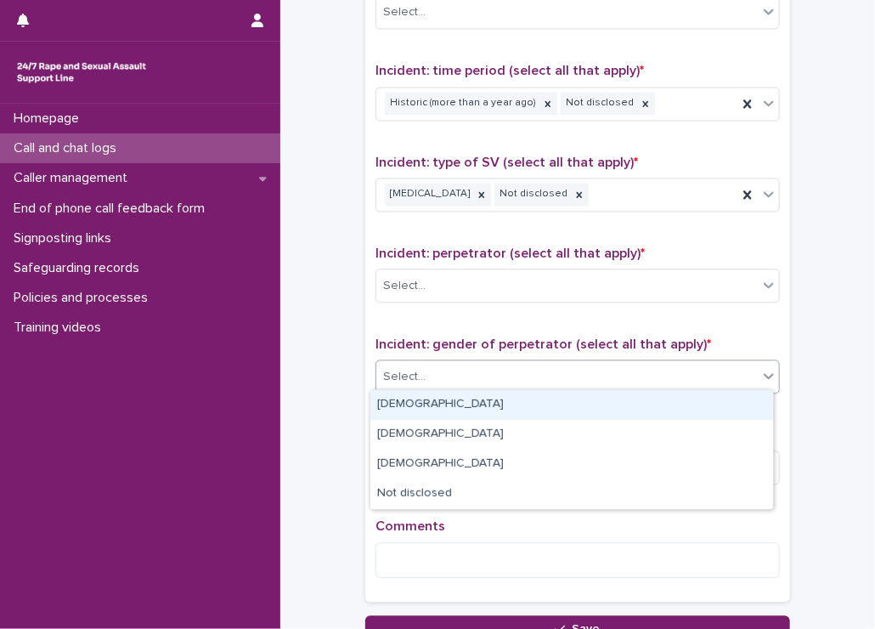
click at [415, 408] on div "Male" at bounding box center [572, 405] width 403 height 30
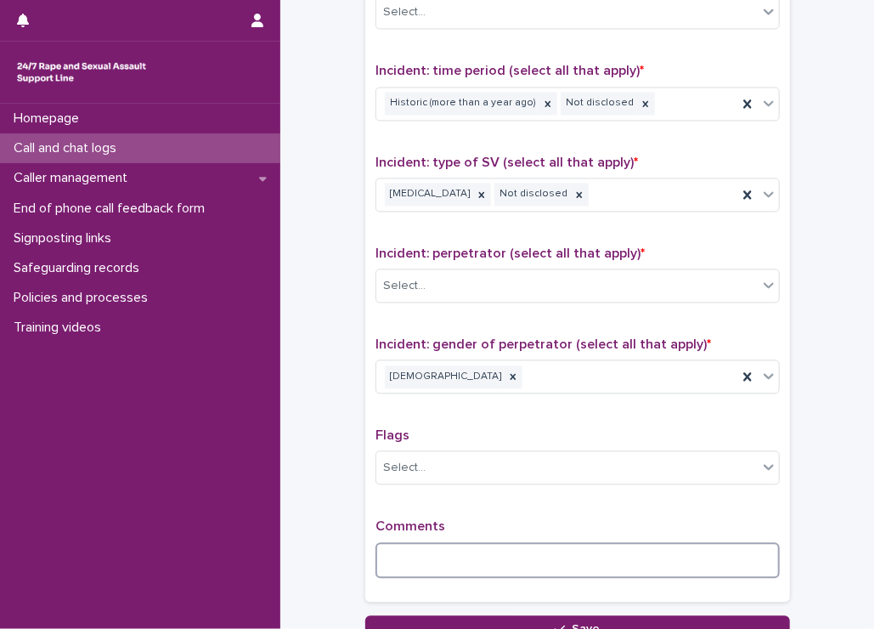
click at [399, 542] on textarea at bounding box center [578, 560] width 405 height 37
click at [507, 380] on div "Male" at bounding box center [556, 377] width 361 height 30
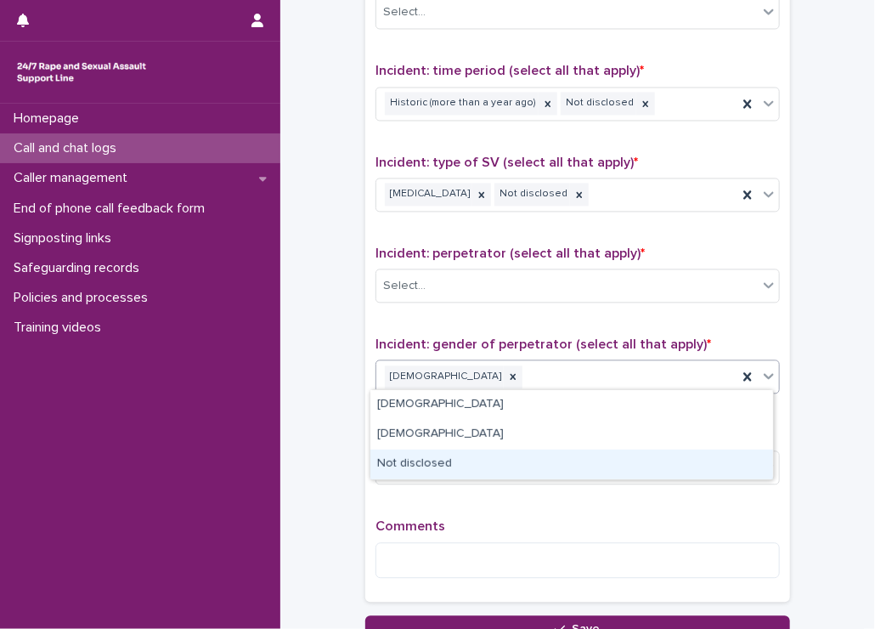
click at [453, 460] on div "Not disclosed" at bounding box center [572, 465] width 403 height 30
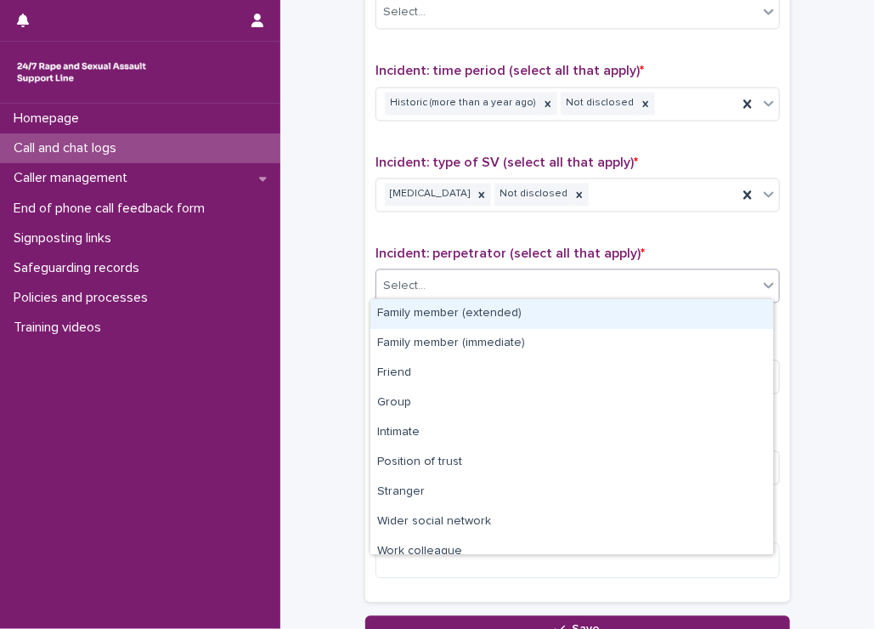
click at [474, 285] on div "Select..." at bounding box center [567, 286] width 382 height 28
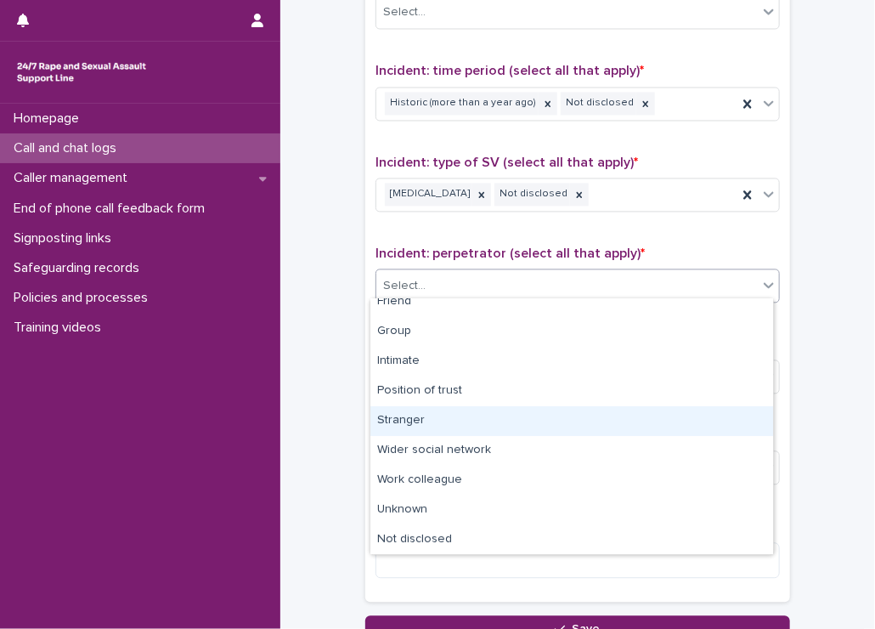
scroll to position [0, 0]
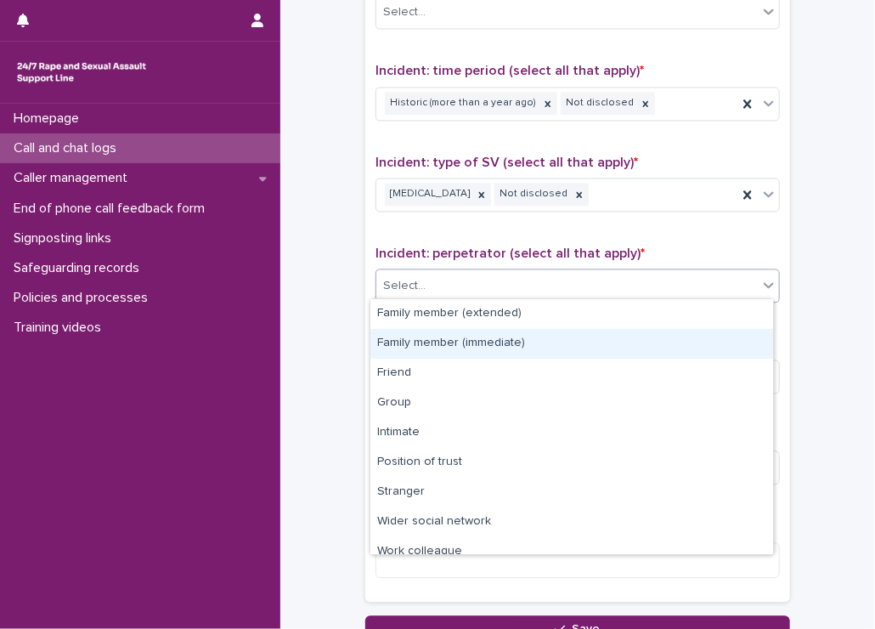
click at [468, 339] on div "Family member (immediate)" at bounding box center [572, 344] width 403 height 30
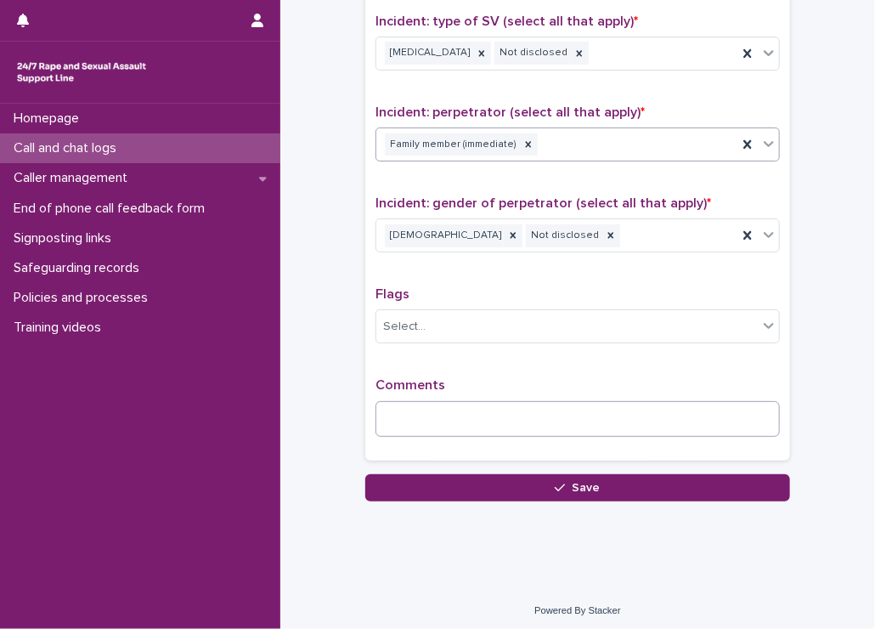
scroll to position [1247, 0]
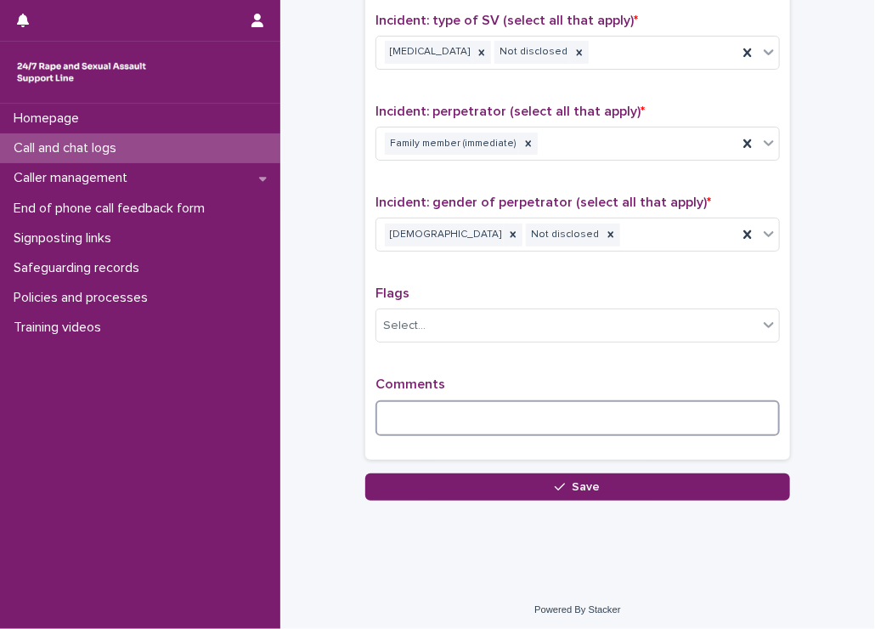
click at [446, 408] on textarea at bounding box center [578, 418] width 405 height 37
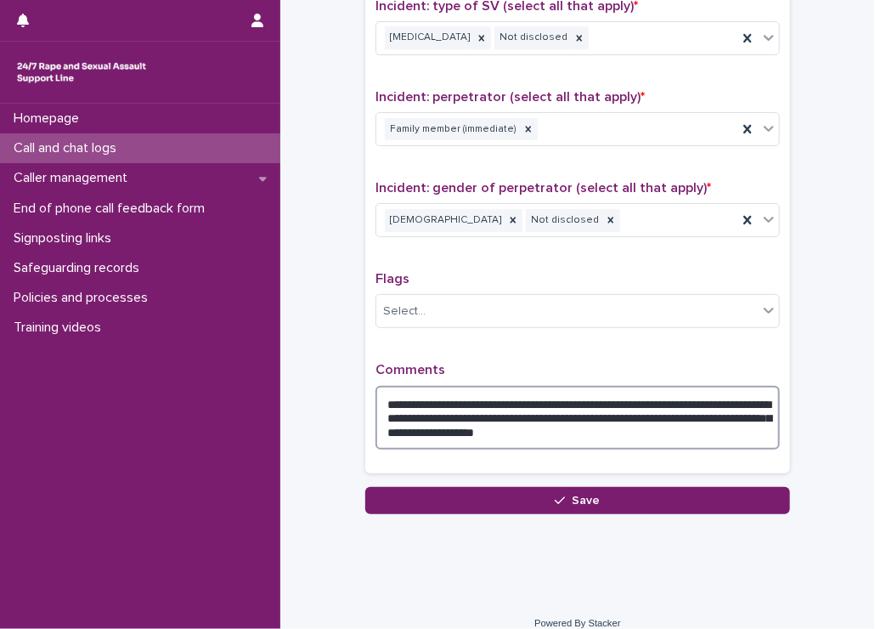
scroll to position [1275, 0]
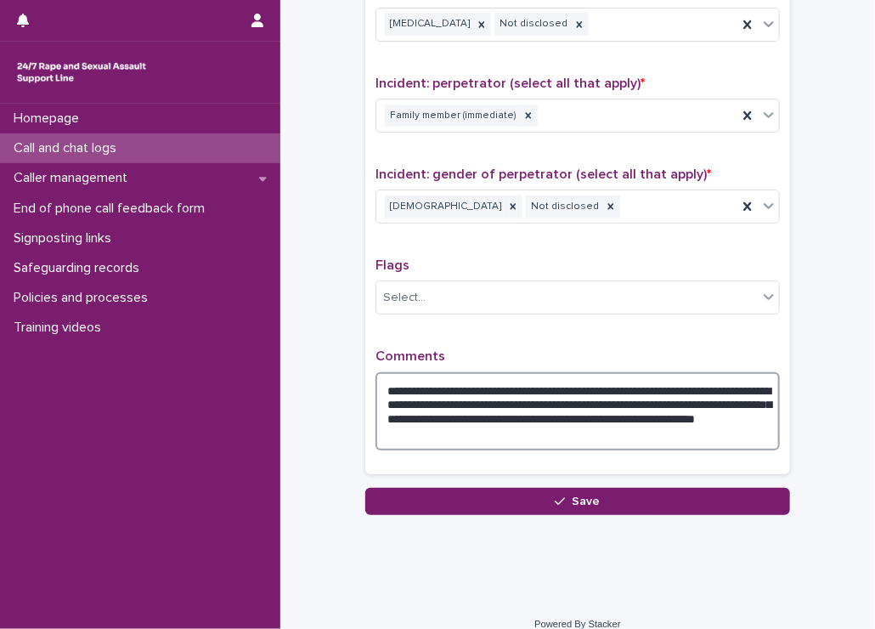
type textarea "**********"
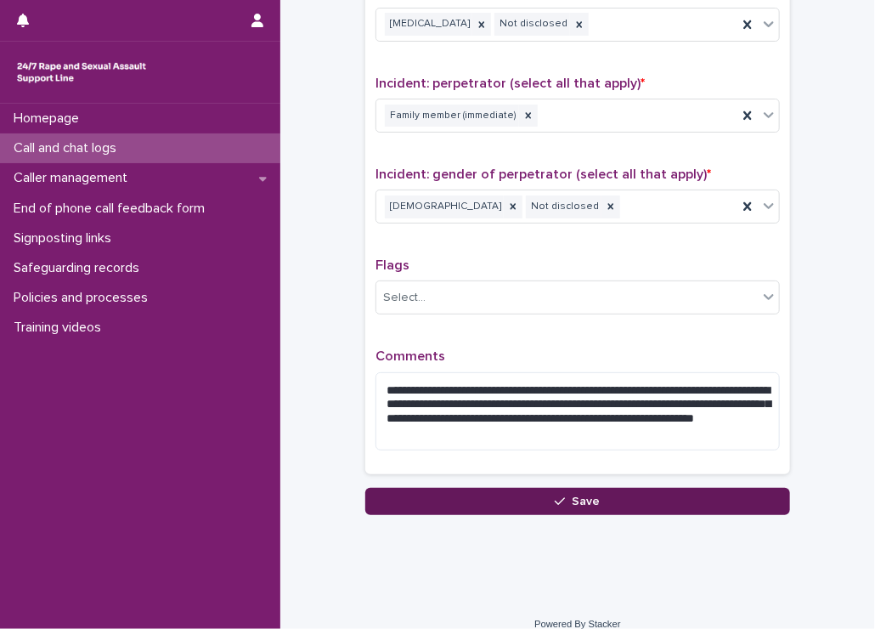
click at [484, 499] on button "Save" at bounding box center [577, 501] width 425 height 27
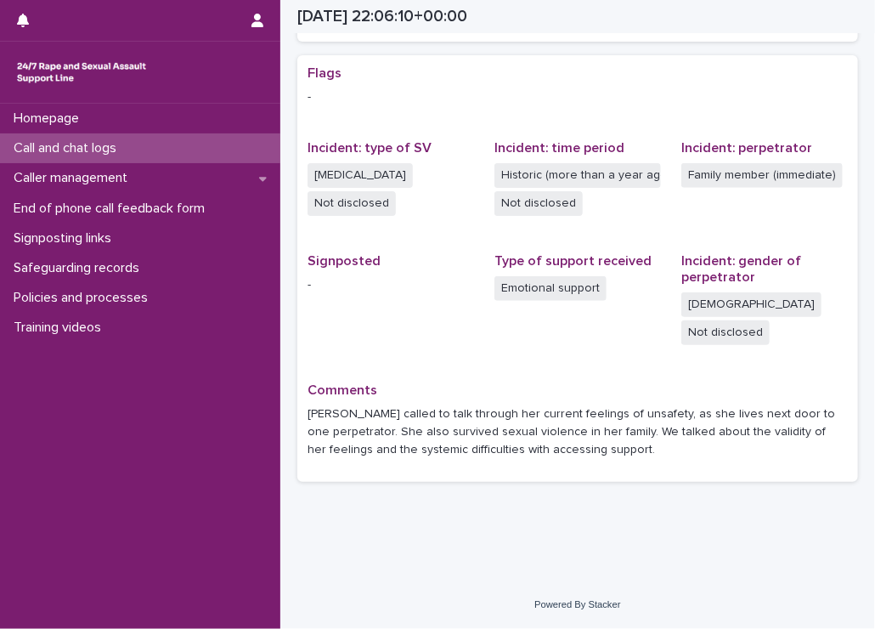
scroll to position [303, 0]
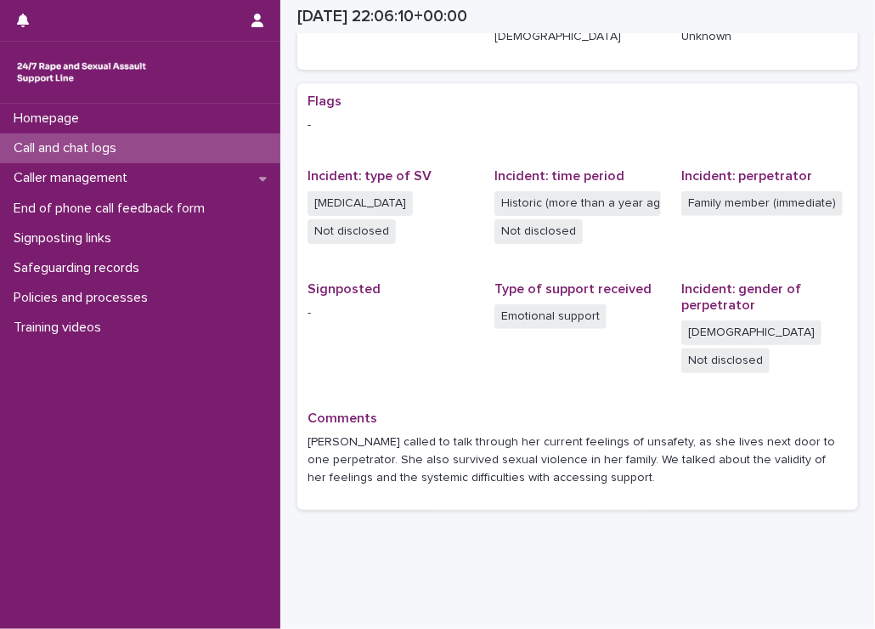
click at [34, 146] on p "Call and chat logs" at bounding box center [68, 148] width 123 height 16
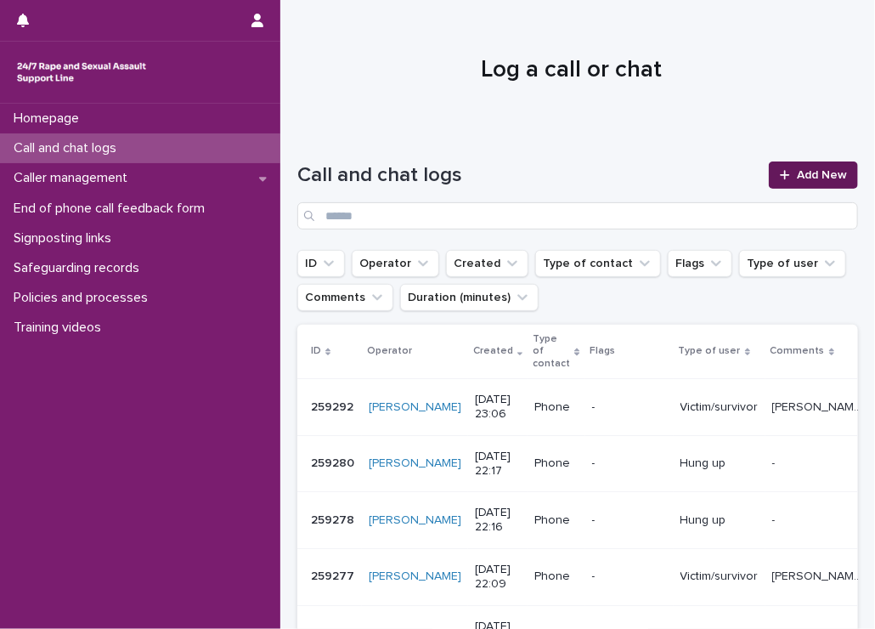
click at [780, 173] on div at bounding box center [788, 175] width 17 height 12
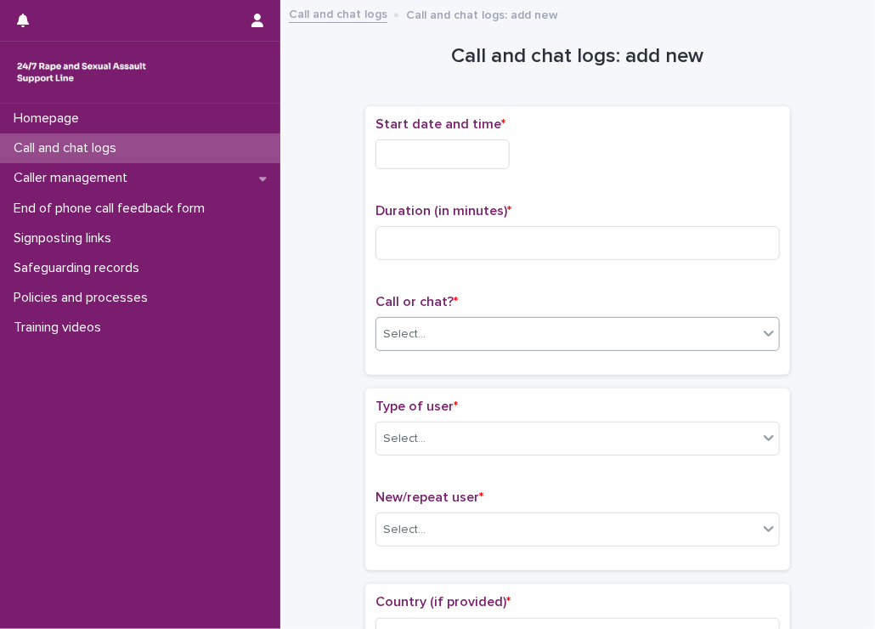
click at [418, 336] on div "Select..." at bounding box center [567, 334] width 382 height 28
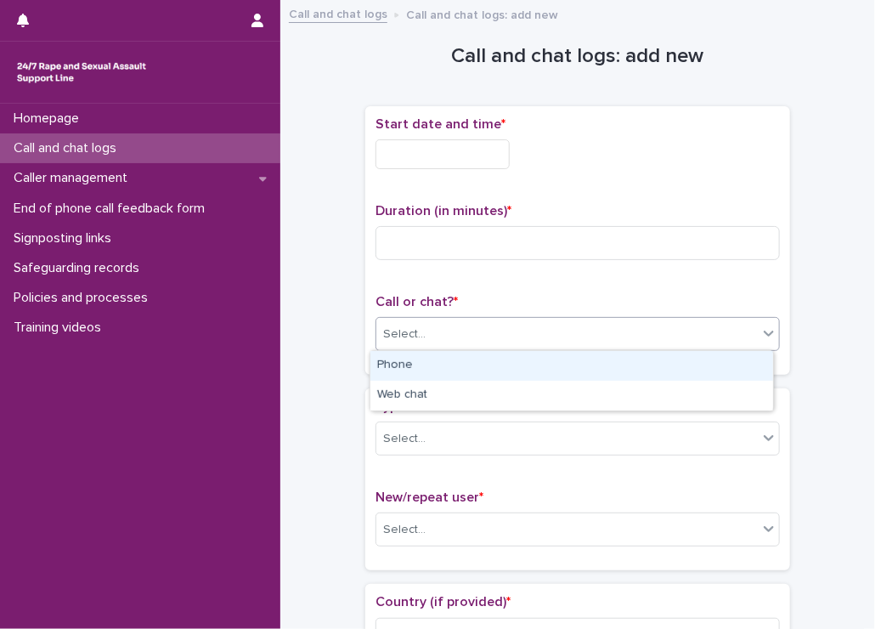
click at [401, 360] on div "Phone" at bounding box center [572, 366] width 403 height 30
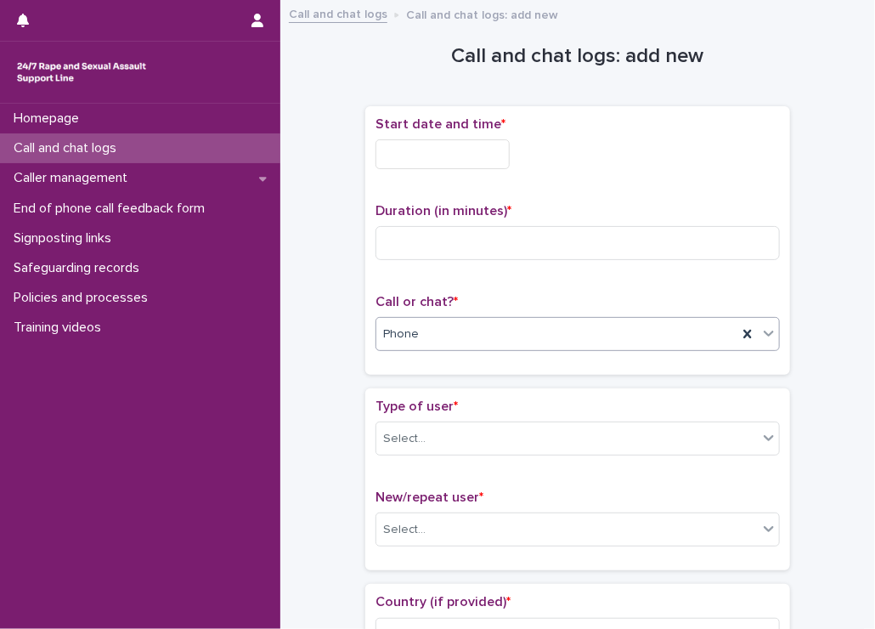
click at [430, 147] on input "text" at bounding box center [443, 154] width 134 height 30
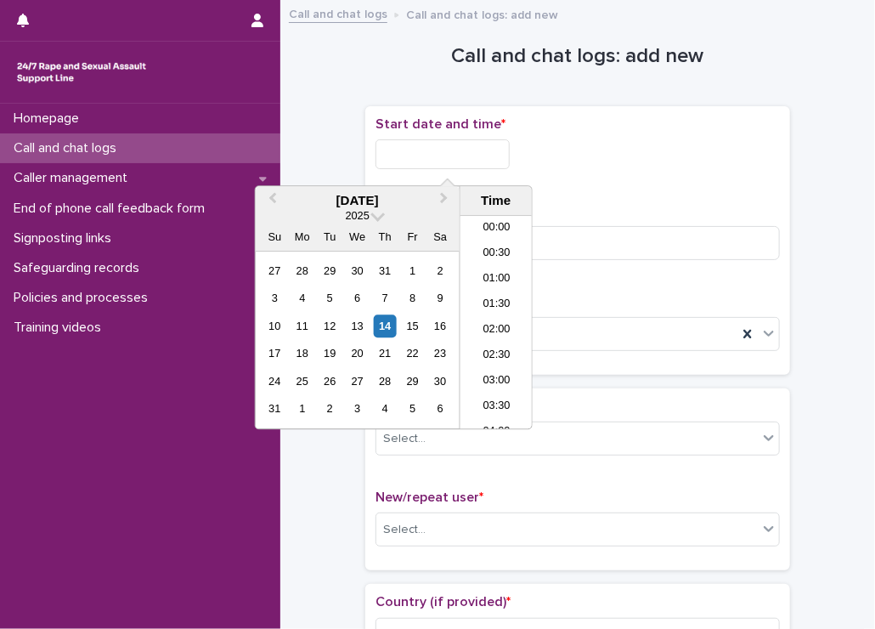
scroll to position [1010, 0]
click at [486, 414] on li "23:30" at bounding box center [497, 417] width 72 height 25
type input "**********"
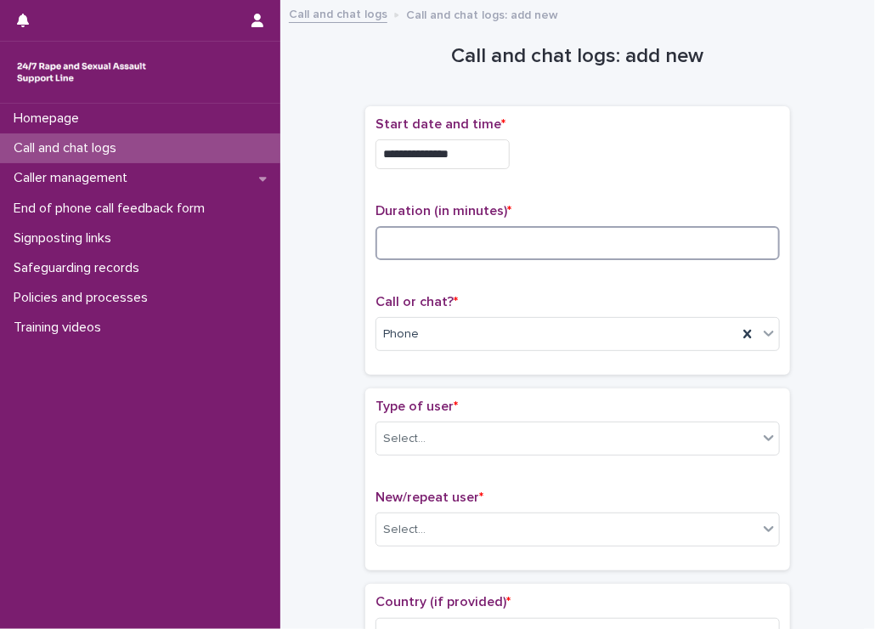
click at [469, 230] on input at bounding box center [578, 243] width 405 height 34
type input "**"
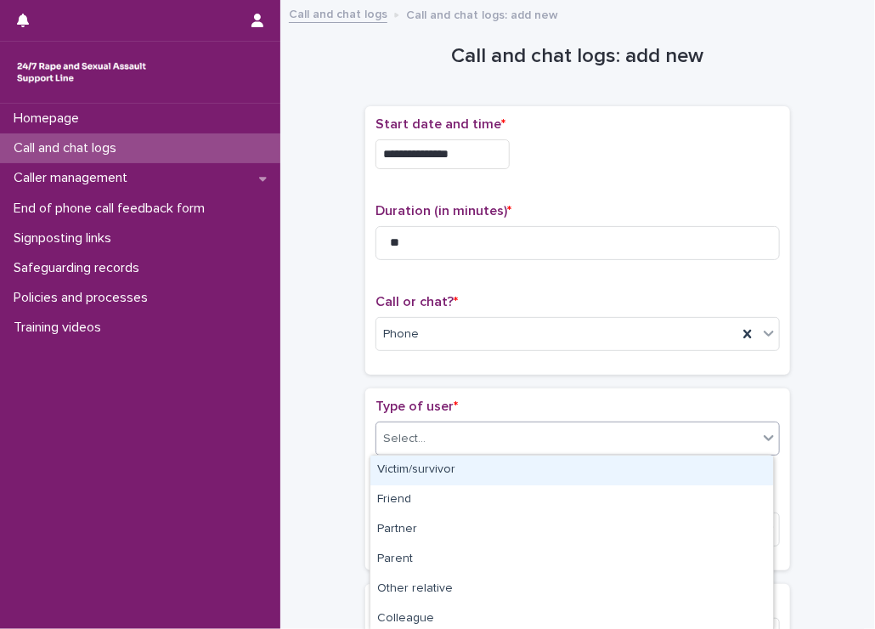
click at [439, 425] on div "Select..." at bounding box center [567, 439] width 382 height 28
click at [421, 461] on div "Victim/survivor" at bounding box center [572, 471] width 403 height 30
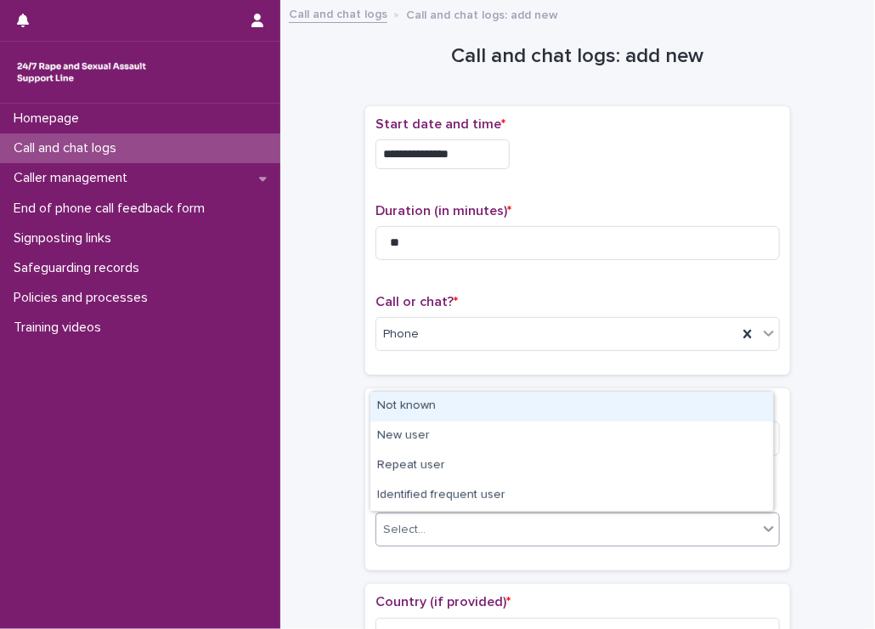
click at [440, 519] on div "Select..." at bounding box center [567, 530] width 382 height 28
click at [454, 407] on div "Not known" at bounding box center [572, 407] width 403 height 30
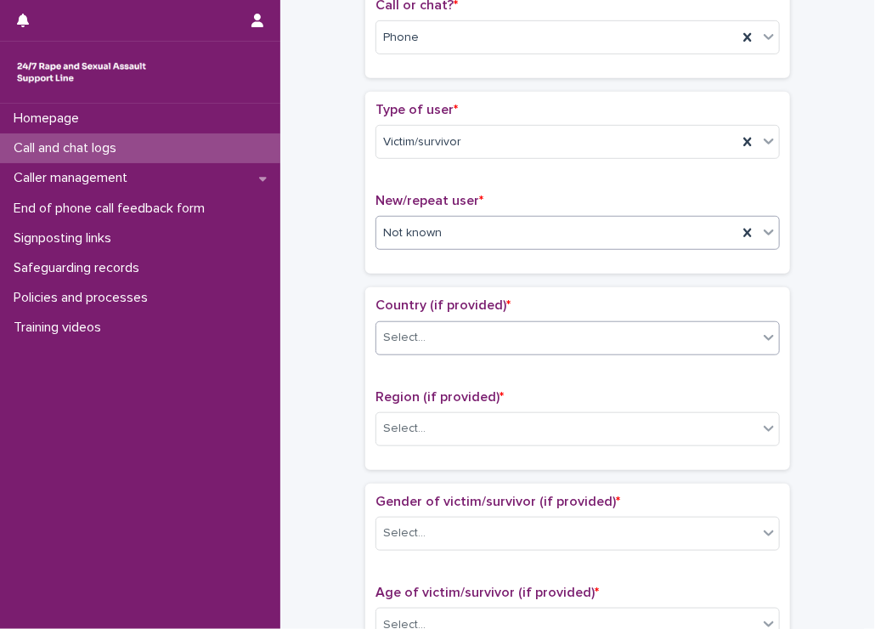
scroll to position [340, 0]
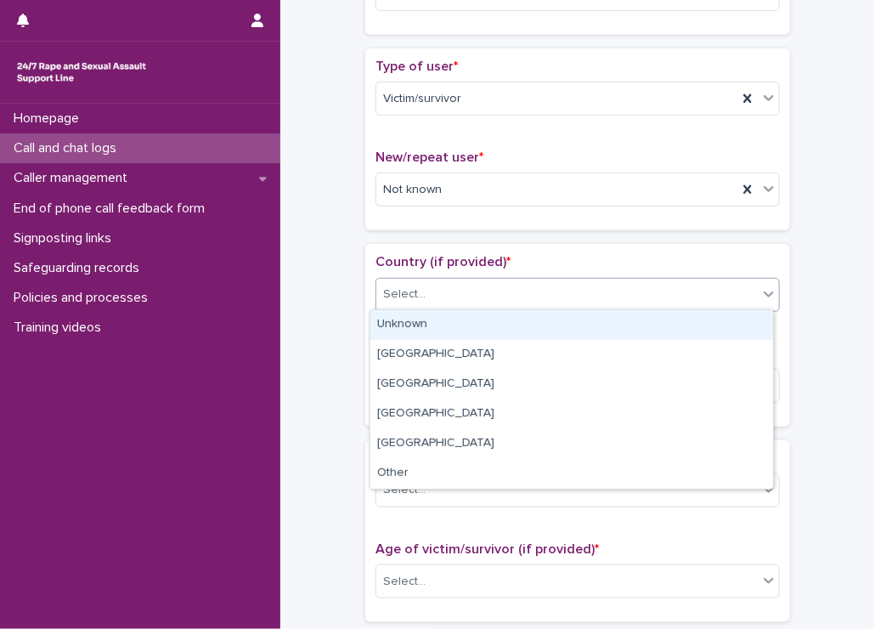
click at [459, 297] on div "Select..." at bounding box center [567, 294] width 382 height 28
click at [427, 325] on div "Unknown" at bounding box center [572, 325] width 403 height 30
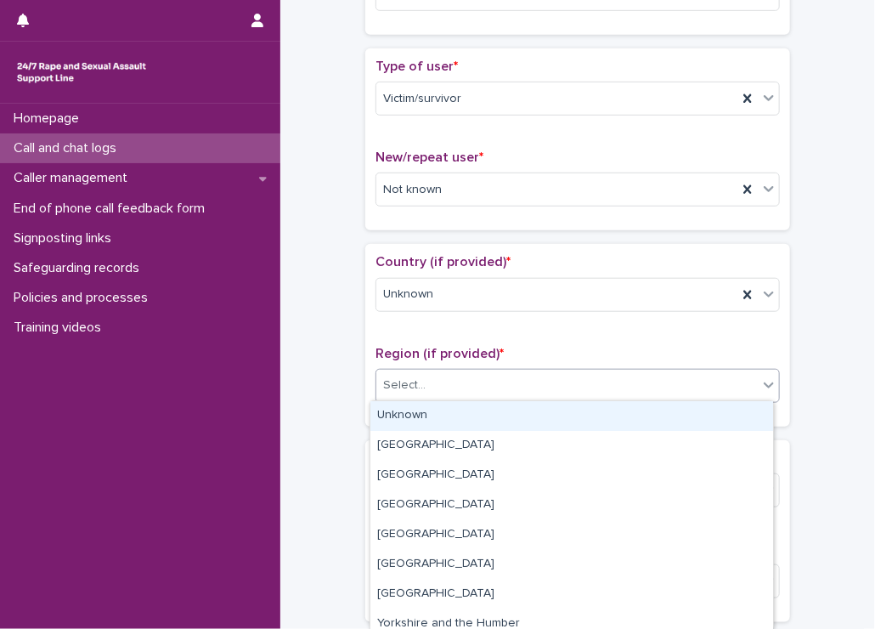
click at [427, 387] on input "text" at bounding box center [428, 385] width 2 height 14
click at [415, 410] on div "Unknown" at bounding box center [572, 416] width 403 height 30
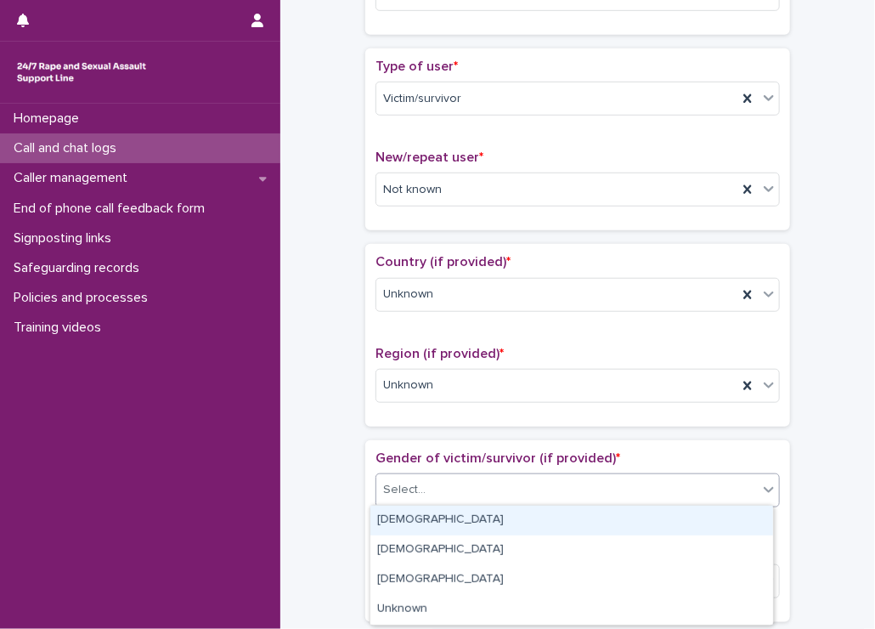
click at [460, 482] on div "Select..." at bounding box center [567, 490] width 382 height 28
click at [424, 515] on div "Female" at bounding box center [572, 521] width 403 height 30
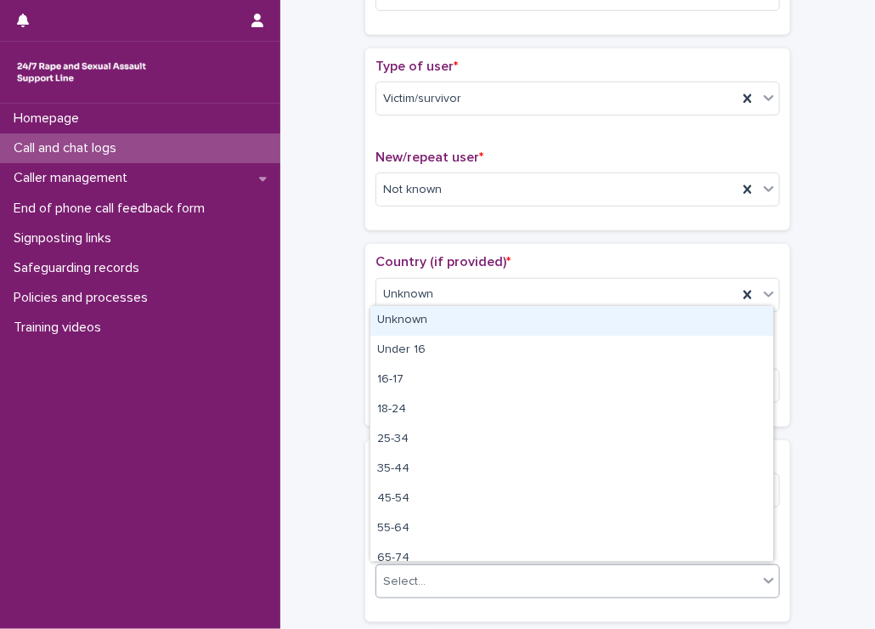
click at [424, 579] on div "Select..." at bounding box center [567, 582] width 382 height 28
click at [428, 336] on div "Unknown" at bounding box center [572, 321] width 403 height 30
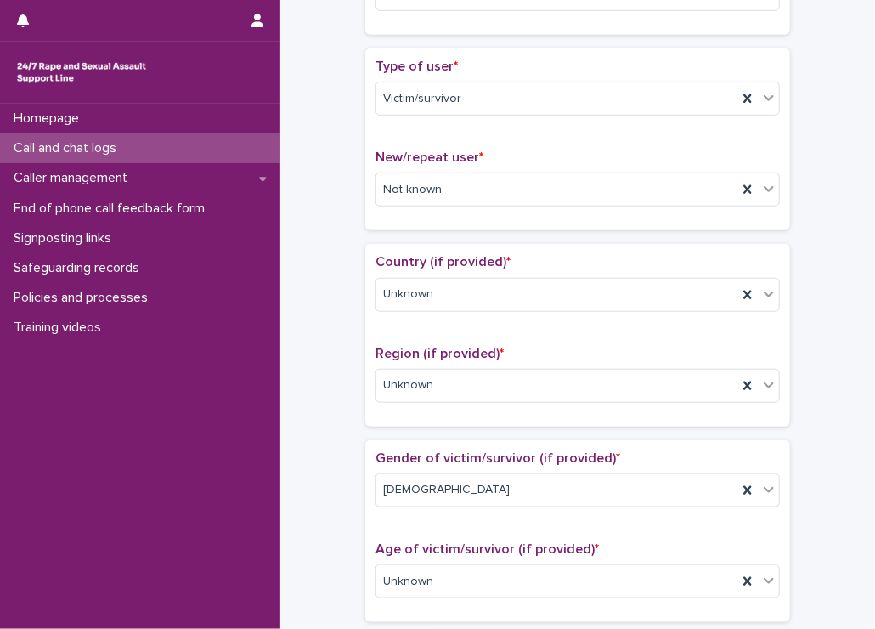
click at [329, 339] on div "**********" at bounding box center [577, 538] width 561 height 1737
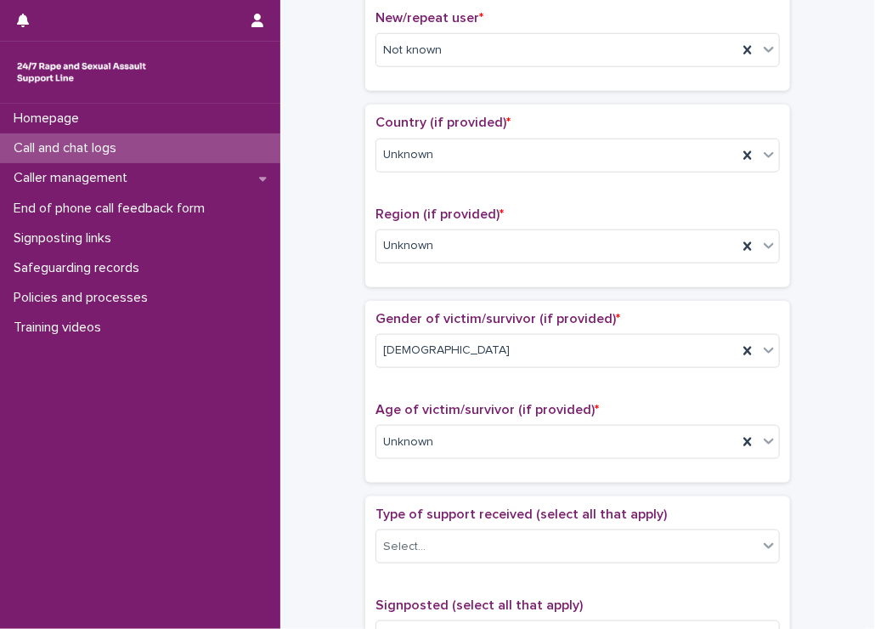
scroll to position [510, 0]
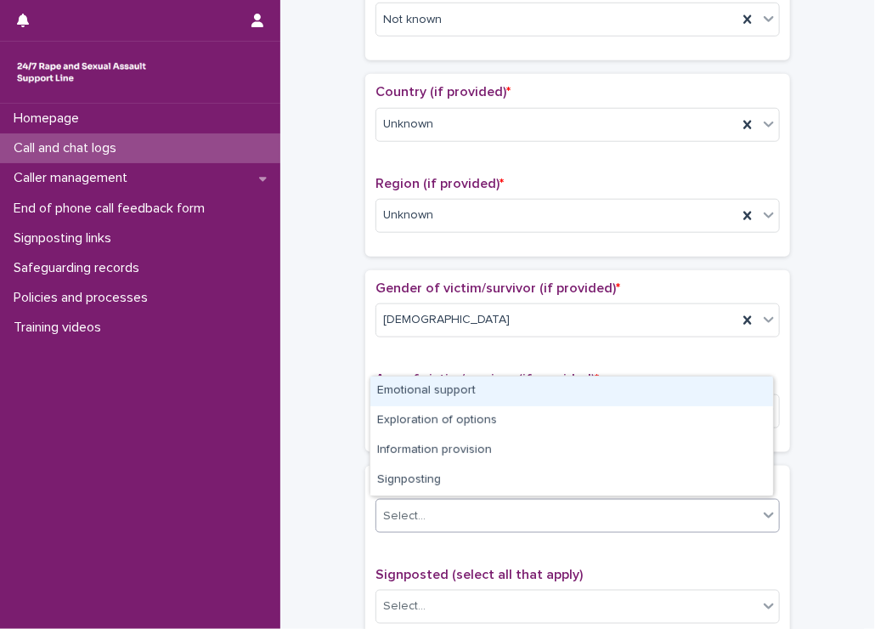
click at [504, 506] on div "Select..." at bounding box center [567, 516] width 382 height 28
click at [484, 391] on div "Emotional support" at bounding box center [572, 391] width 403 height 30
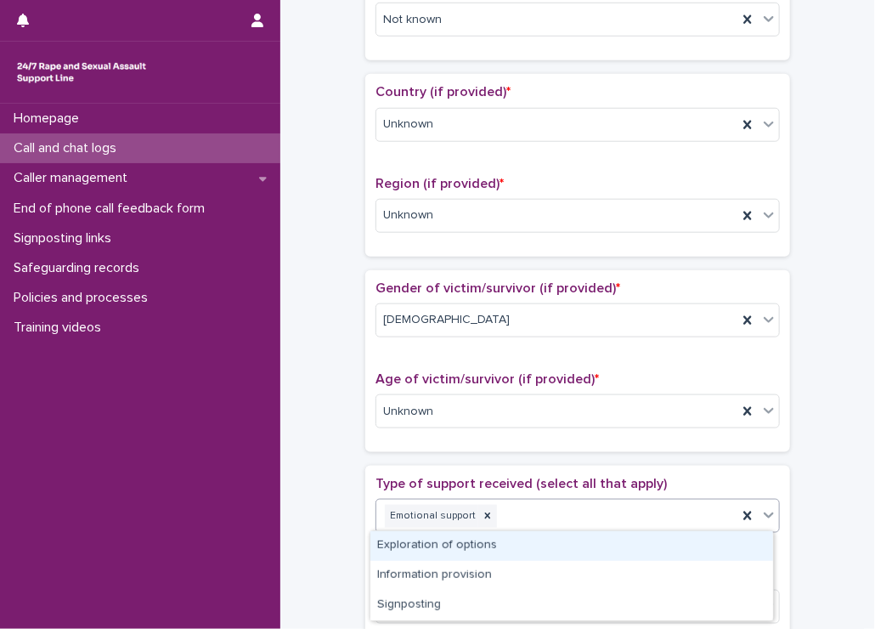
click at [569, 512] on div "Emotional support" at bounding box center [556, 516] width 361 height 30
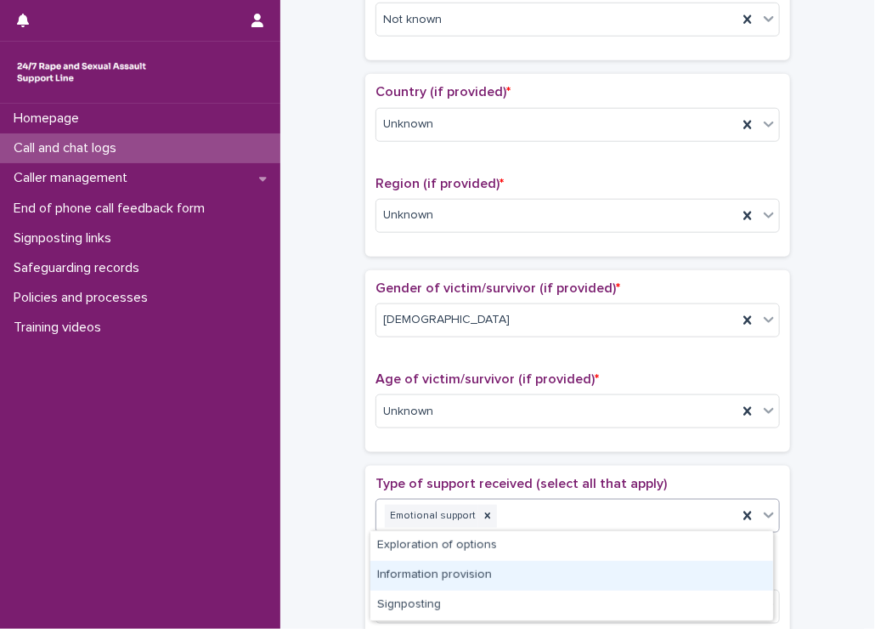
click at [441, 577] on div "Information provision" at bounding box center [572, 576] width 403 height 30
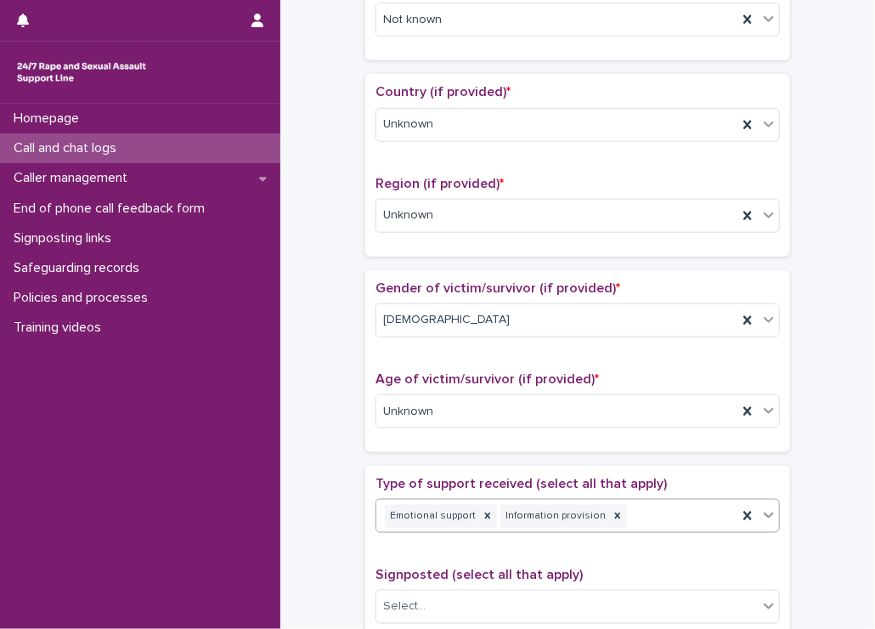
click at [282, 492] on div "**********" at bounding box center [577, 411] width 595 height 1822
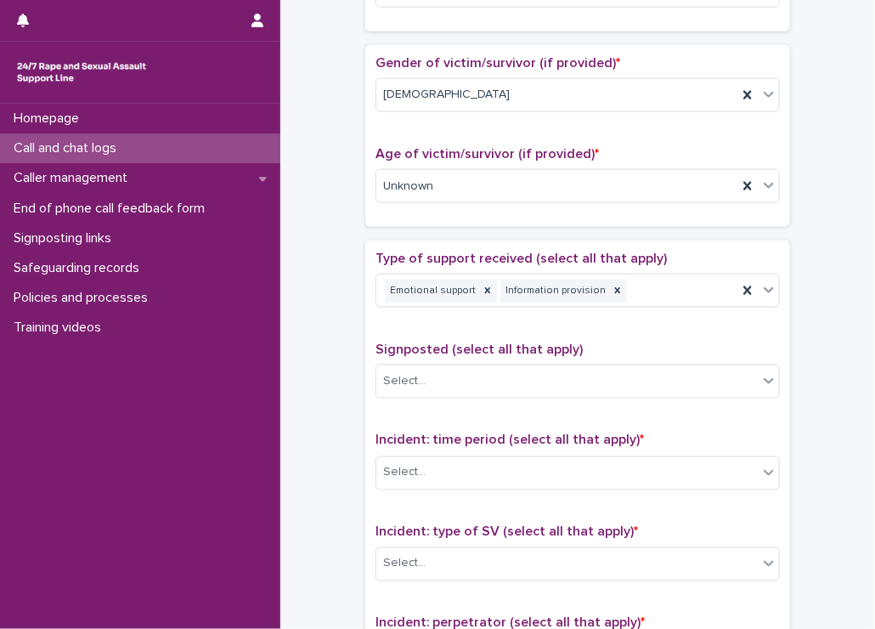
scroll to position [765, 0]
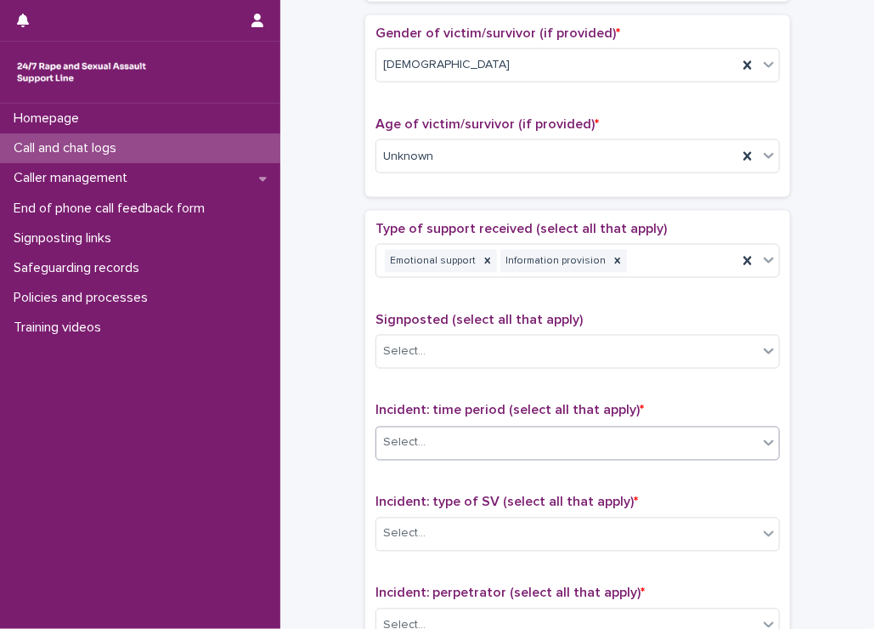
click at [399, 445] on div "Select..." at bounding box center [404, 443] width 42 height 18
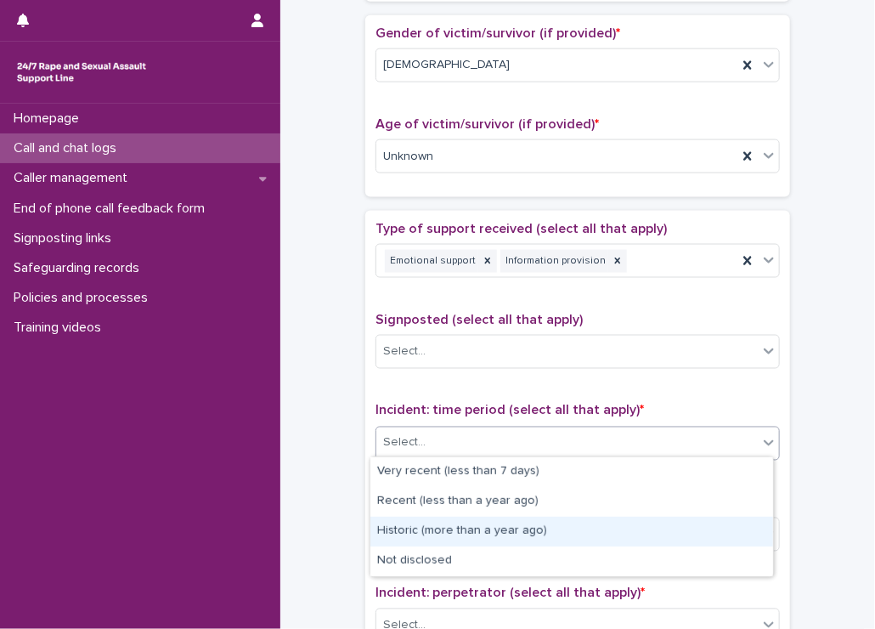
click at [388, 533] on div "Historic (more than a year ago)" at bounding box center [572, 532] width 403 height 30
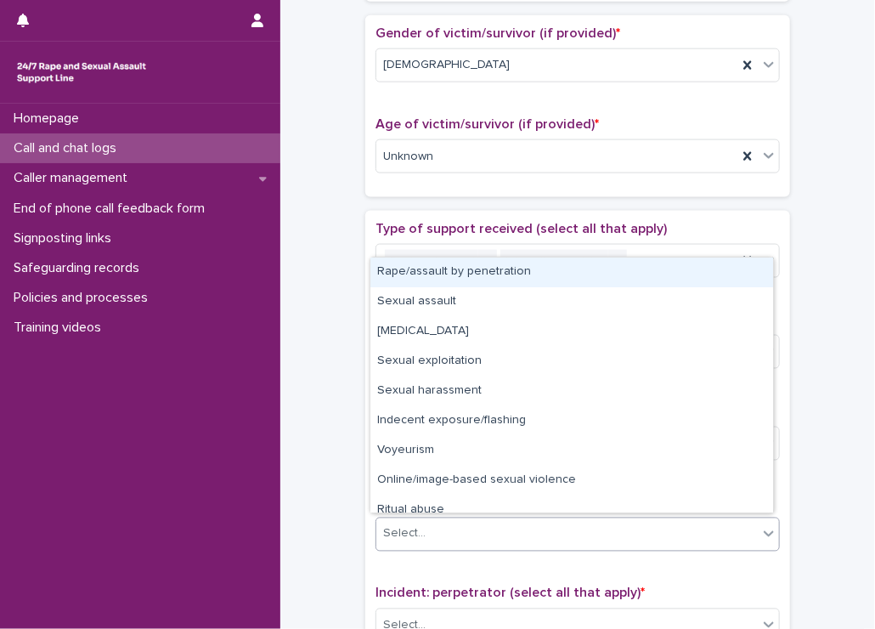
click at [395, 540] on div "Select..." at bounding box center [567, 534] width 382 height 28
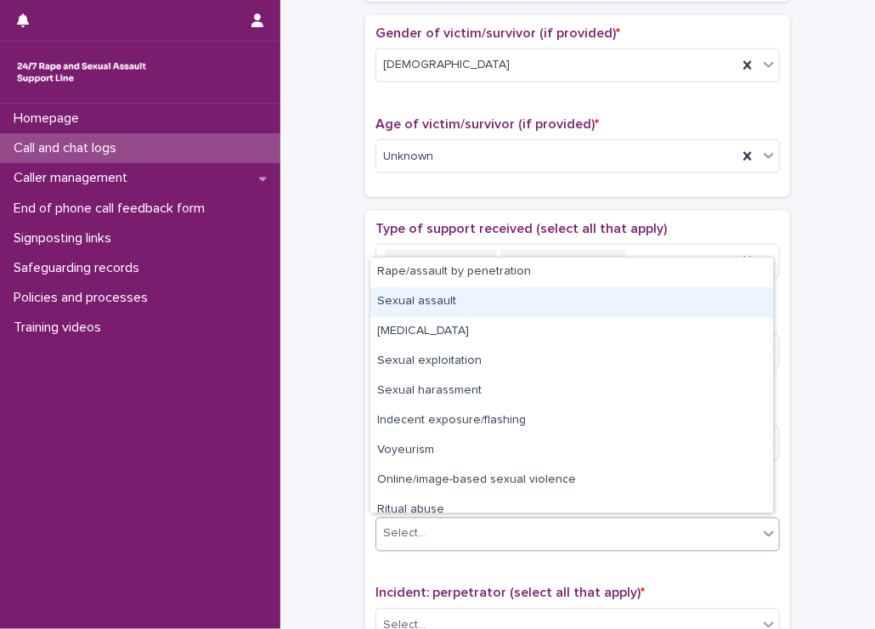
click at [425, 302] on div "Sexual assault" at bounding box center [572, 302] width 403 height 30
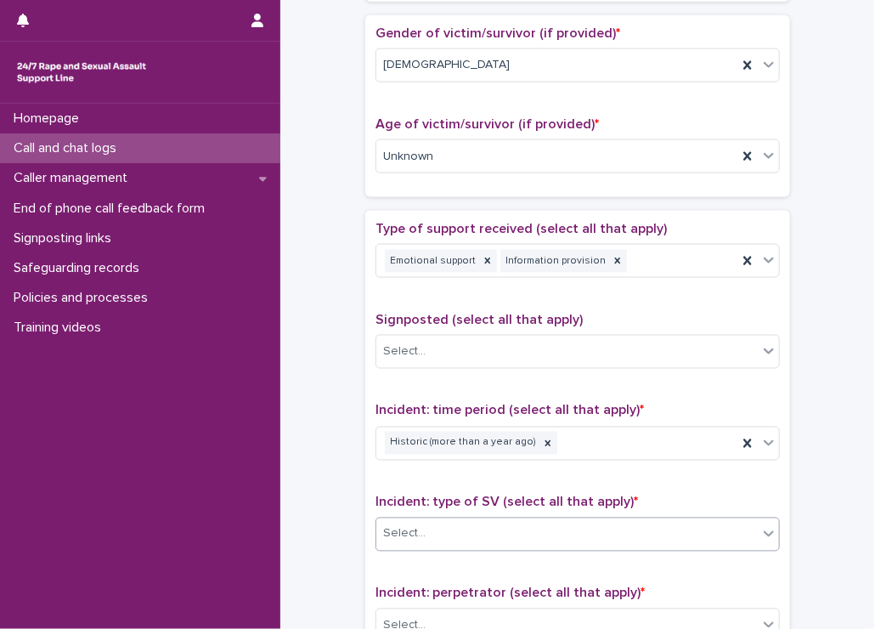
click at [328, 301] on div "**********" at bounding box center [577, 113] width 561 height 1737
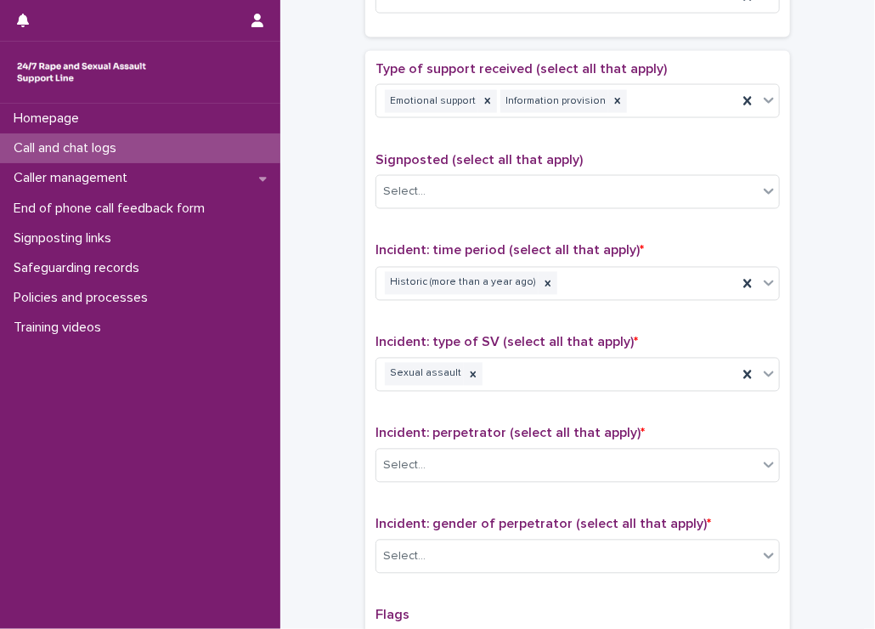
scroll to position [1020, 0]
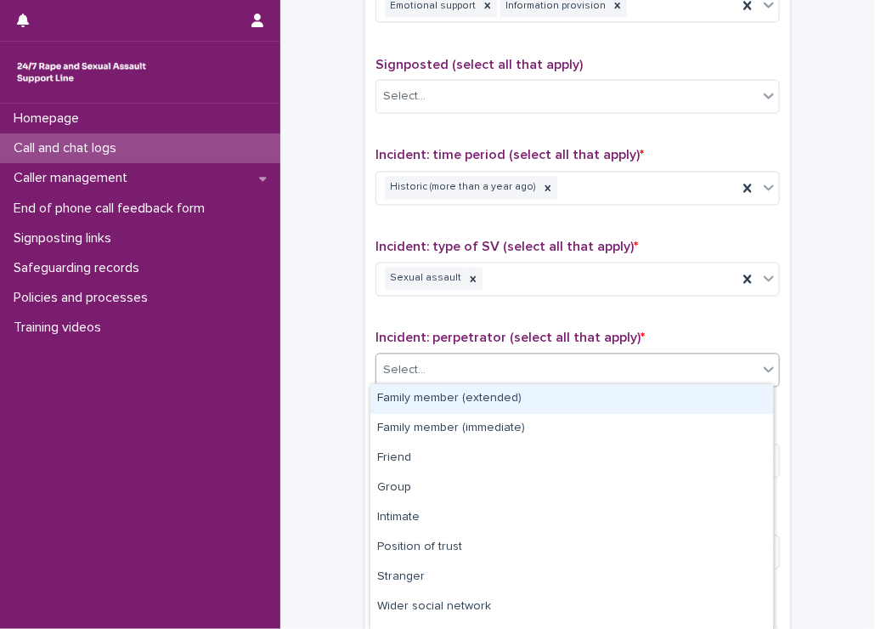
click at [484, 373] on div "Select..." at bounding box center [567, 371] width 382 height 28
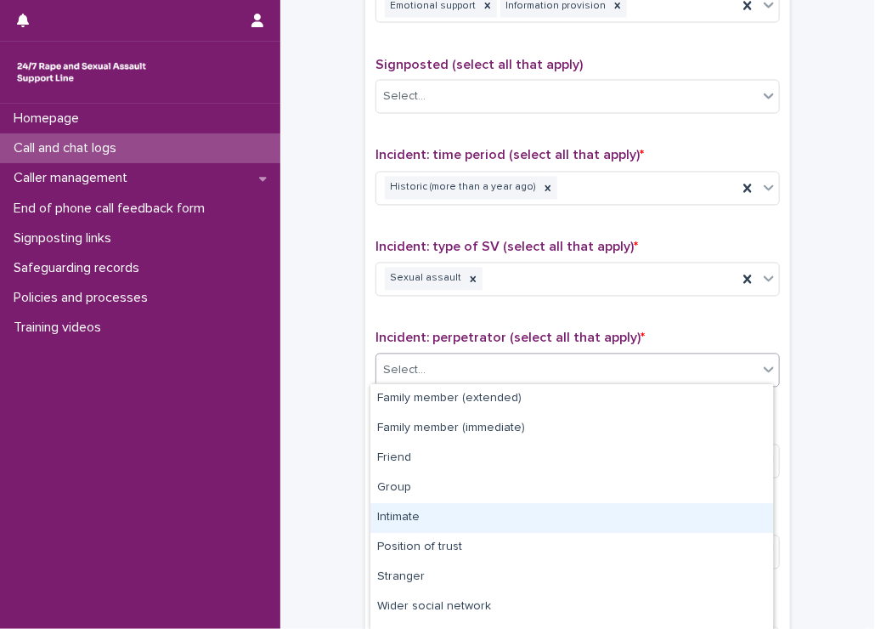
click at [447, 514] on div "Intimate" at bounding box center [572, 518] width 403 height 30
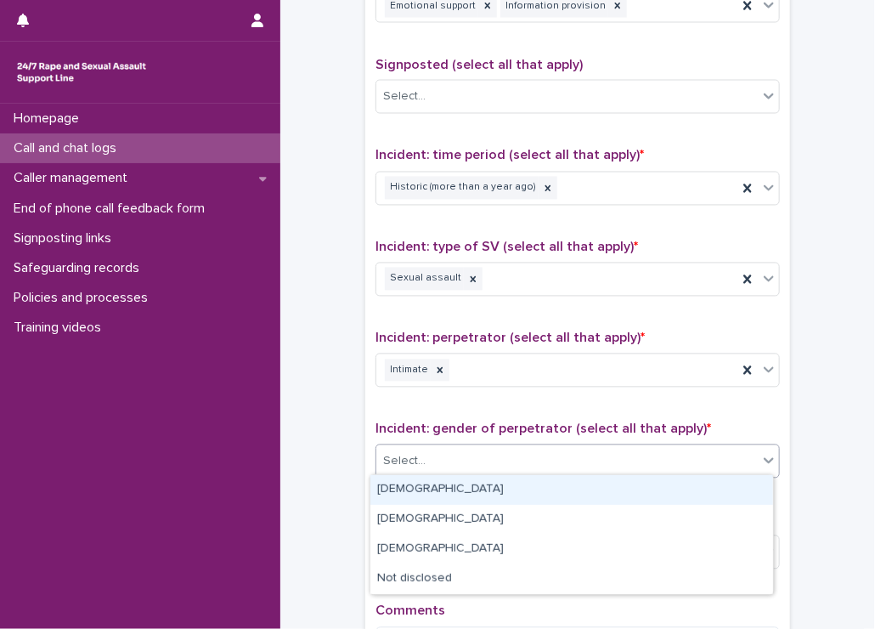
click at [410, 448] on div "Select..." at bounding box center [567, 462] width 382 height 28
click at [389, 494] on div "Male" at bounding box center [572, 490] width 403 height 30
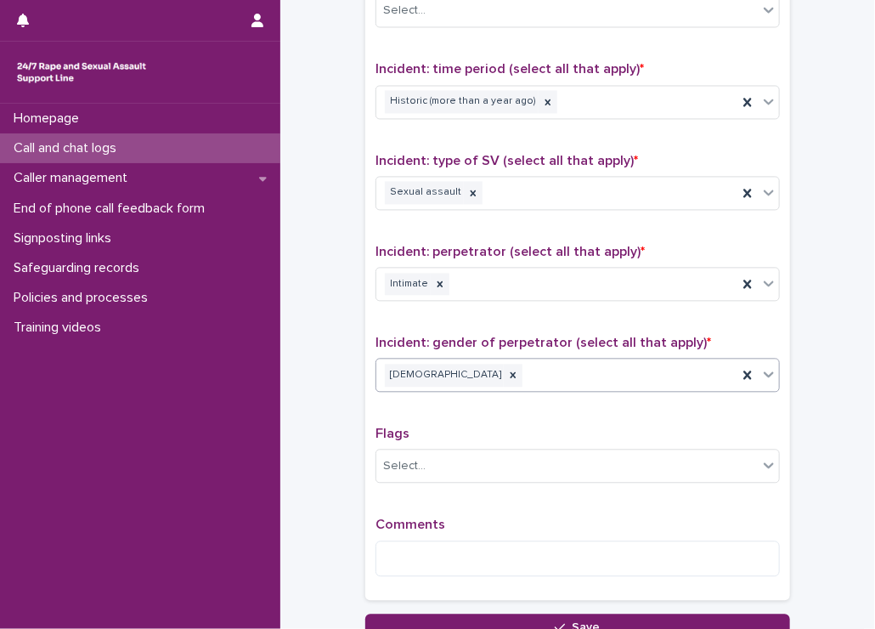
scroll to position [1190, 0]
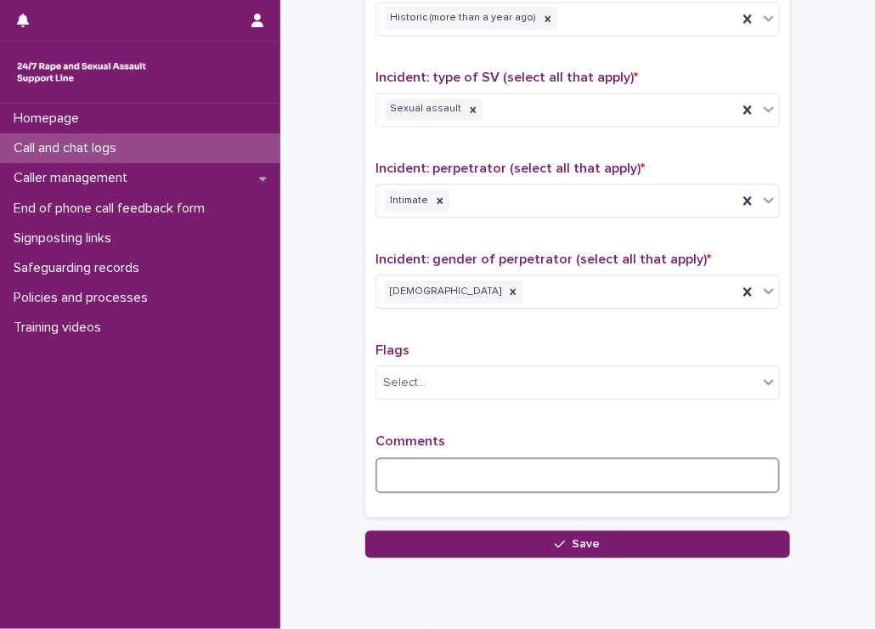
click at [408, 483] on textarea at bounding box center [578, 475] width 405 height 37
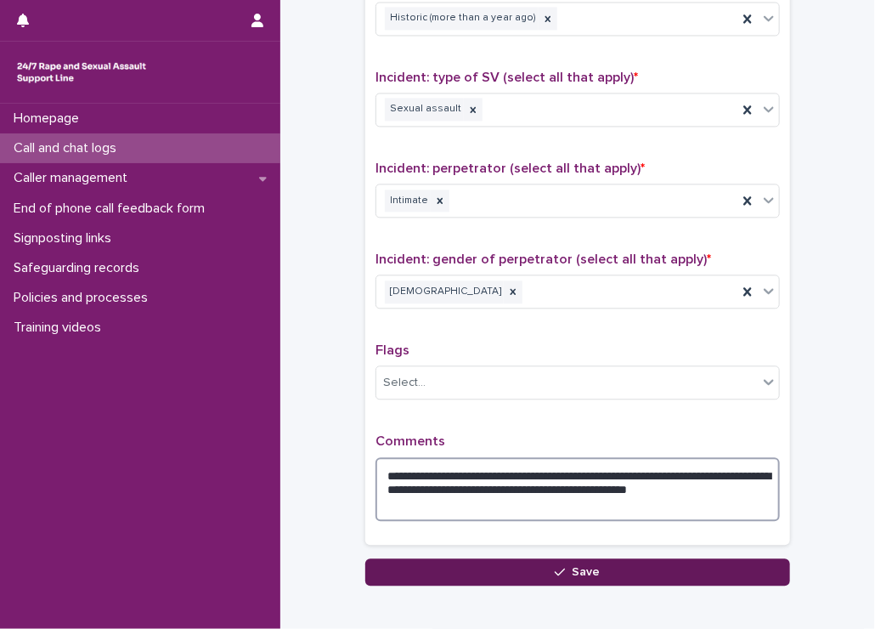
type textarea "**********"
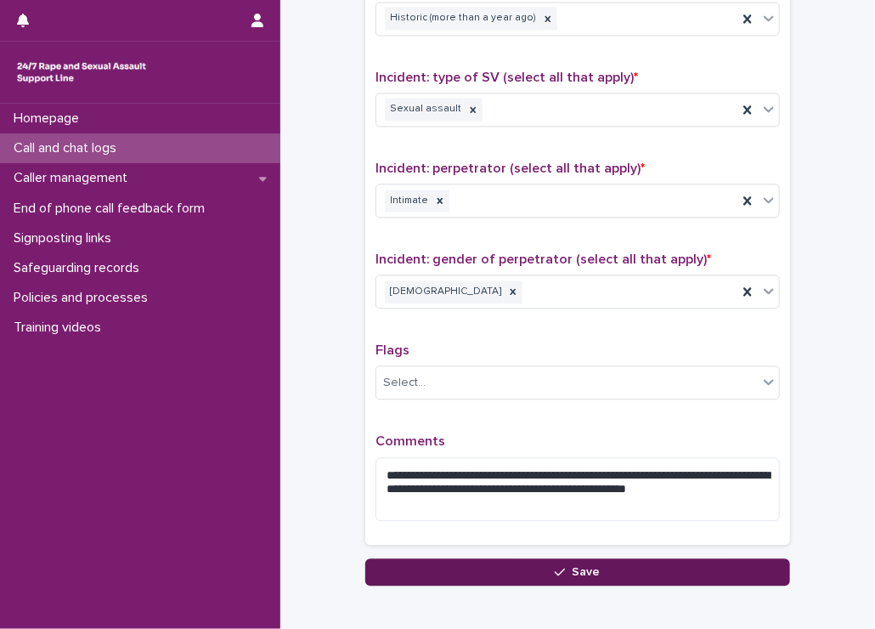
click at [461, 580] on button "Save" at bounding box center [577, 571] width 425 height 27
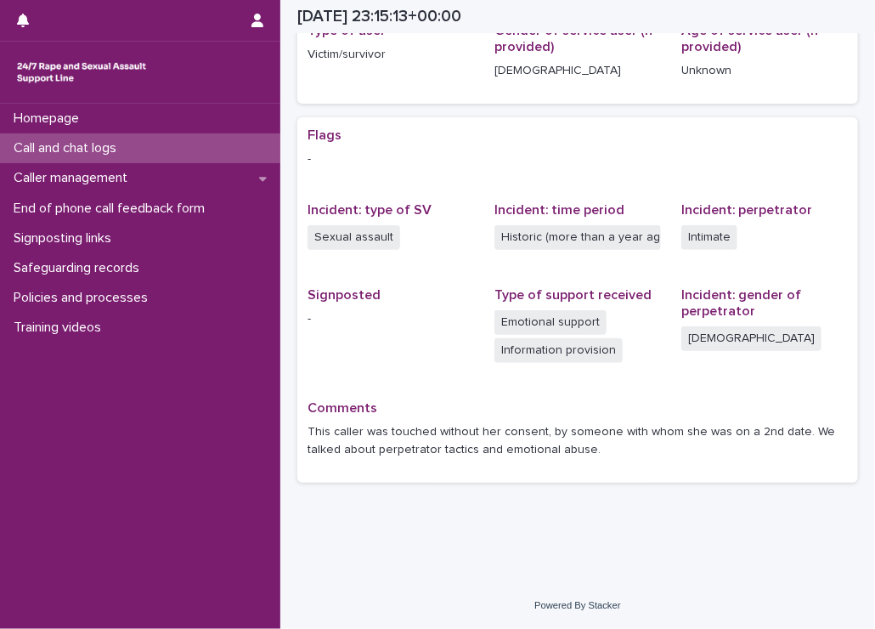
scroll to position [269, 0]
click at [260, 16] on icon "button" at bounding box center [258, 21] width 12 height 14
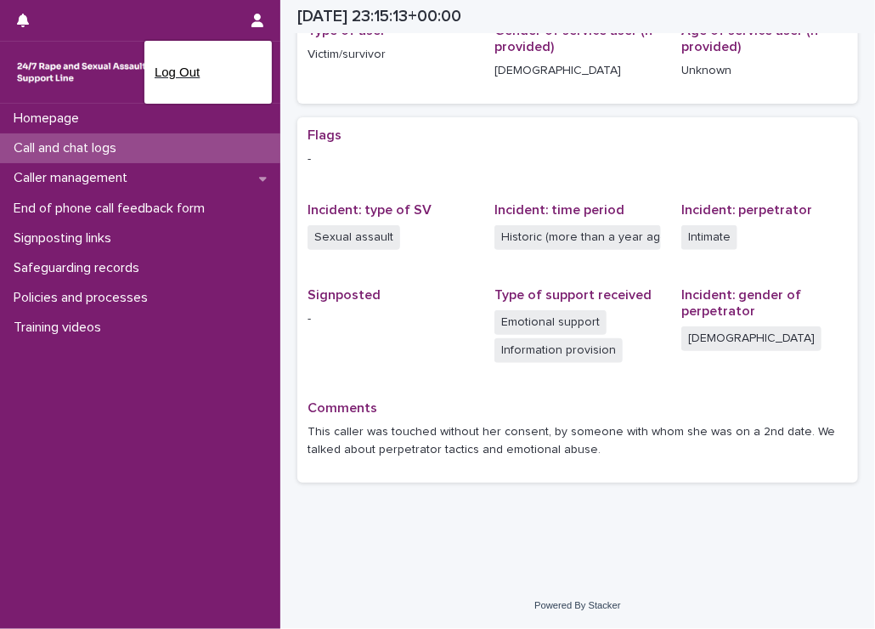
click at [190, 75] on p "Log Out" at bounding box center [208, 72] width 107 height 29
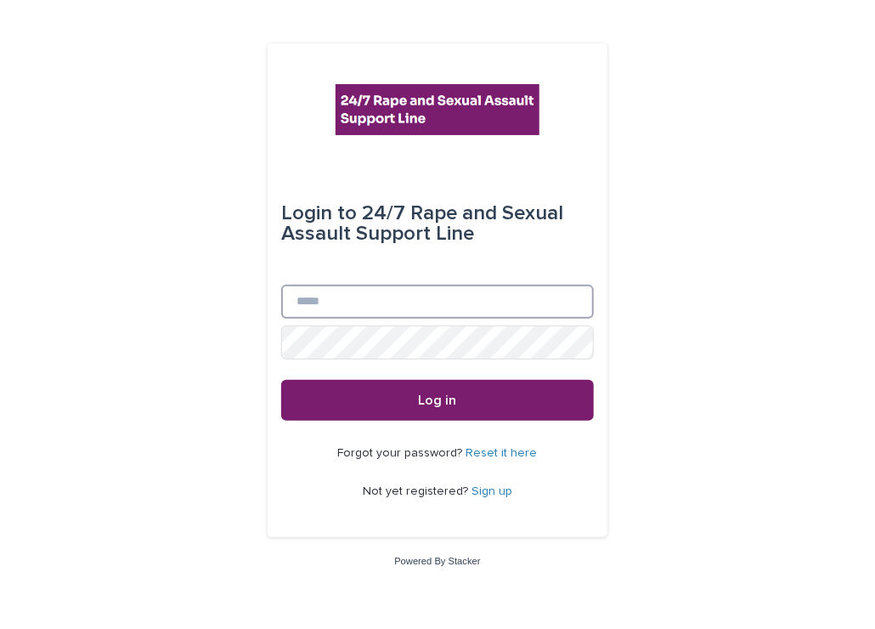
type input "**********"
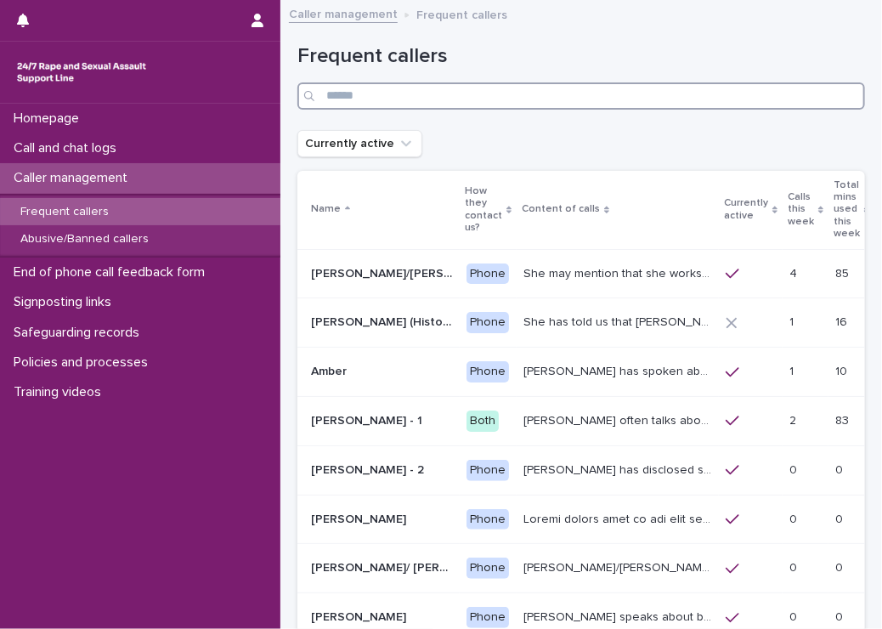
click at [379, 94] on input "Search" at bounding box center [581, 95] width 568 height 27
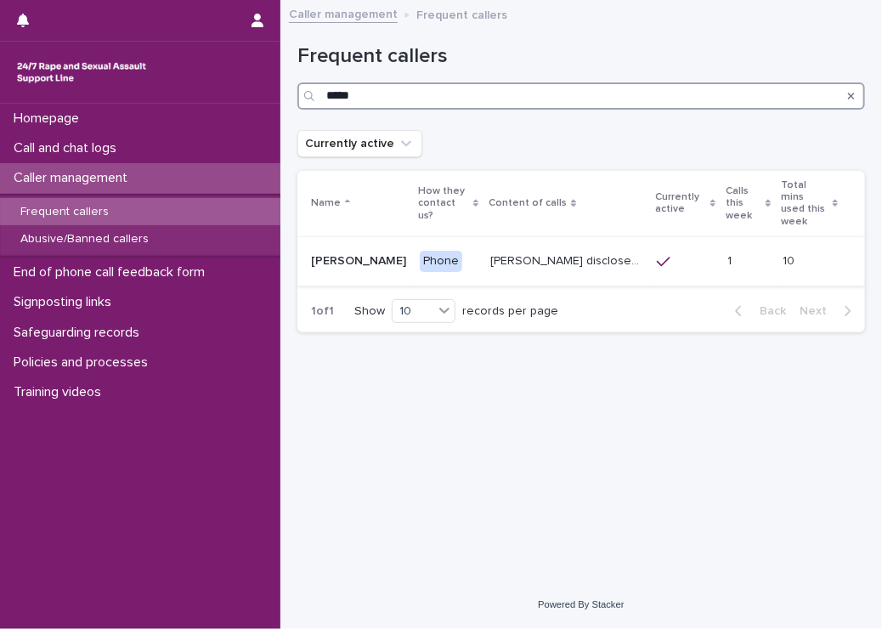
type input "*****"
click at [529, 251] on p "Robin disclosed historic repeated rape perpetrated by men in London and Madrid.…" at bounding box center [568, 260] width 156 height 18
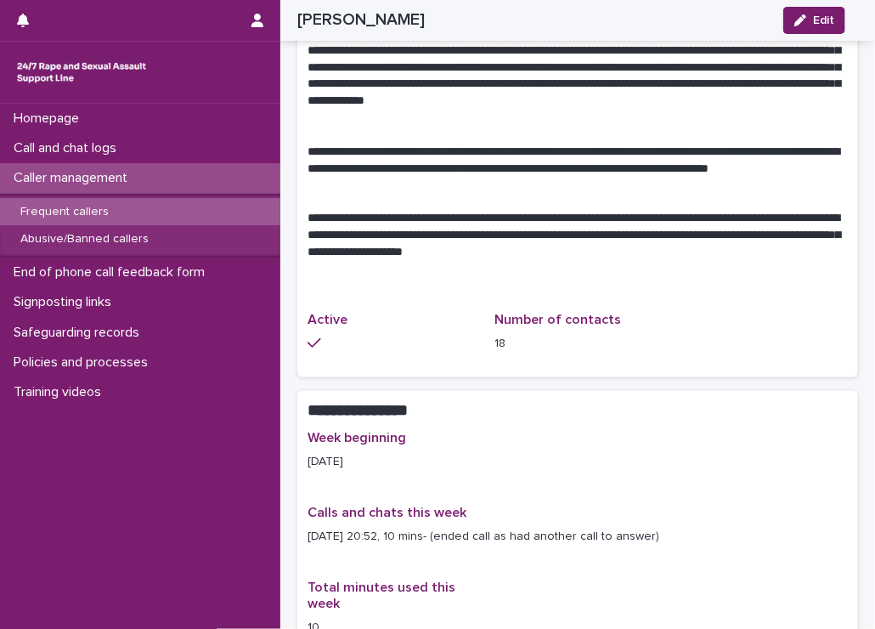
scroll to position [1020, 0]
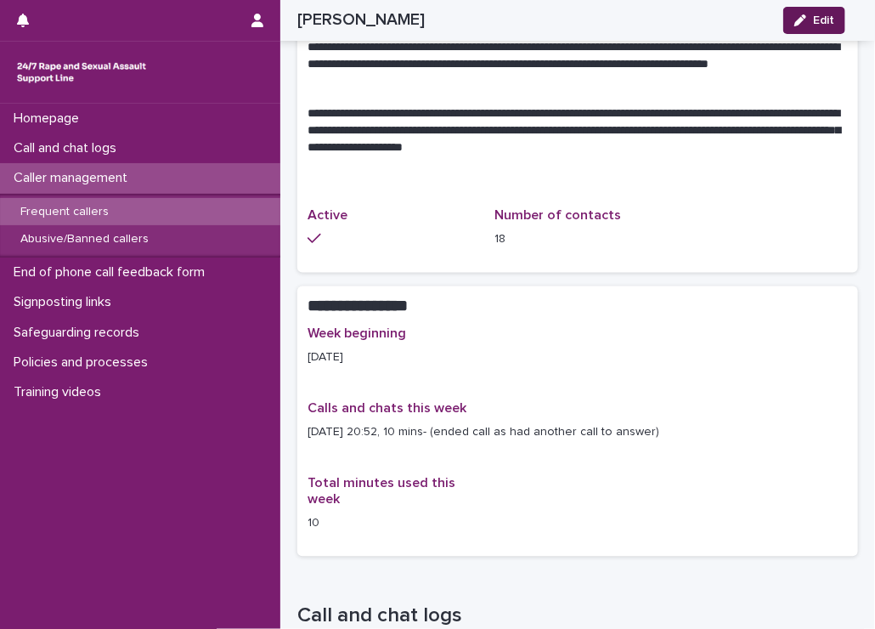
click at [802, 23] on icon "button" at bounding box center [801, 20] width 12 height 12
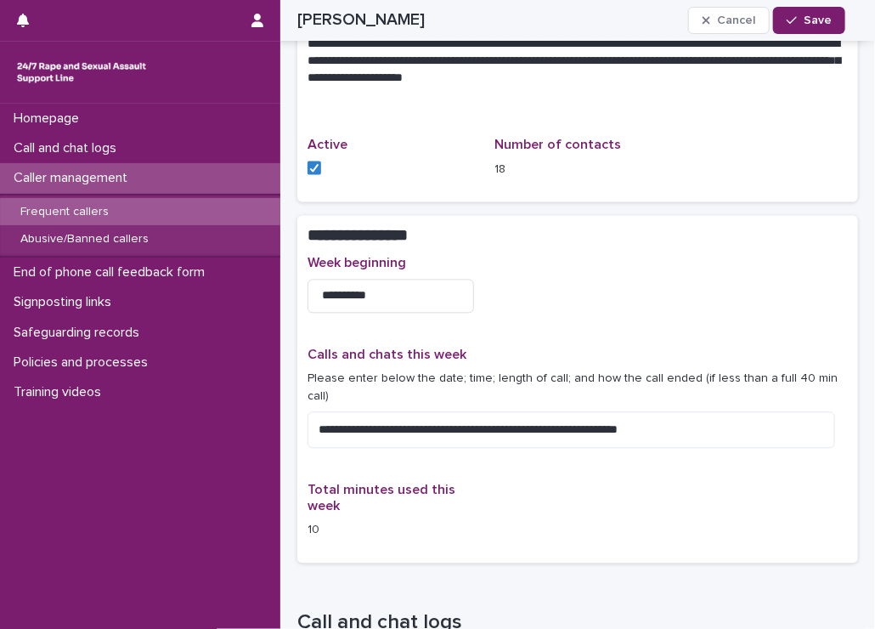
scroll to position [1148, 0]
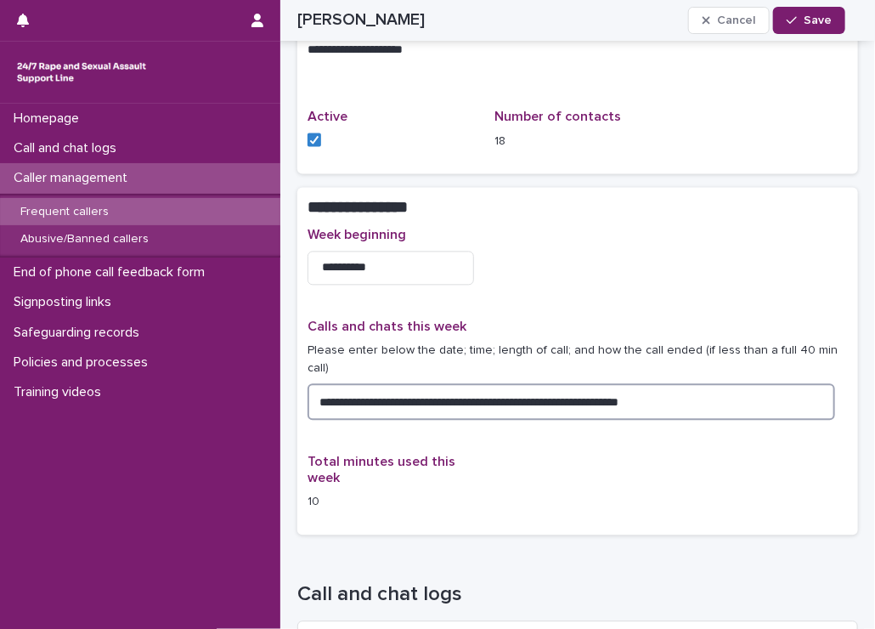
click at [720, 383] on textarea "**********" at bounding box center [572, 401] width 528 height 37
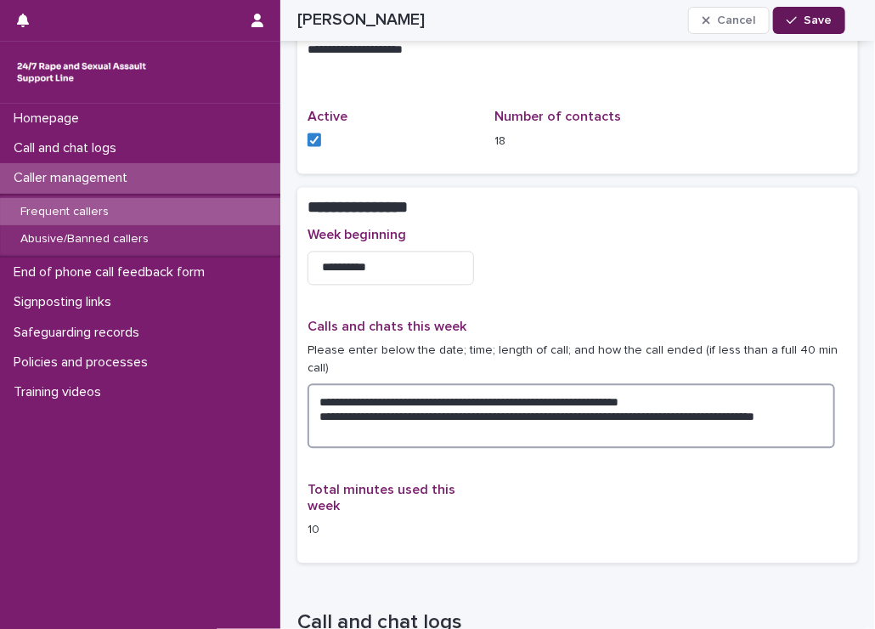
type textarea "**********"
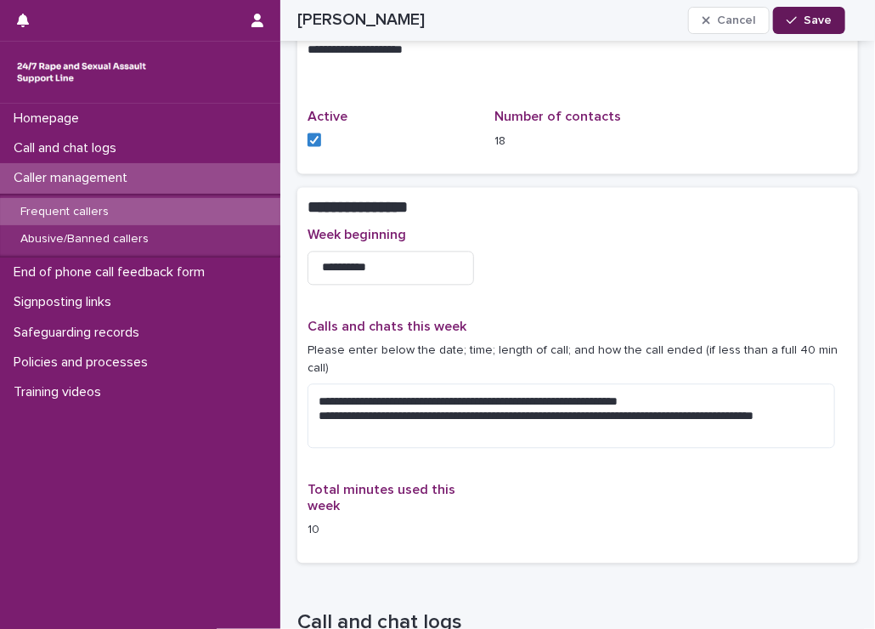
click at [799, 14] on div "button" at bounding box center [795, 20] width 17 height 12
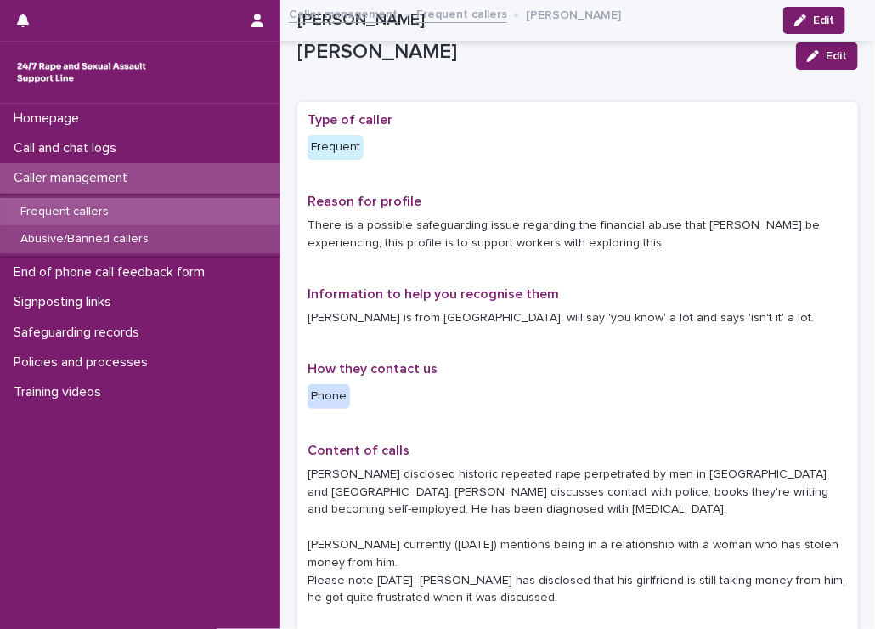
scroll to position [1148, 0]
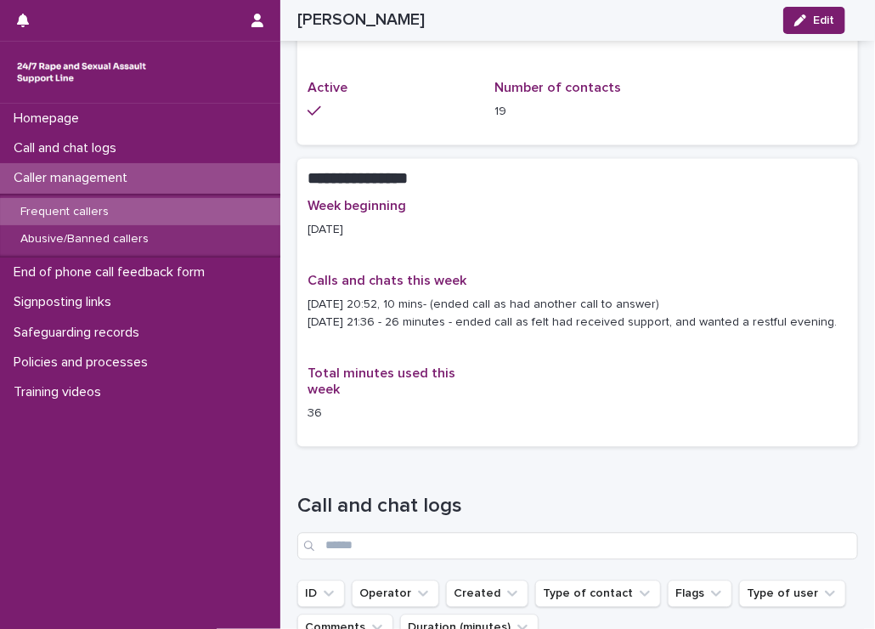
click at [46, 214] on p "Frequent callers" at bounding box center [65, 212] width 116 height 14
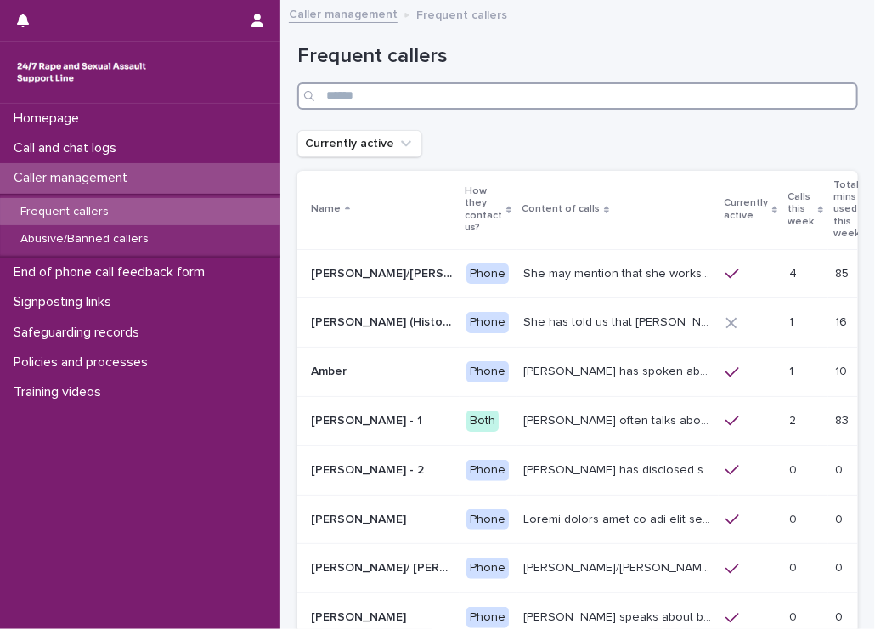
click at [473, 93] on input "Search" at bounding box center [577, 95] width 561 height 27
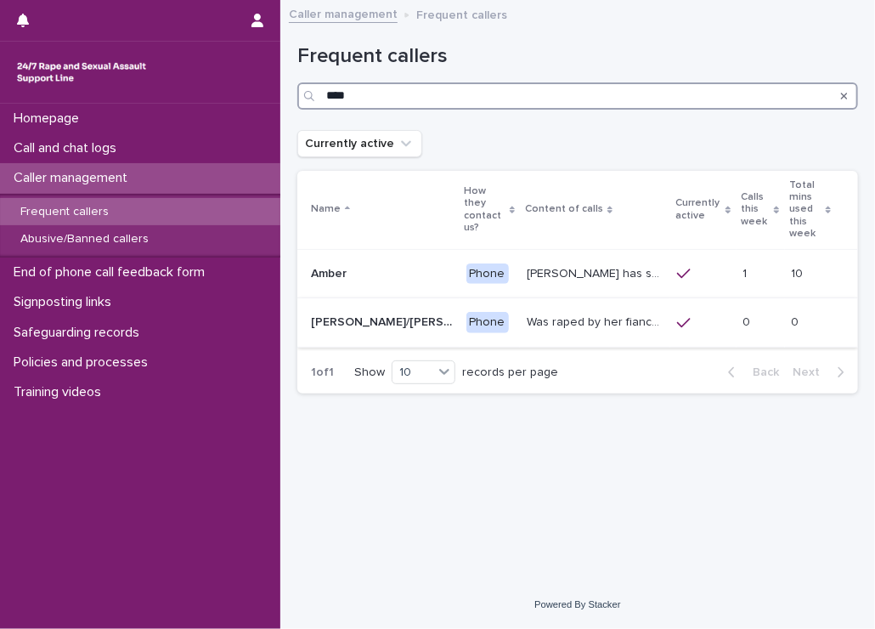
type input "****"
click at [539, 316] on p "Was raped by her fiancé and he penetrated her with a knife, she called an ambul…" at bounding box center [597, 321] width 140 height 18
